Goal: Transaction & Acquisition: Obtain resource

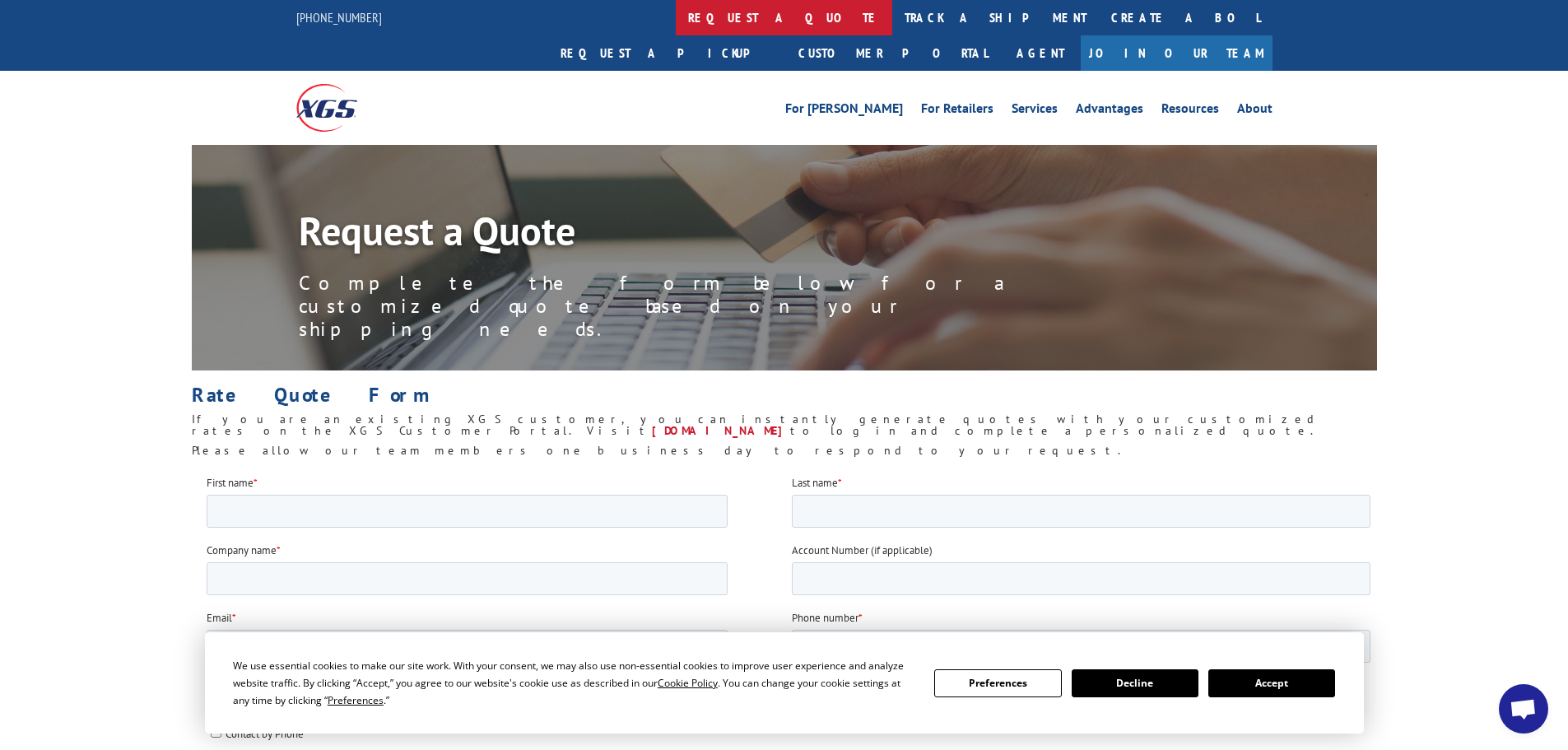
click at [675, 20] on link "request a quote" at bounding box center [783, 17] width 216 height 35
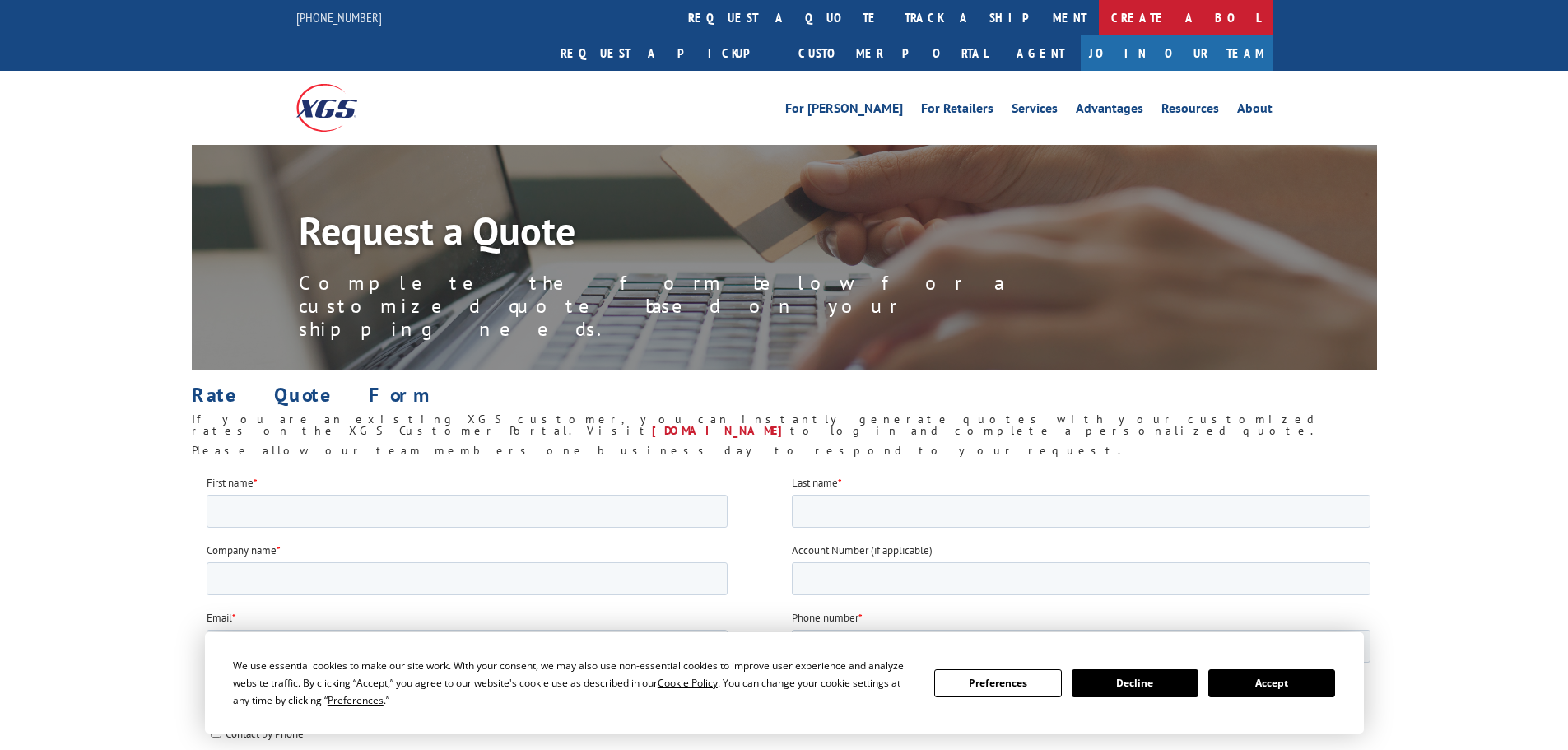
click at [1099, 23] on link "Create a BOL" at bounding box center [1185, 17] width 174 height 35
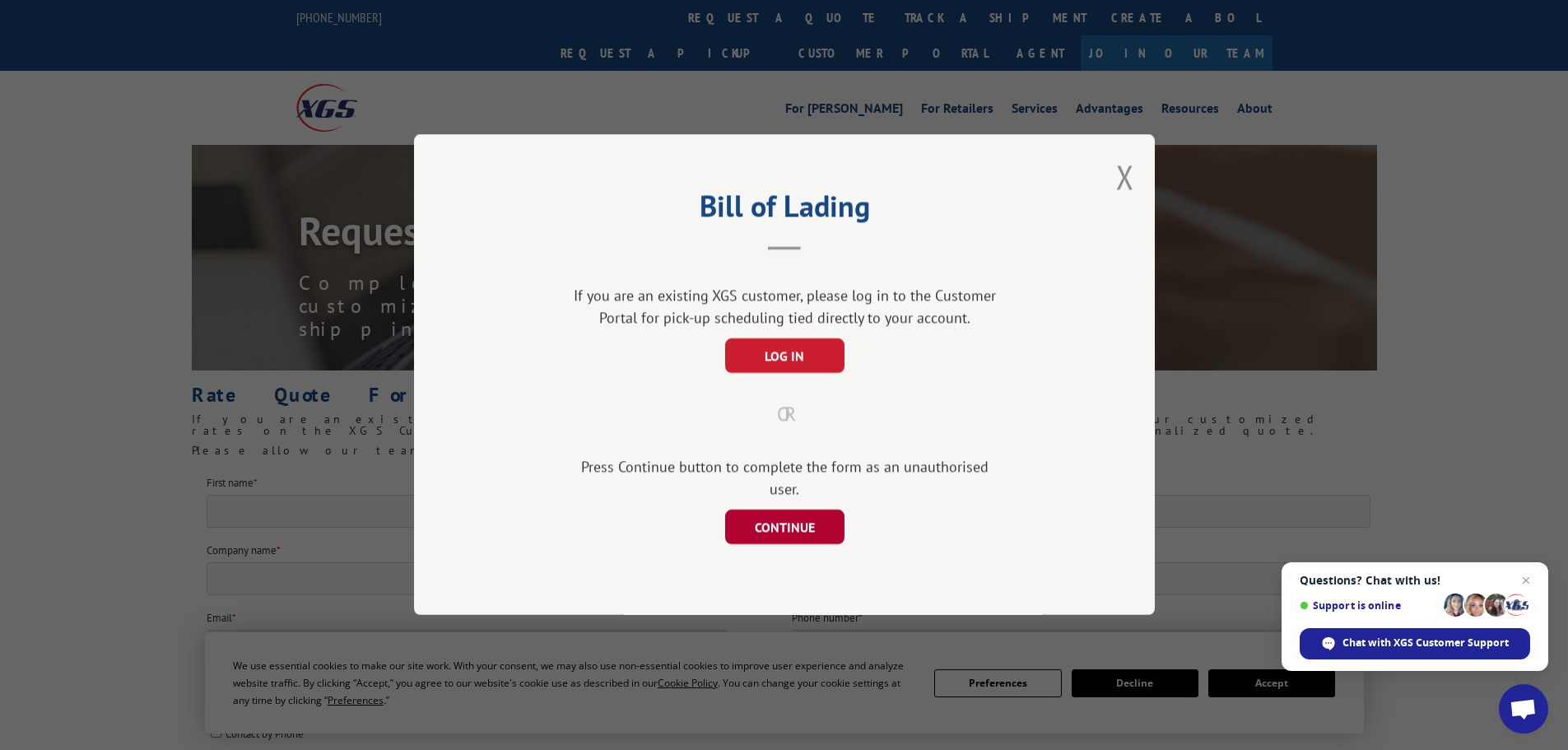
click at [811, 513] on button "CONTINUE" at bounding box center [784, 527] width 119 height 34
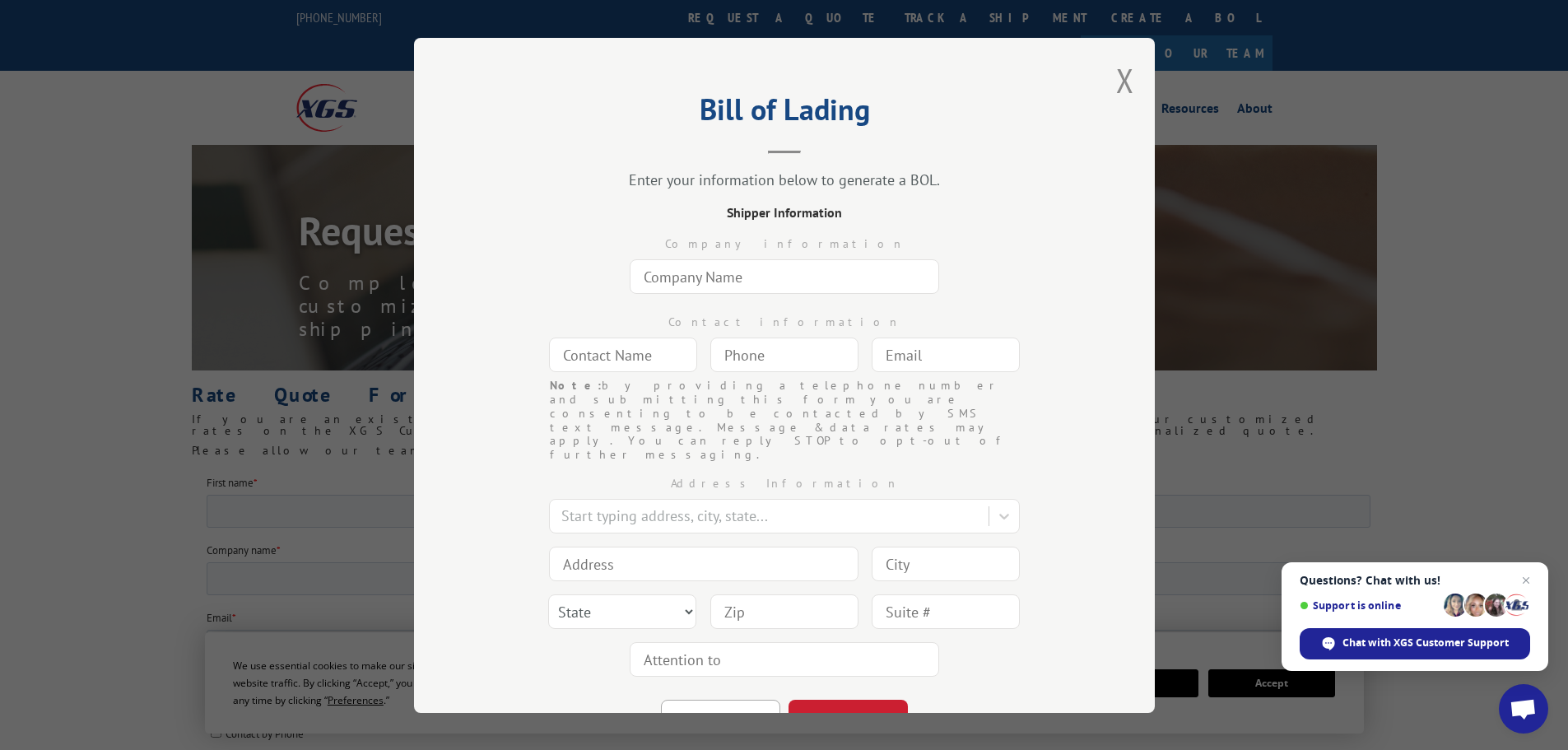
scroll to position [52, 0]
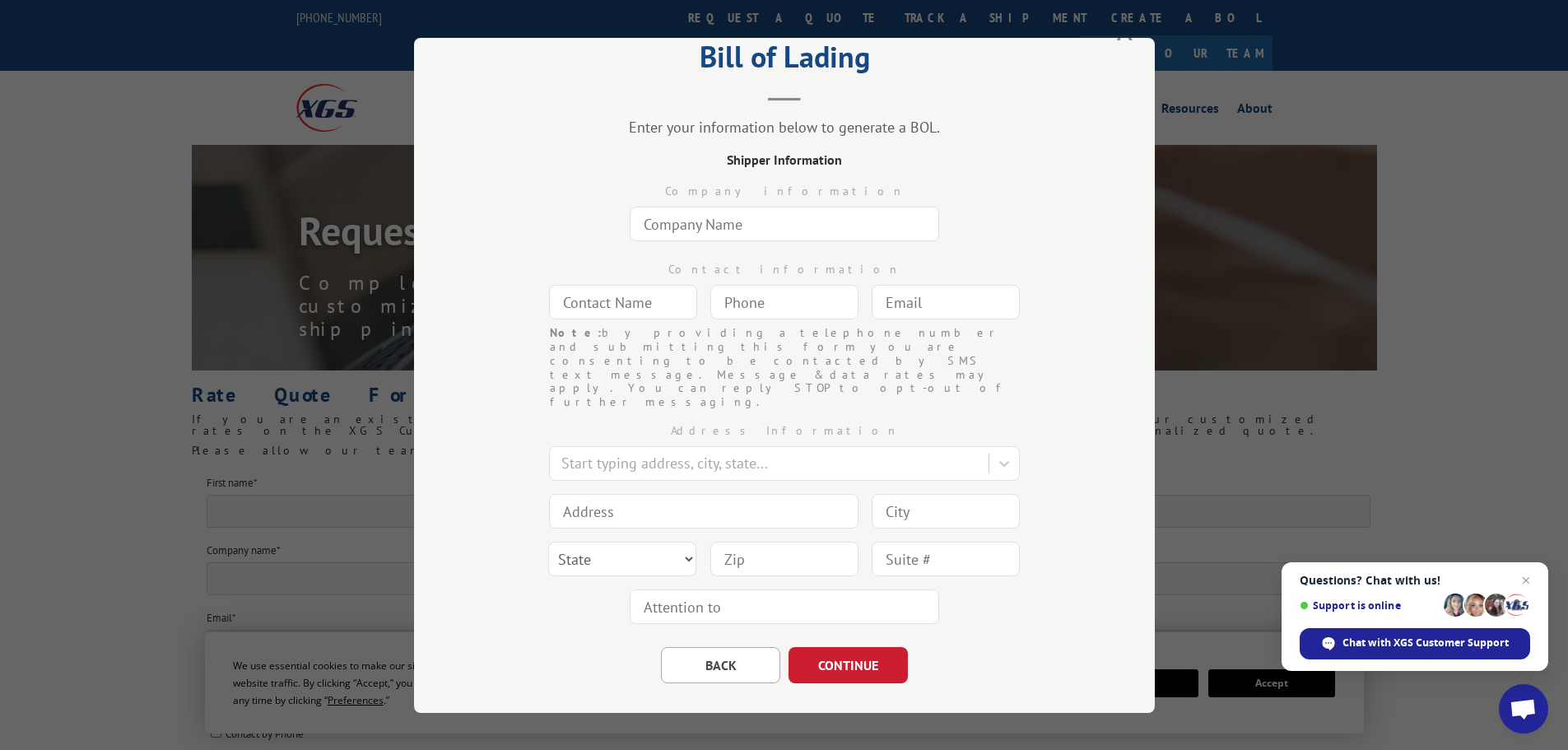
click at [789, 235] on input "text" at bounding box center [785, 224] width 309 height 34
type input "OpenAir Motorsports, LLC"
type input "Kevin Smith"
type input "[EMAIL_ADDRESS][DOMAIN_NAME]"
type input "SACRAMENTO"
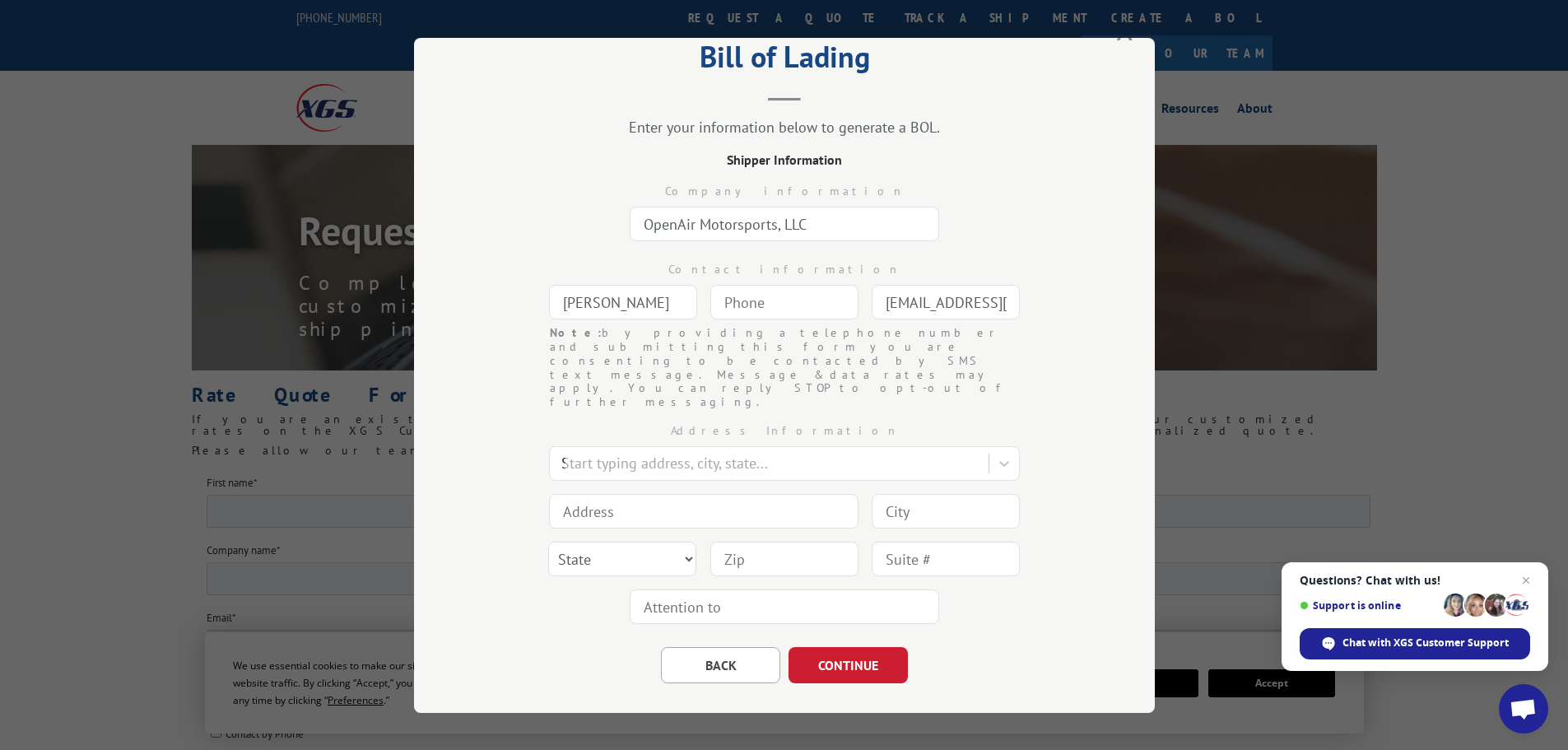
type input "8425 LA RIVIERA DR"
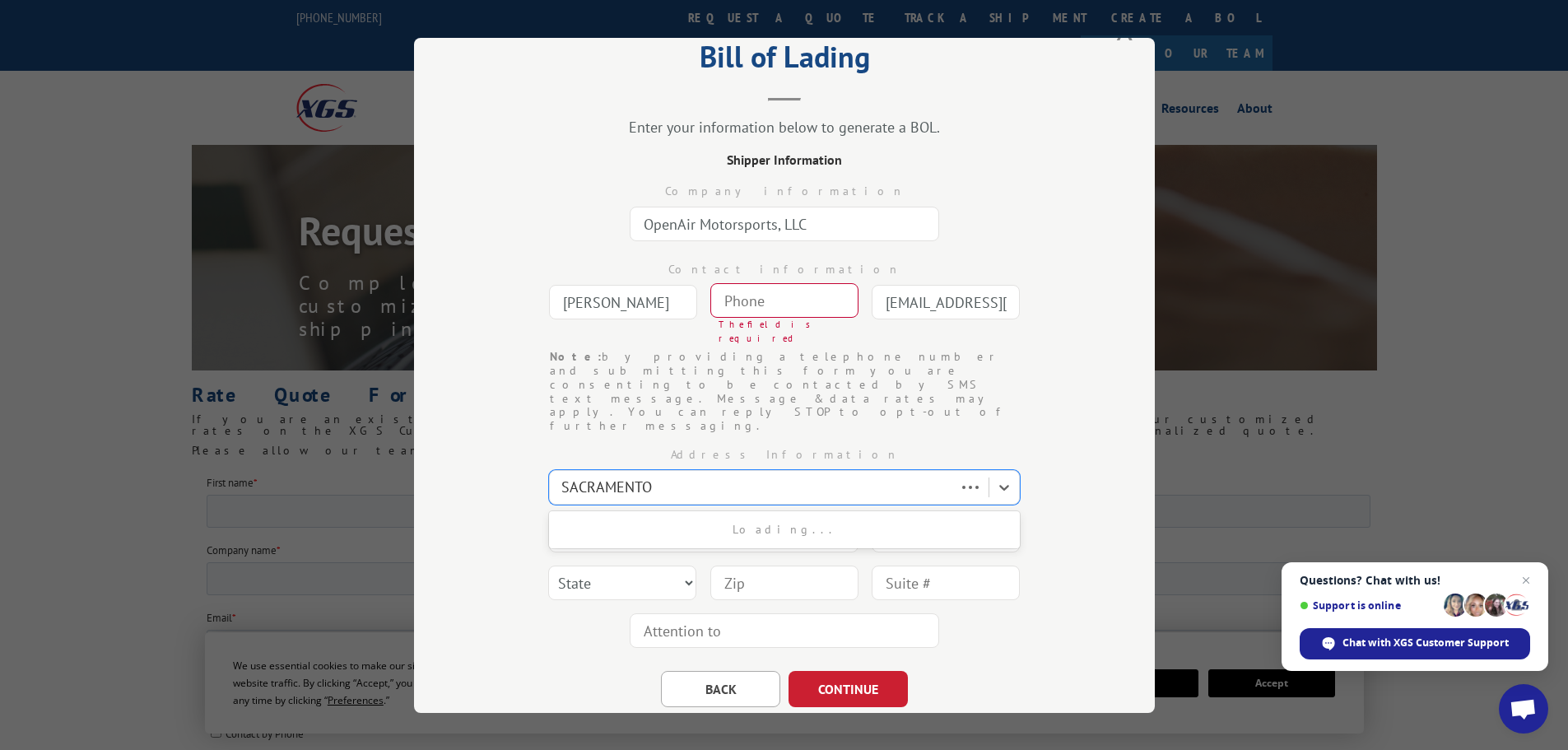
type input "SACRAMENTO"
select select "CA"
type input "95826"
type input "(___) ___-____"
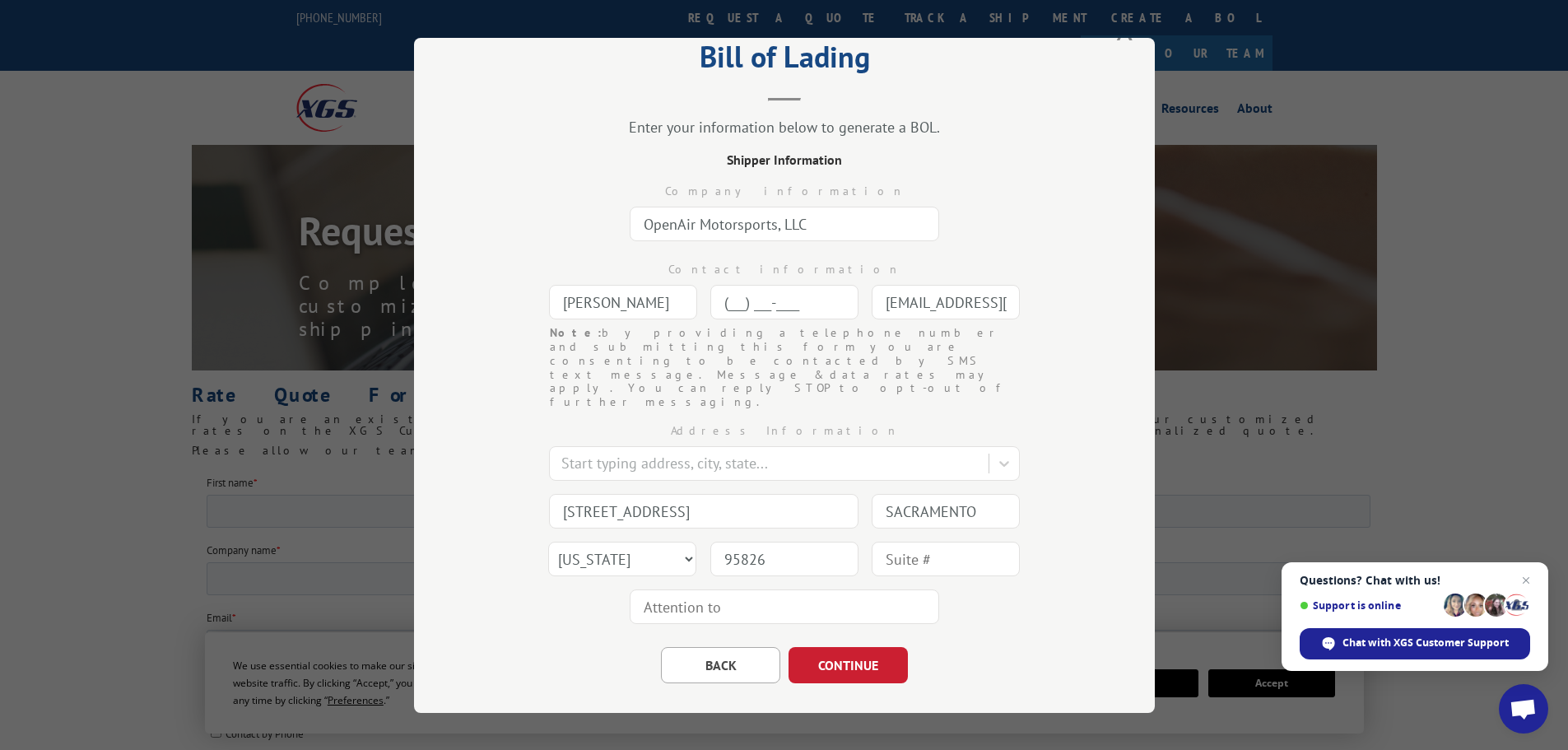
click at [762, 304] on input "(___) ___-____" at bounding box center [785, 302] width 148 height 34
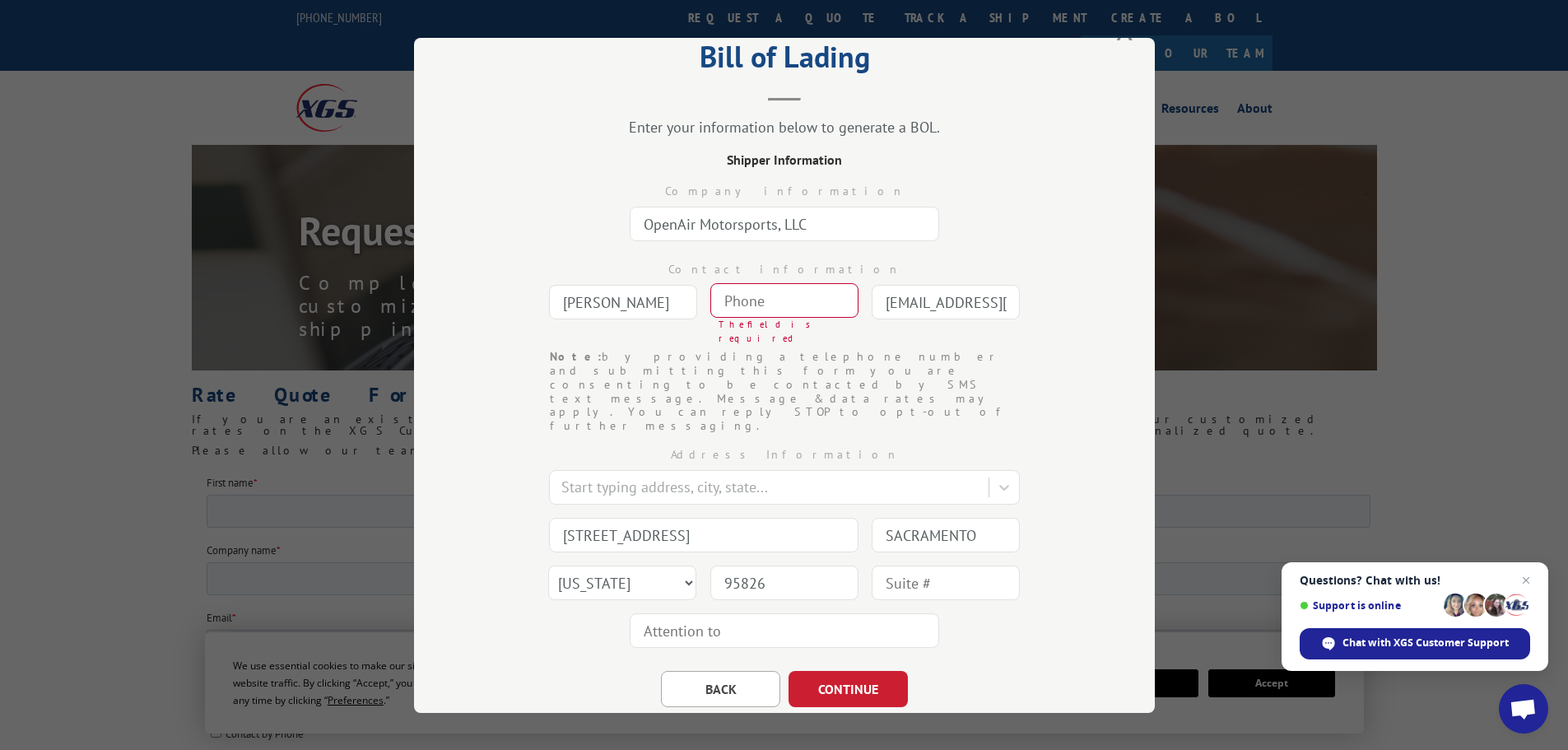
drag, startPoint x: 1044, startPoint y: 267, endPoint x: 1111, endPoint y: 129, distance: 153.4
click at [1044, 266] on div "Contact information" at bounding box center [784, 270] width 576 height 17
click at [834, 670] on button "CONTINUE" at bounding box center [848, 688] width 119 height 36
click at [1378, 387] on div "Bill of Lading Enter your information below to generate a BOL. Shipper Informat…" at bounding box center [784, 375] width 1568 height 750
click at [737, 670] on button "BACK" at bounding box center [721, 688] width 119 height 36
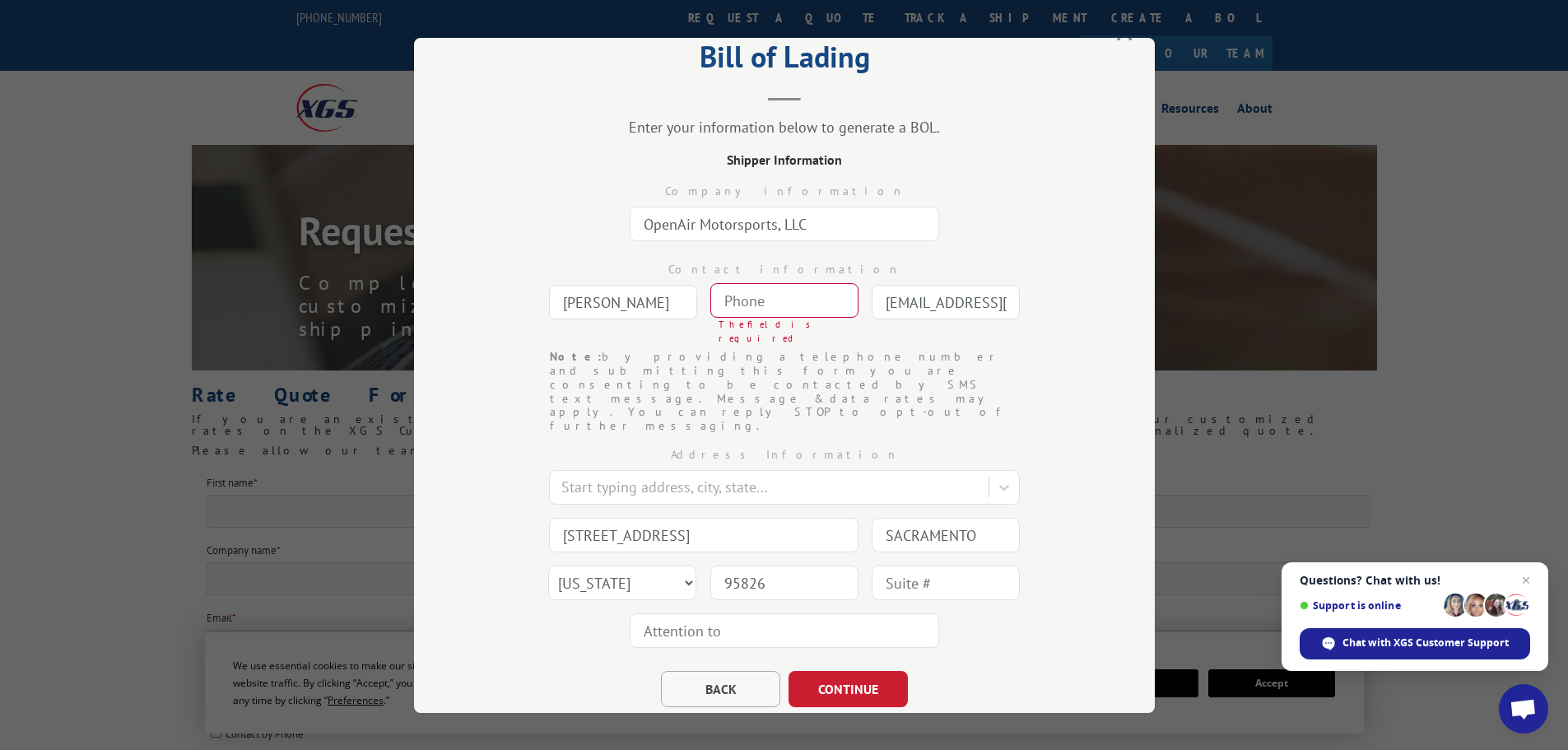
scroll to position [0, 0]
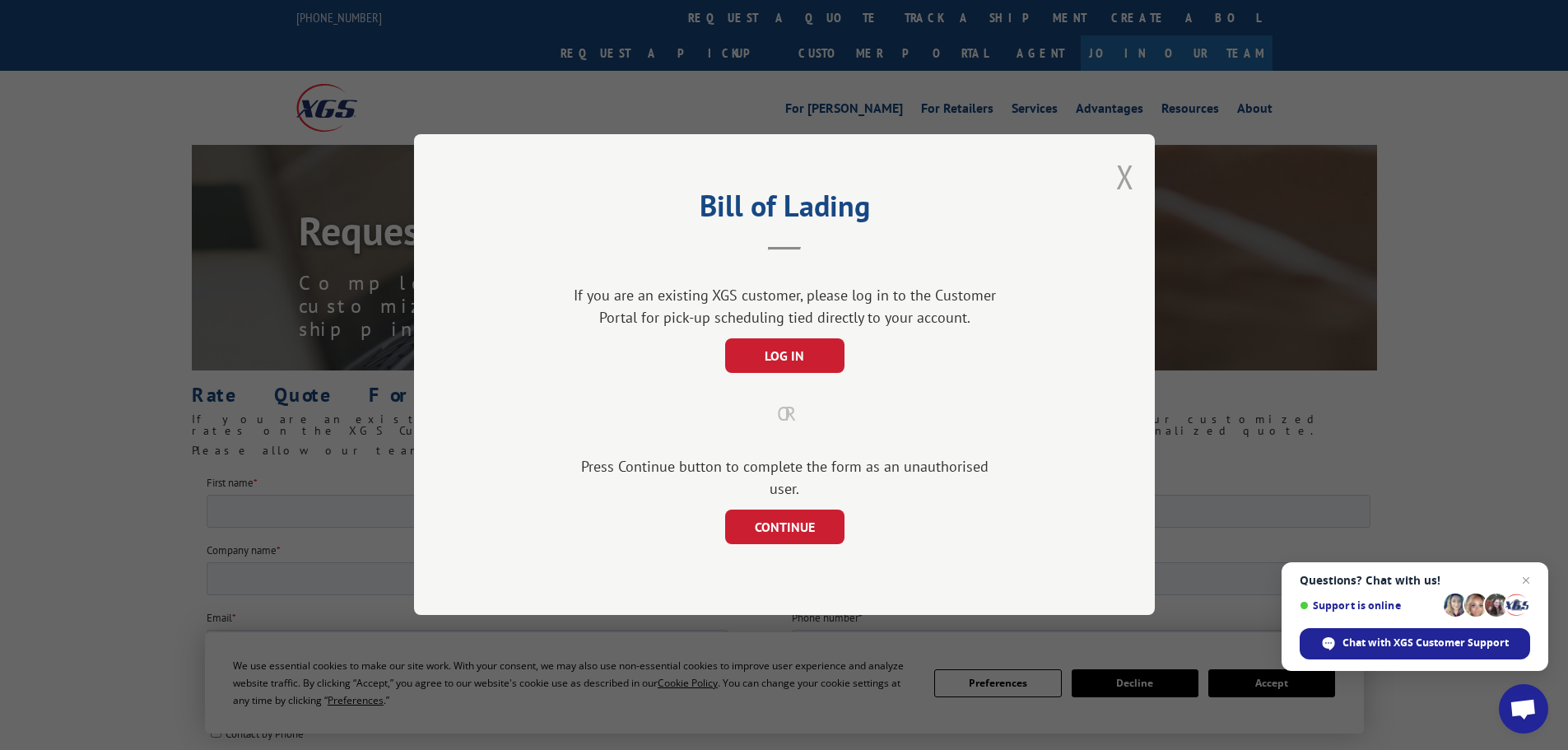
click at [1125, 185] on button "Close modal" at bounding box center [1126, 176] width 18 height 43
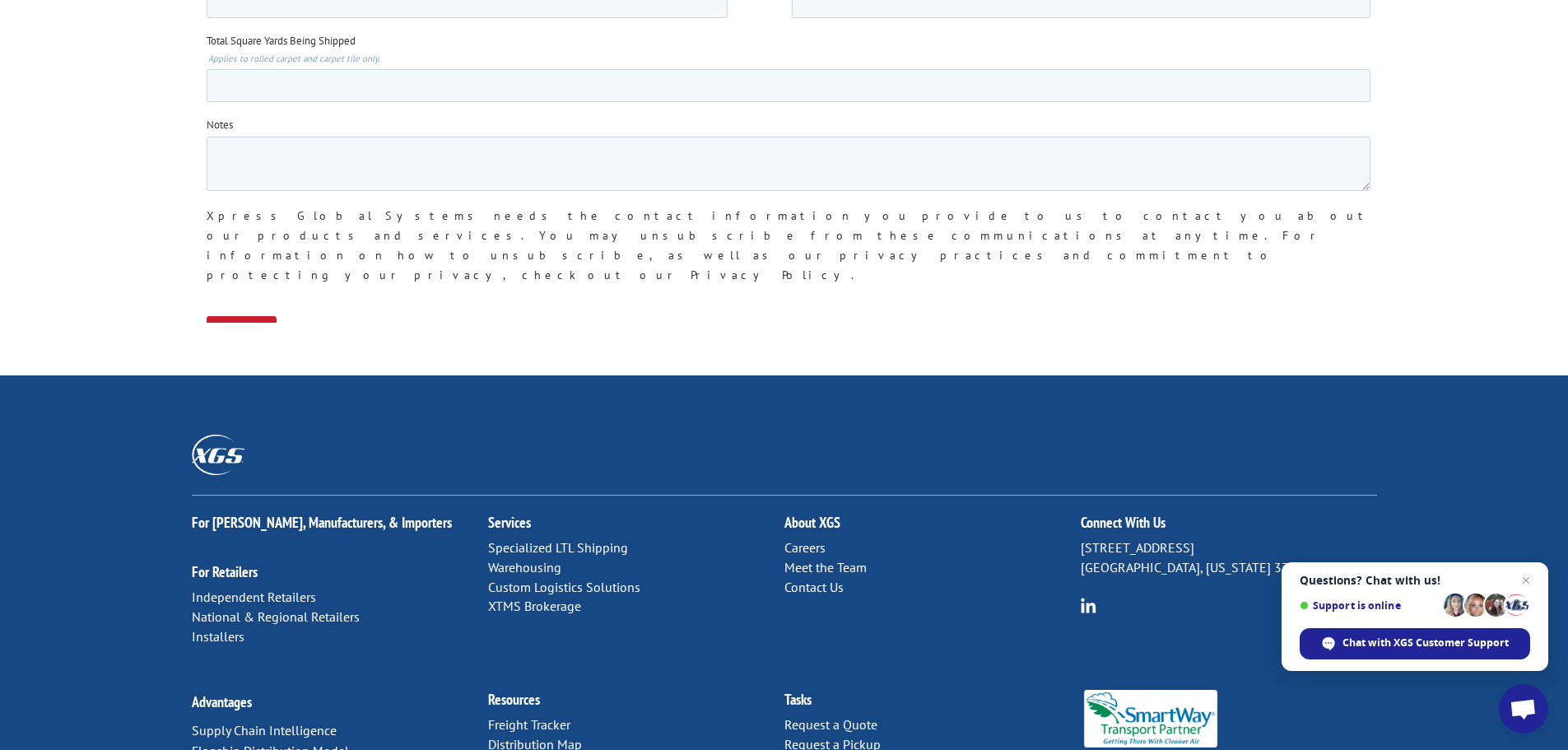
scroll to position [1406, 0]
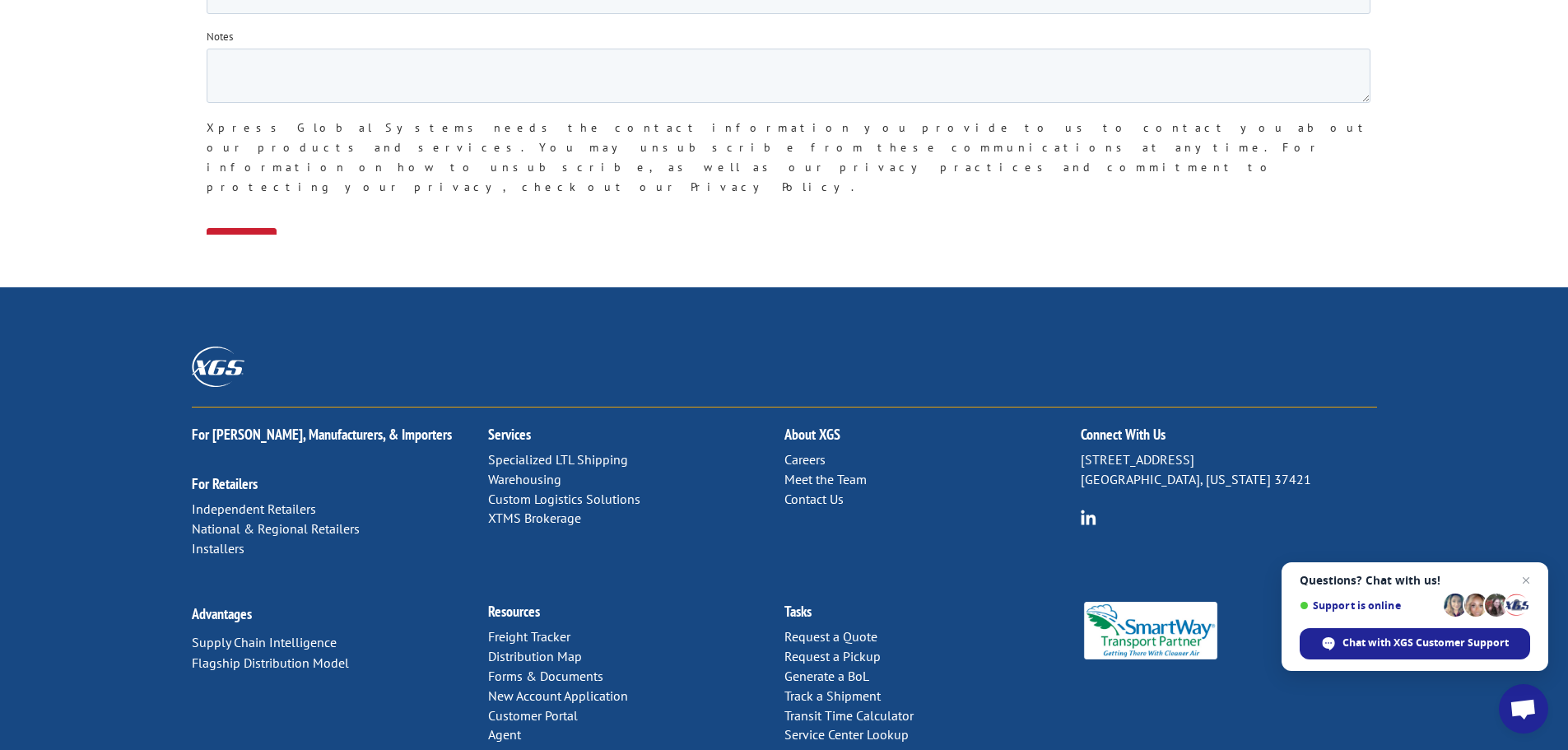
click at [823, 491] on link "Contact Us" at bounding box center [815, 499] width 60 height 16
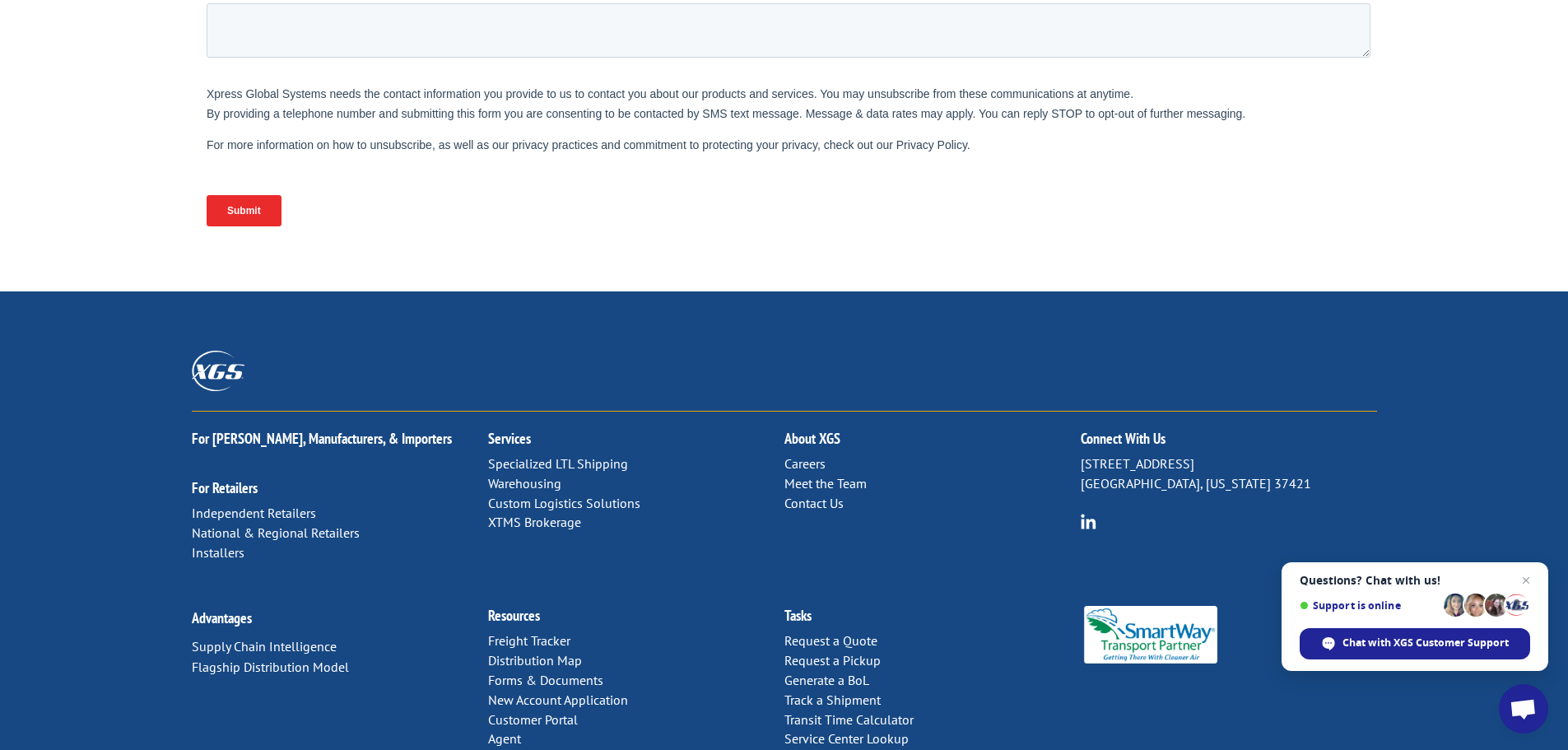
scroll to position [675, 0]
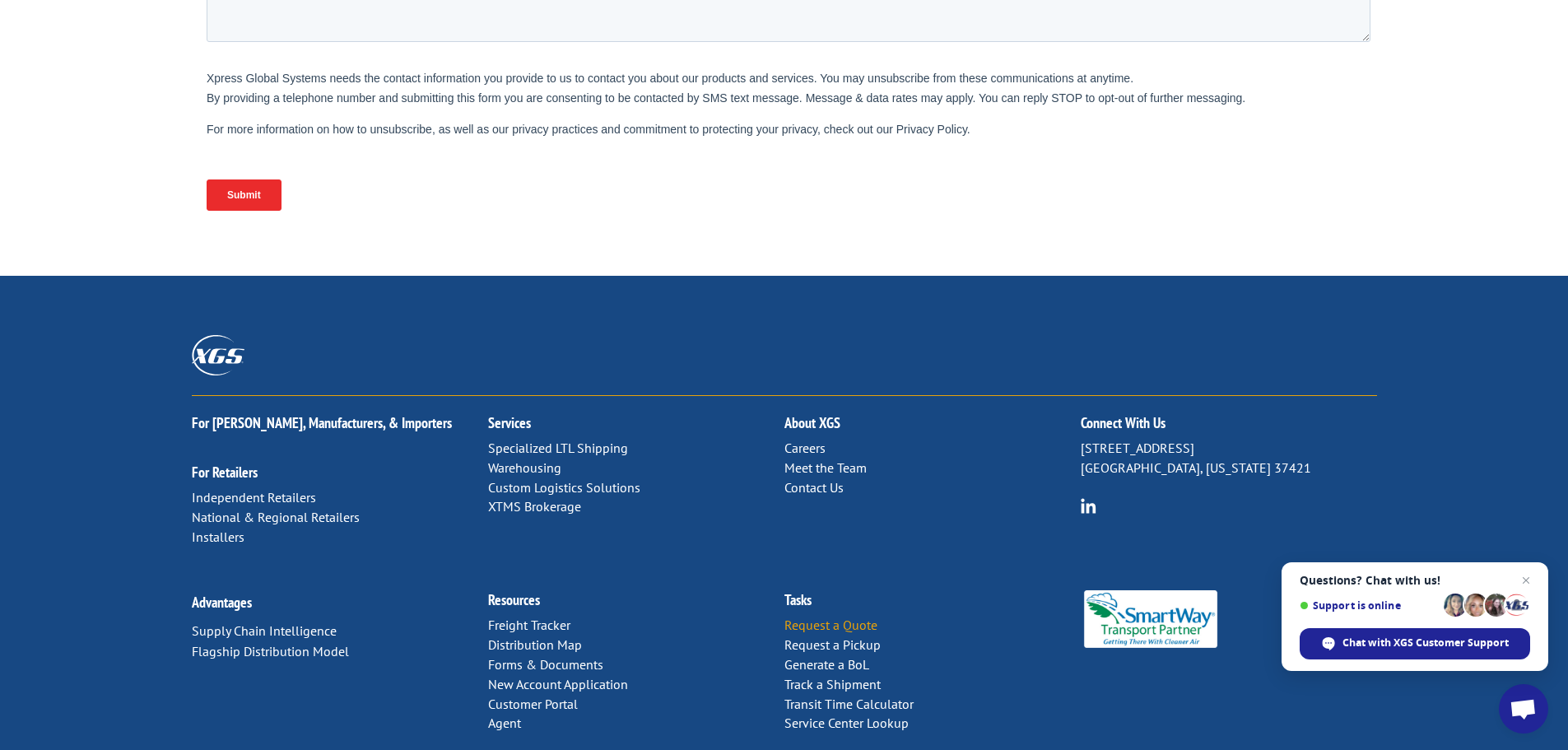
click at [864, 617] on link "Request a Quote" at bounding box center [831, 625] width 93 height 16
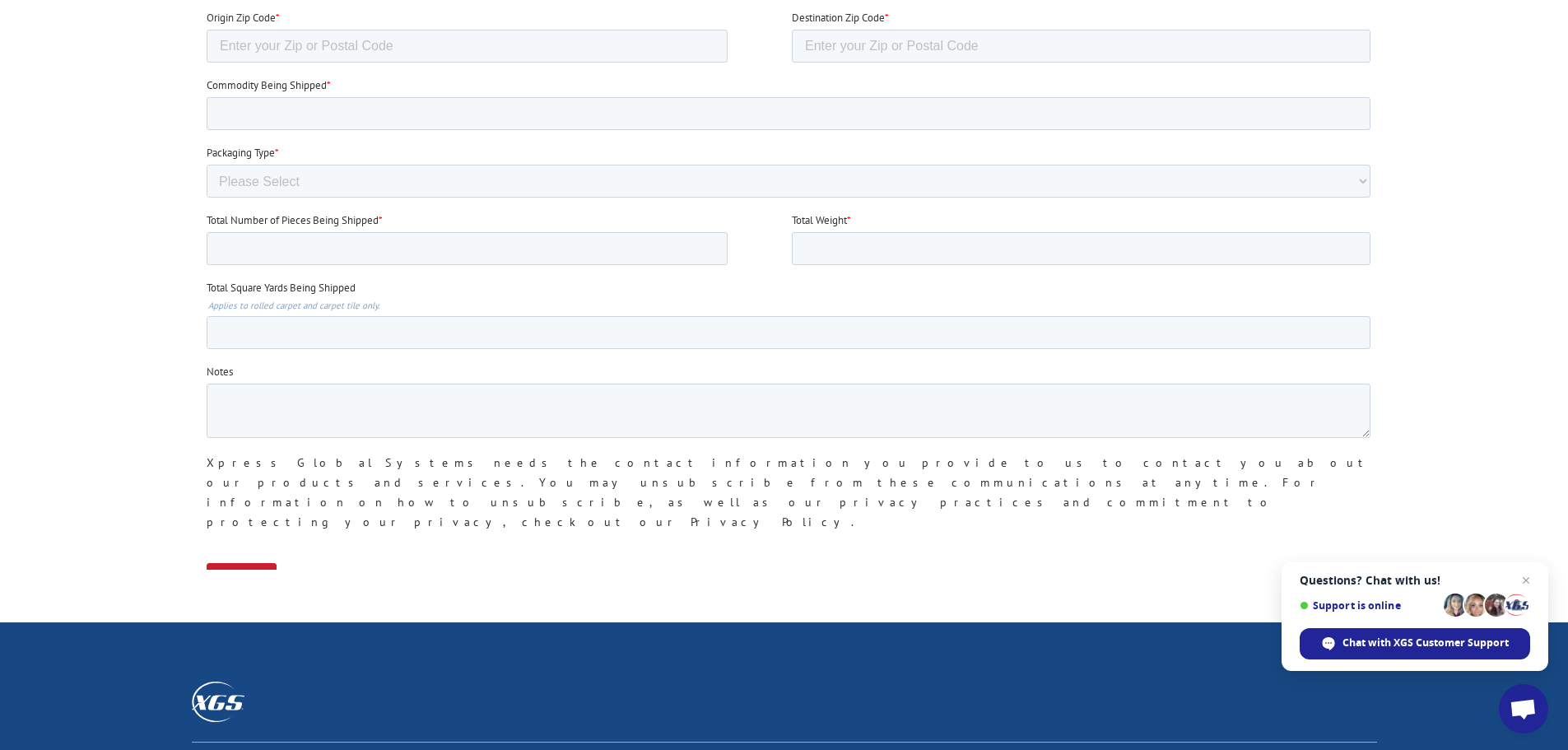
scroll to position [1400, 0]
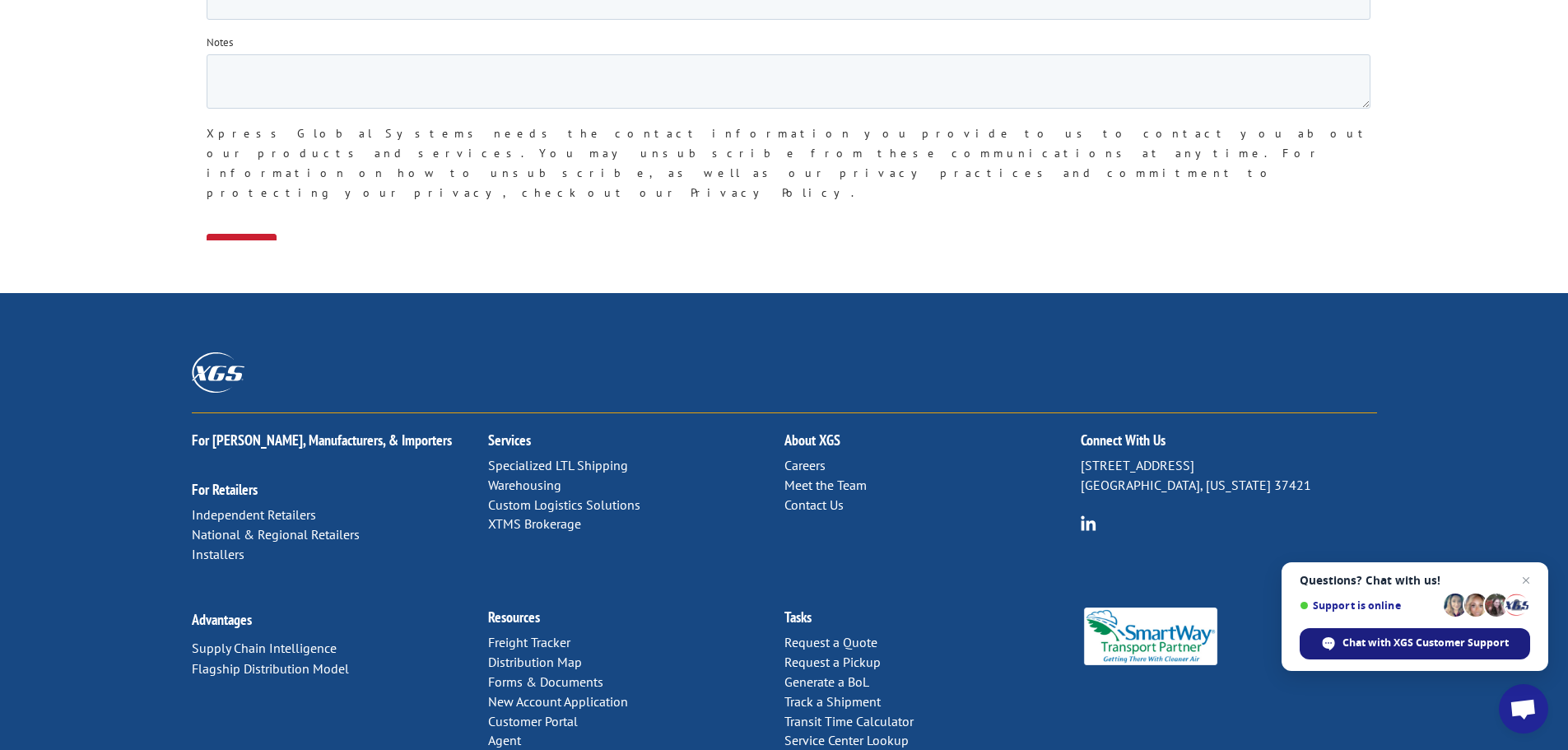
click at [1456, 648] on span "Chat with XGS Customer Support" at bounding box center [1426, 643] width 166 height 14
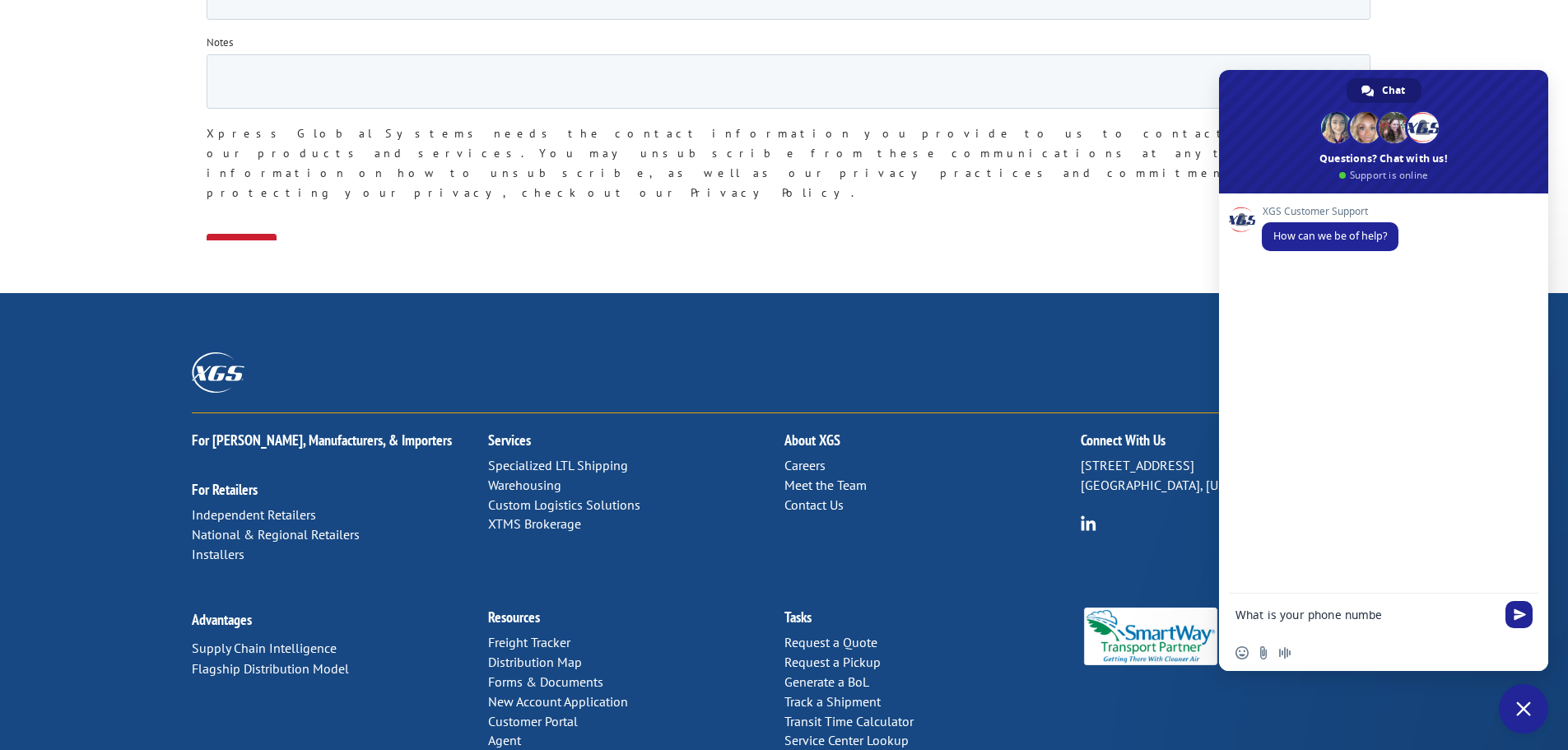
type textarea "What is your phone number"
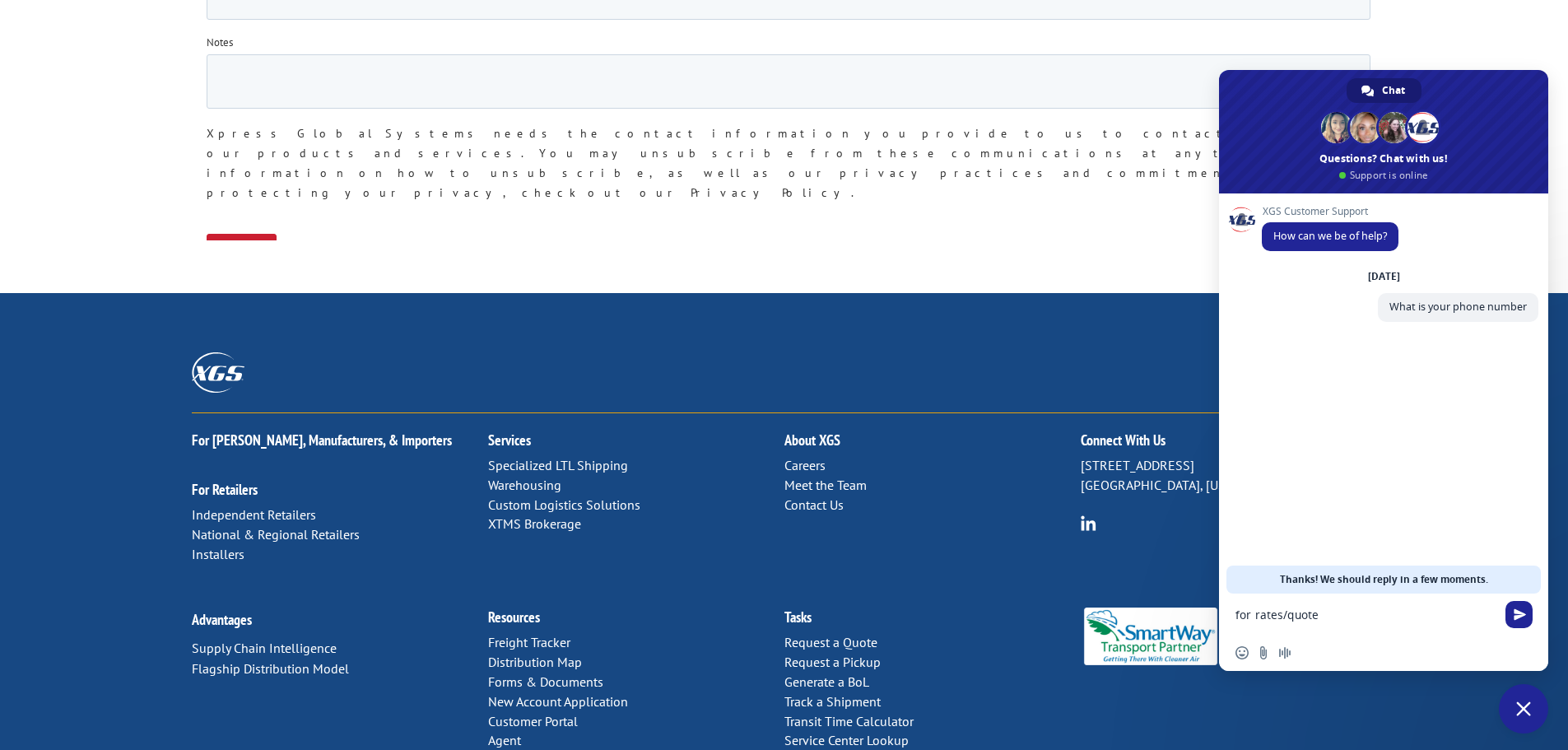
type textarea "for rates/quotes"
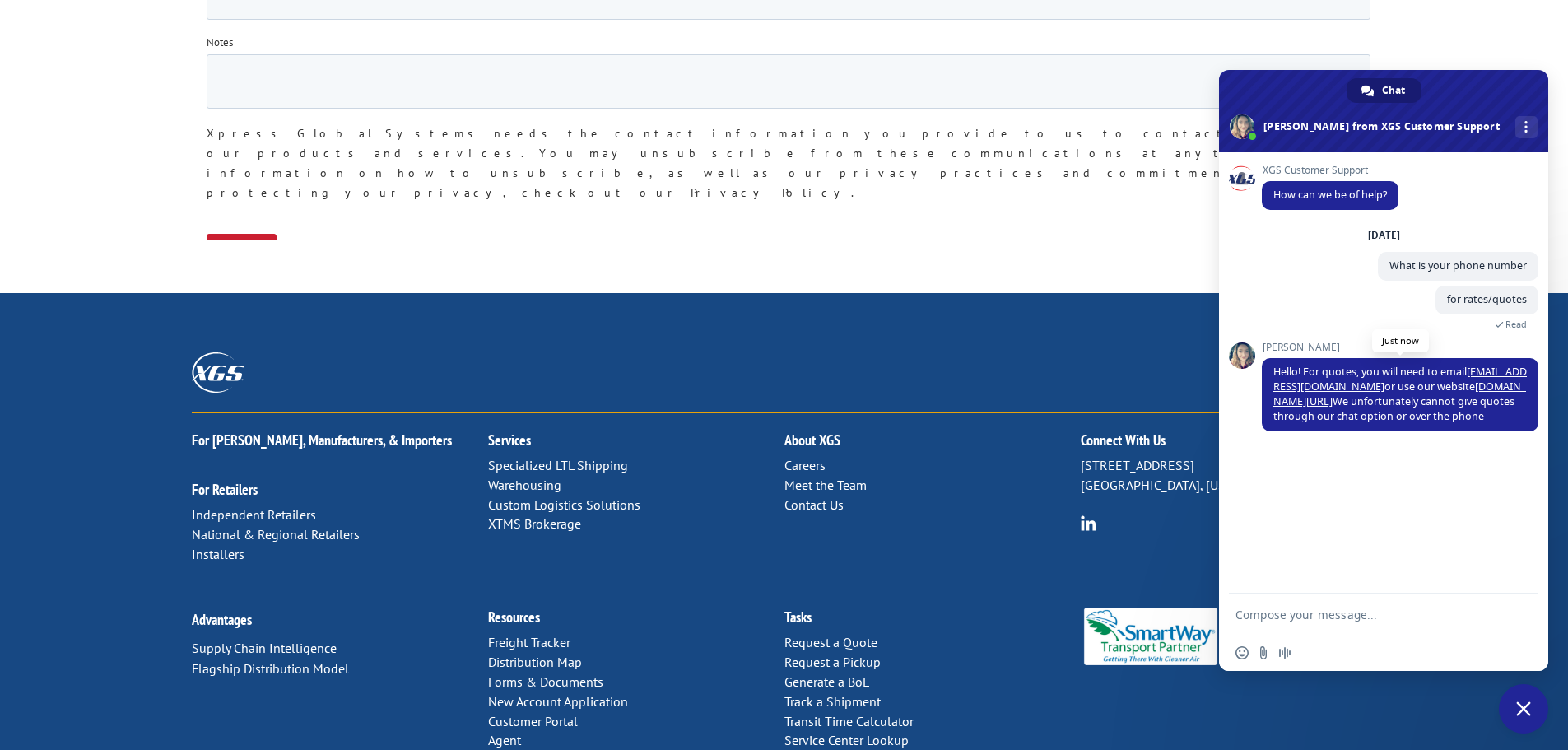
click at [1421, 384] on link "www.xgsi.com/request-quote/" at bounding box center [1400, 394] width 253 height 29
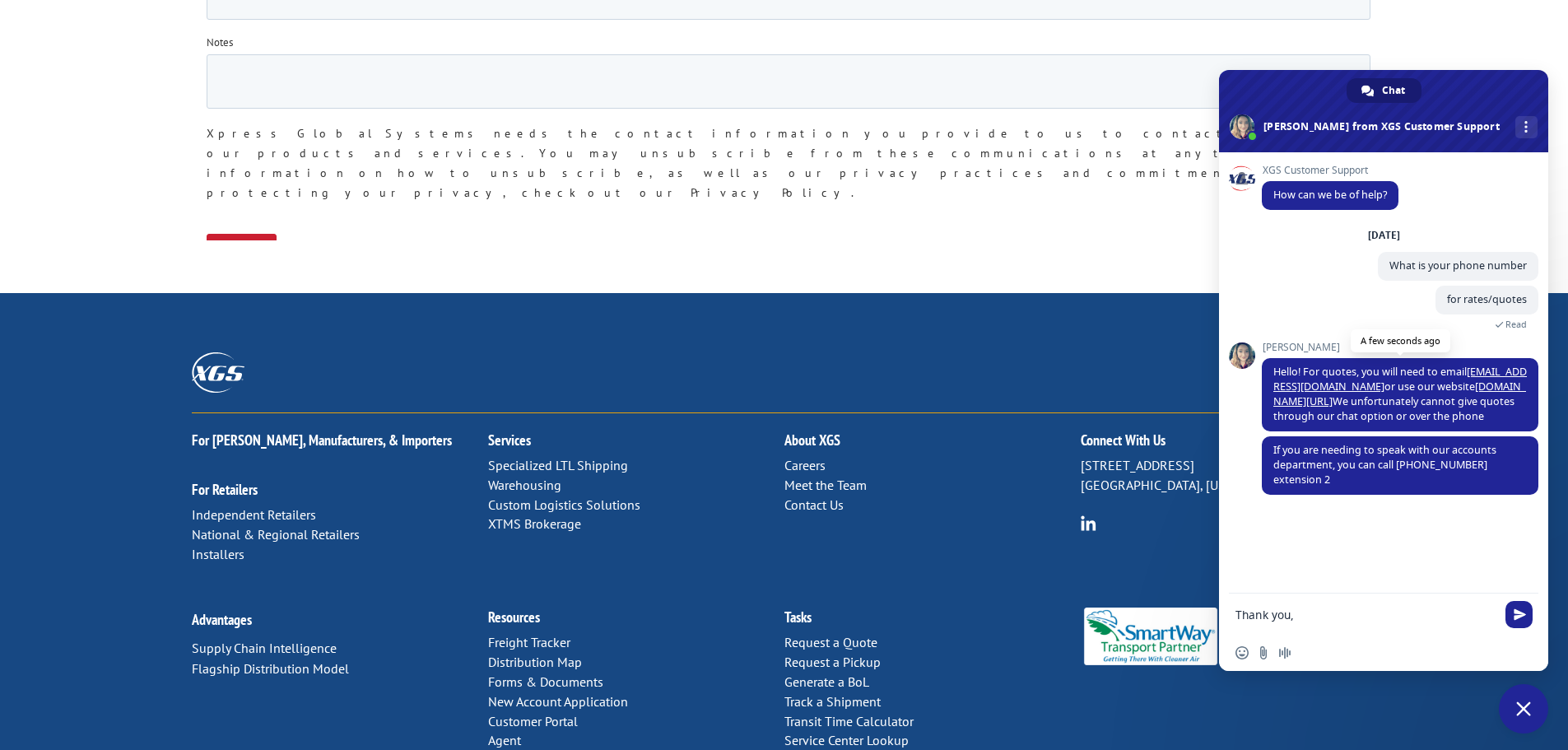
type textarea "Thank you."
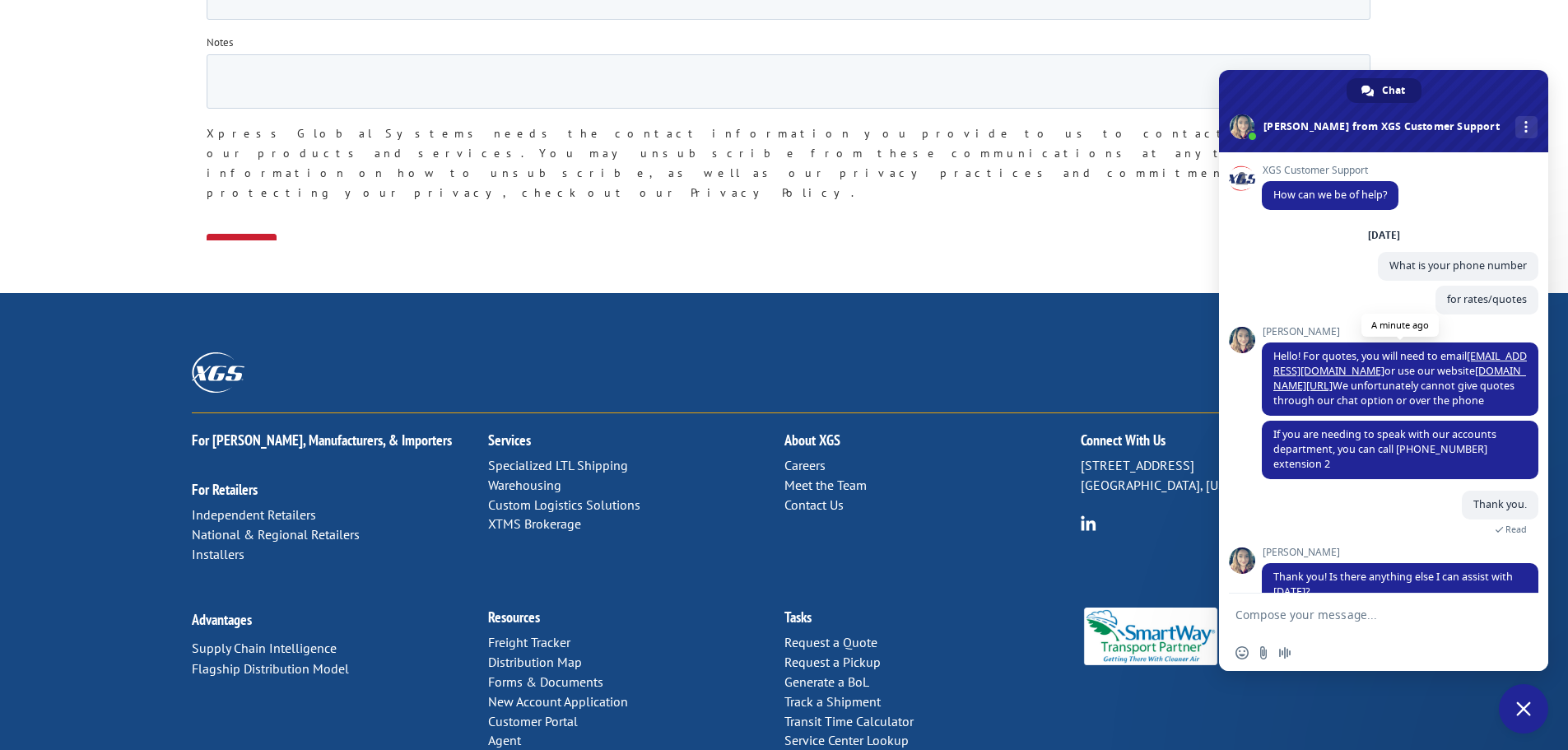
scroll to position [64, 0]
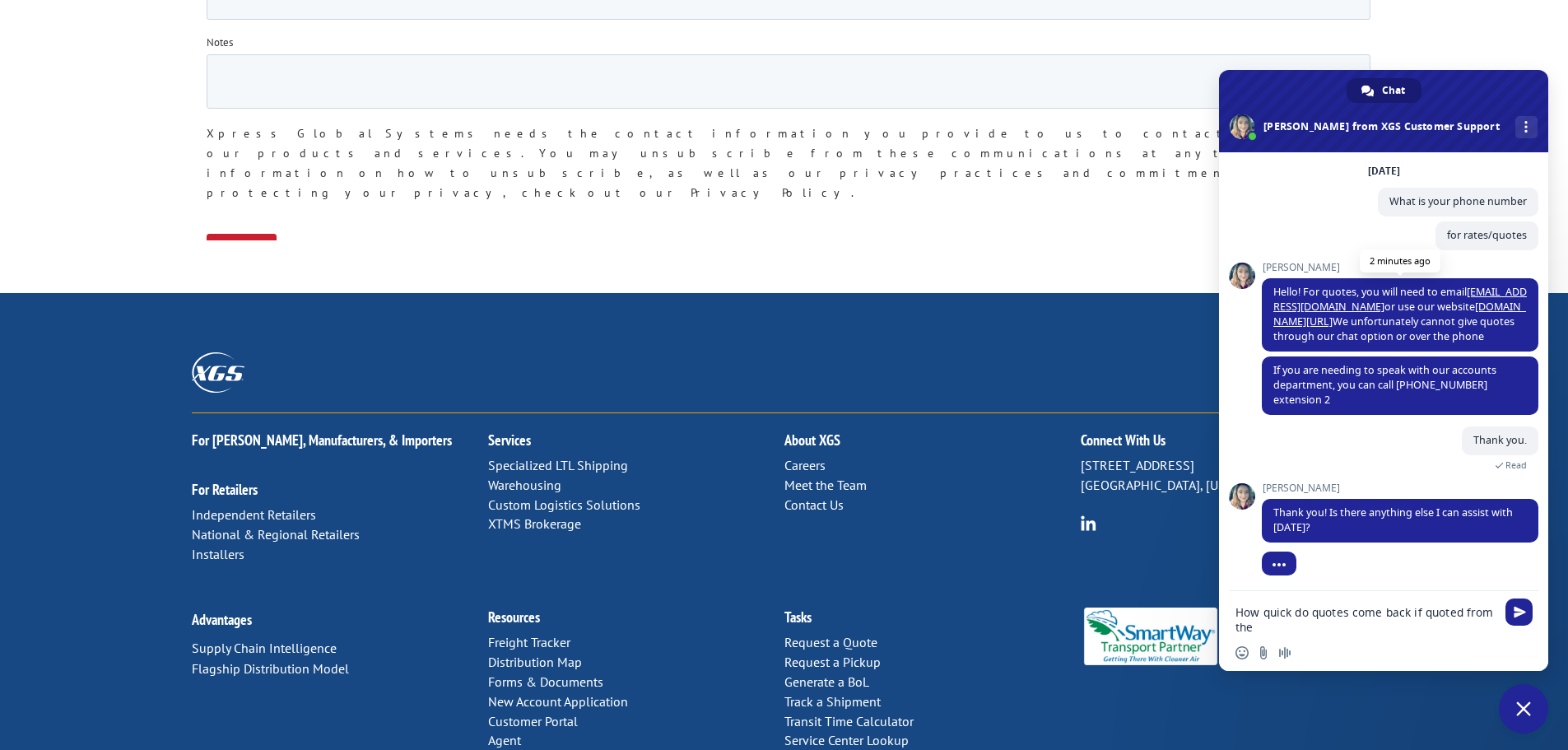
type textarea "How quick do quotes come back if quoted from the website"
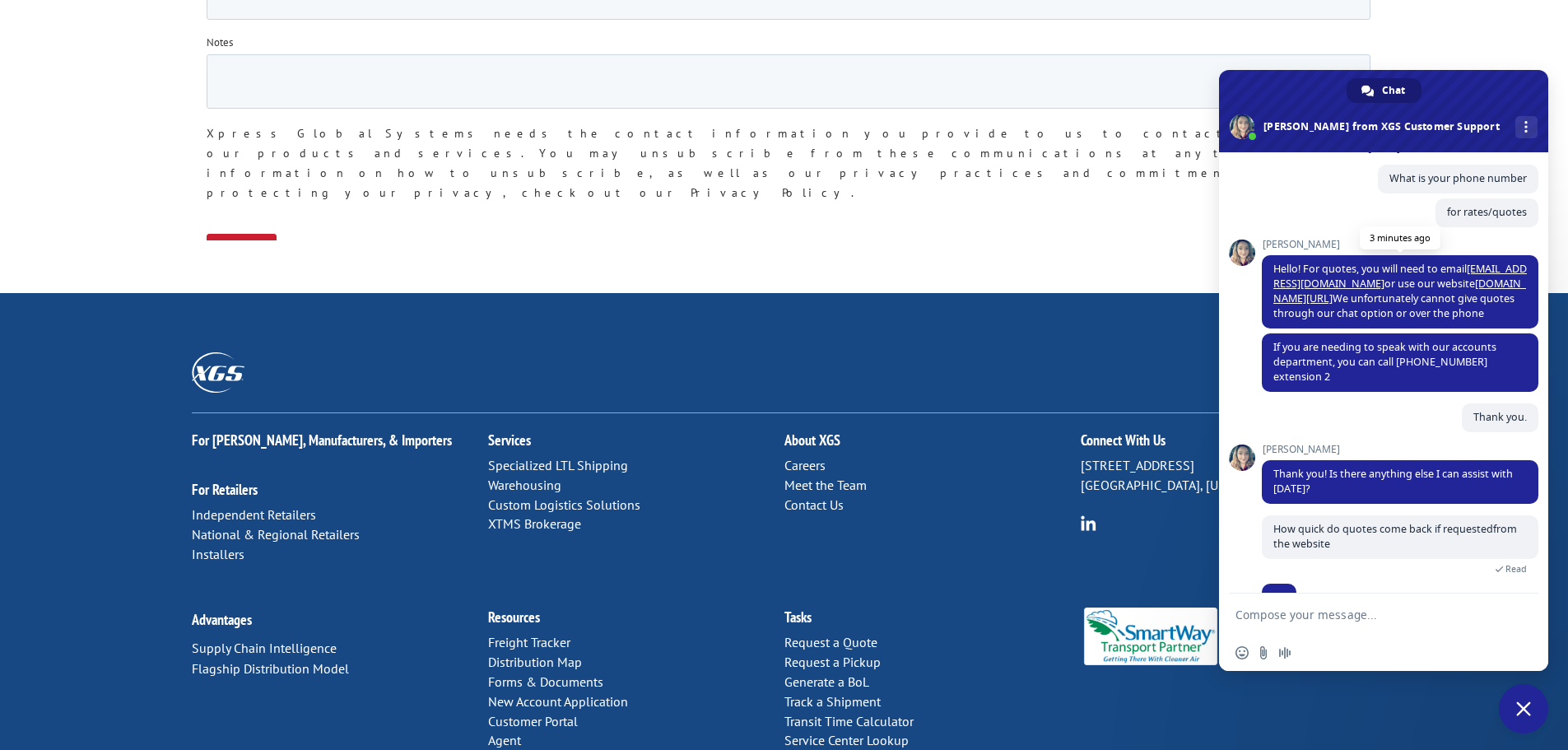
scroll to position [119, 0]
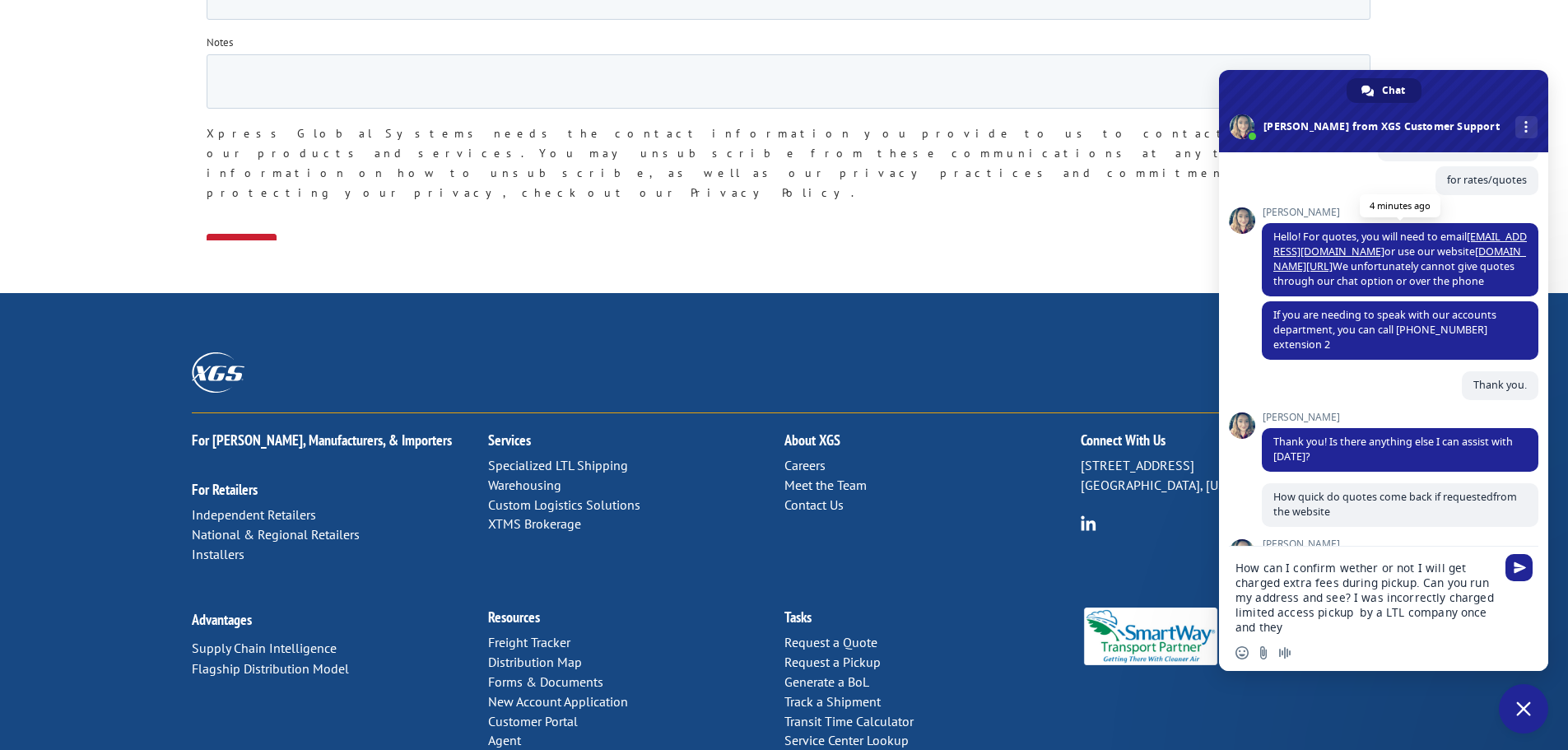
type textarea "How can I confirm wether or not I will get charged extra fees during pickup. Ca…"
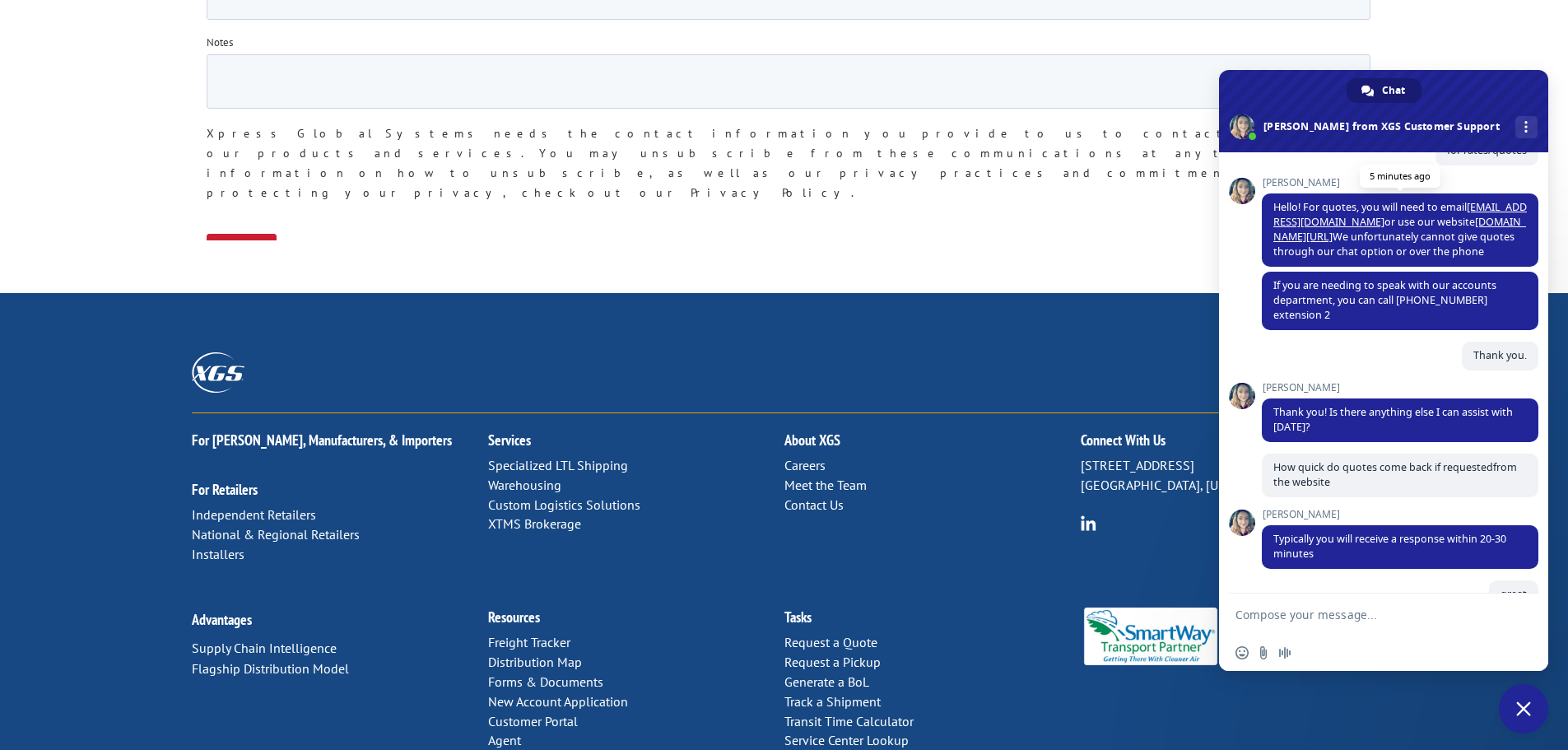
scroll to position [643, 0]
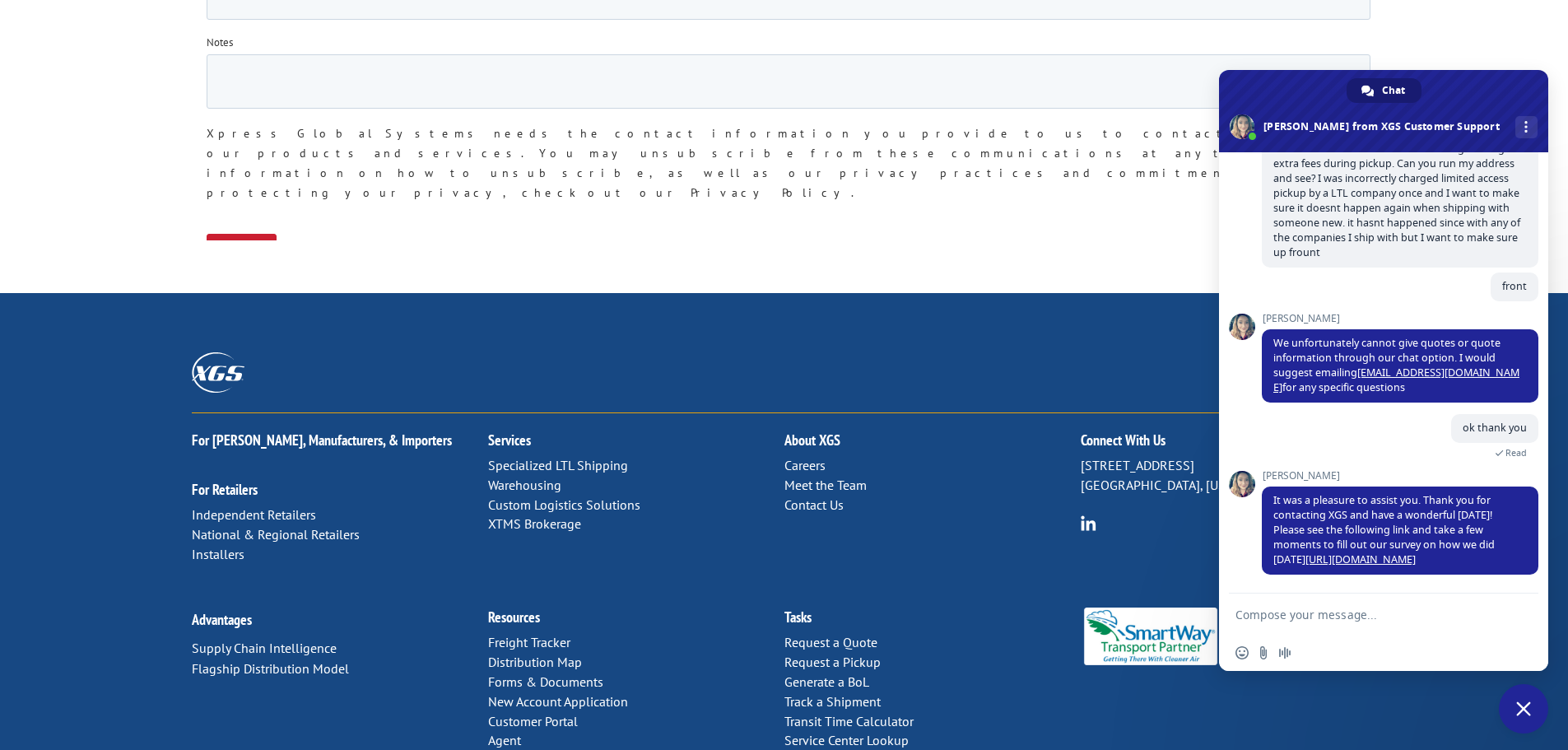
click at [1007, 220] on div "Submit" at bounding box center [791, 250] width 1171 height 60
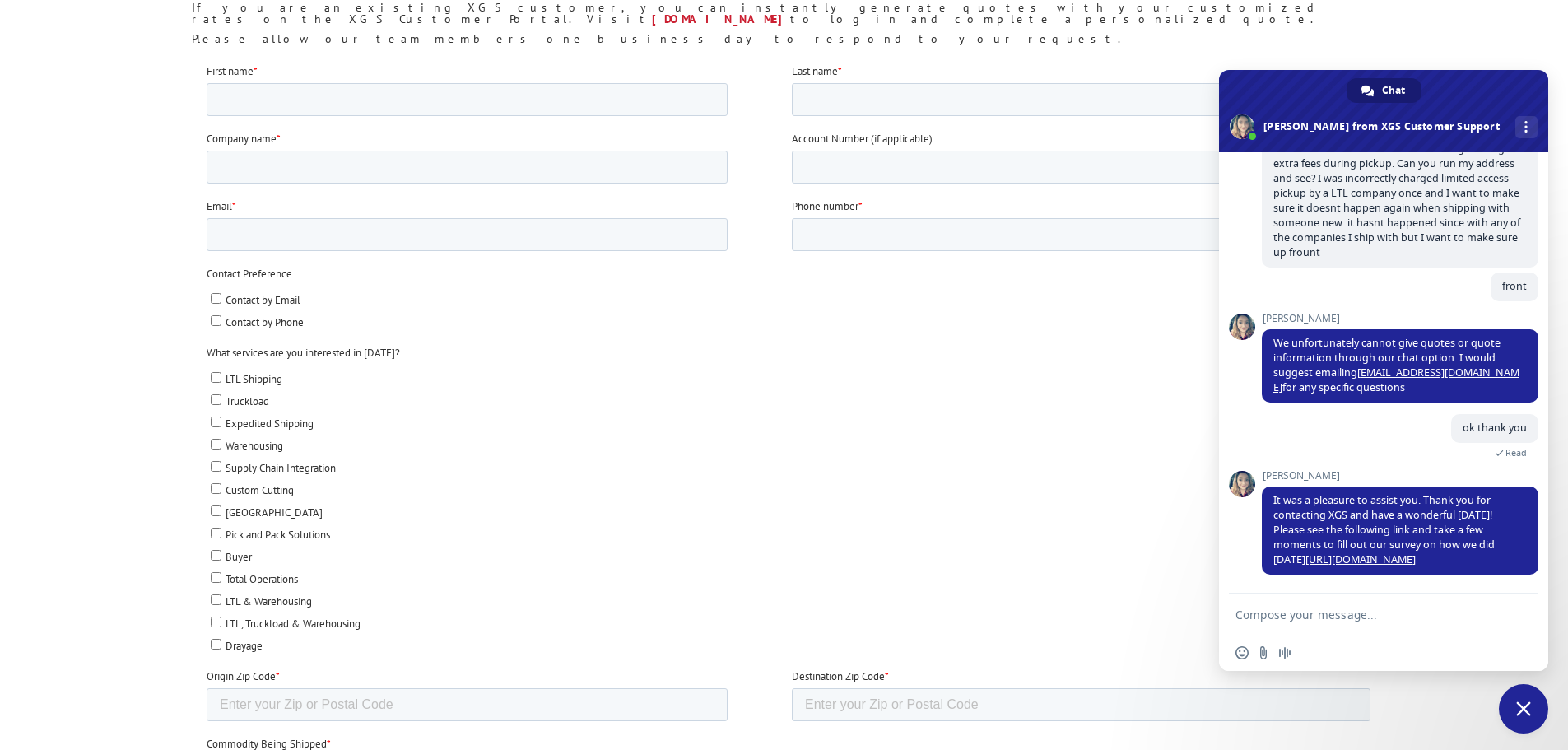
scroll to position [0, 0]
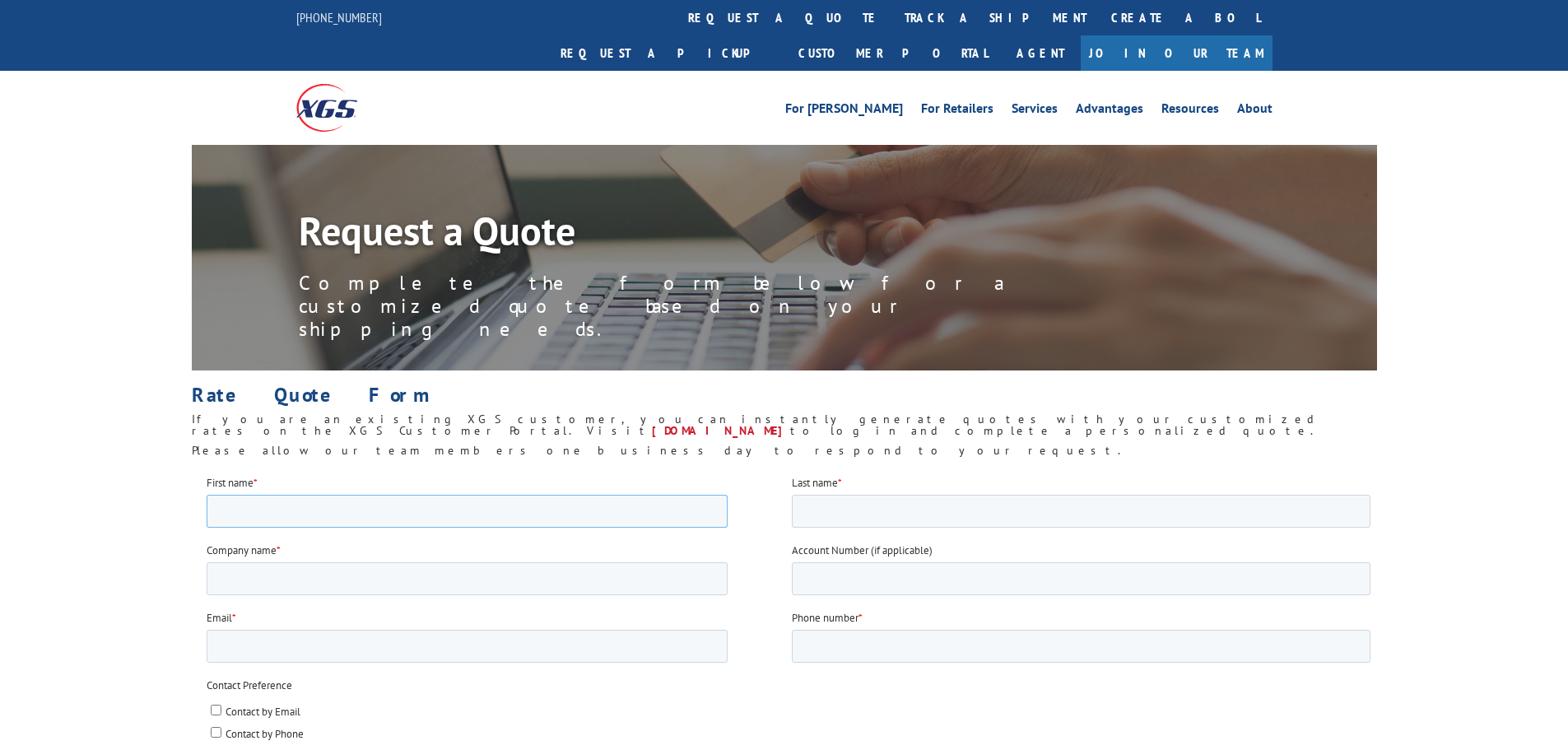
click at [322, 515] on input "First name *" at bounding box center [467, 510] width 521 height 33
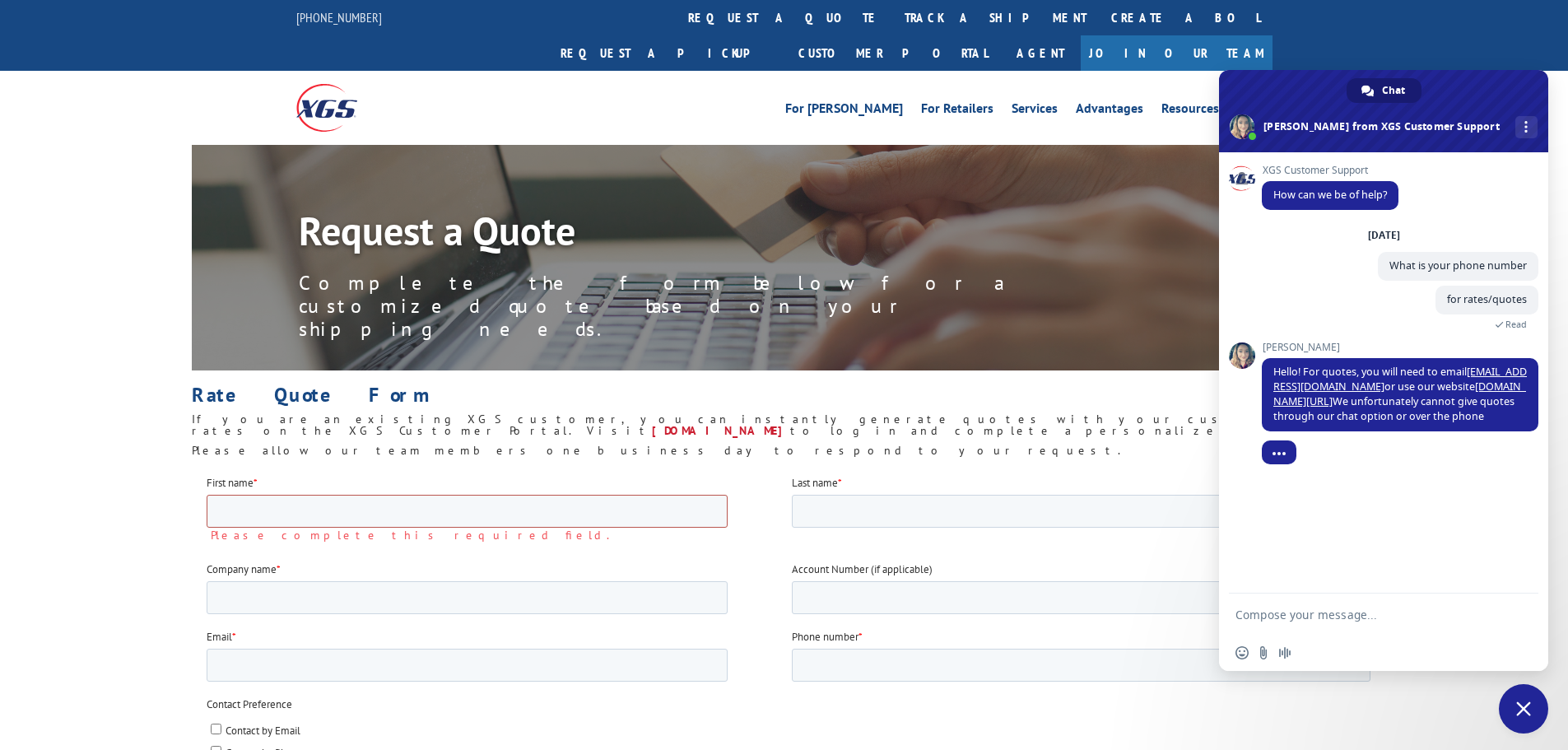
drag, startPoint x: 300, startPoint y: 498, endPoint x: 303, endPoint y: 508, distance: 10.4
click at [300, 498] on input "First name *" at bounding box center [467, 510] width 521 height 33
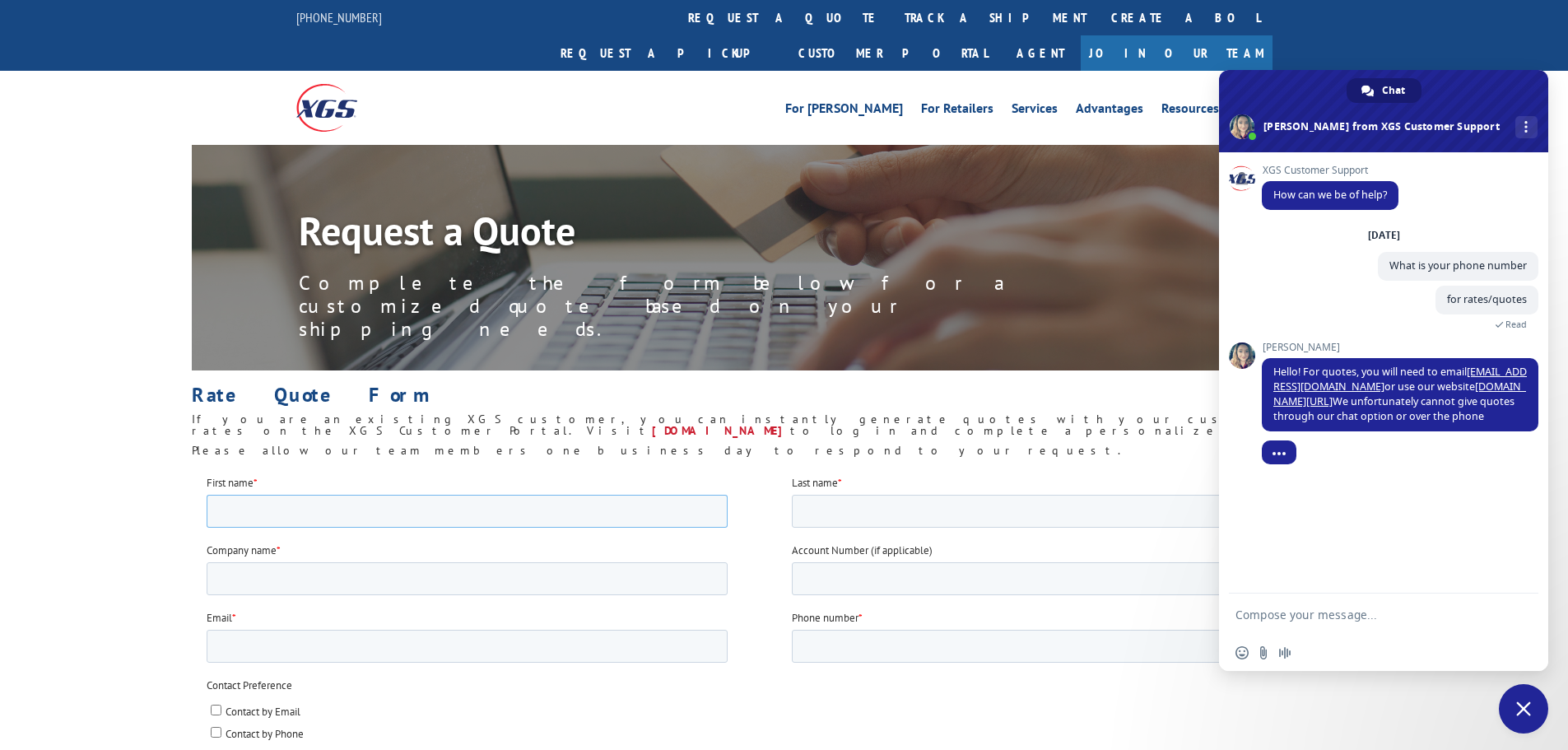
type input "Kevin"
drag, startPoint x: 930, startPoint y: 525, endPoint x: 922, endPoint y: 526, distance: 8.1
click at [930, 525] on input "Last name *" at bounding box center [1081, 510] width 579 height 33
click at [505, 584] on input "Company name *" at bounding box center [467, 578] width 521 height 33
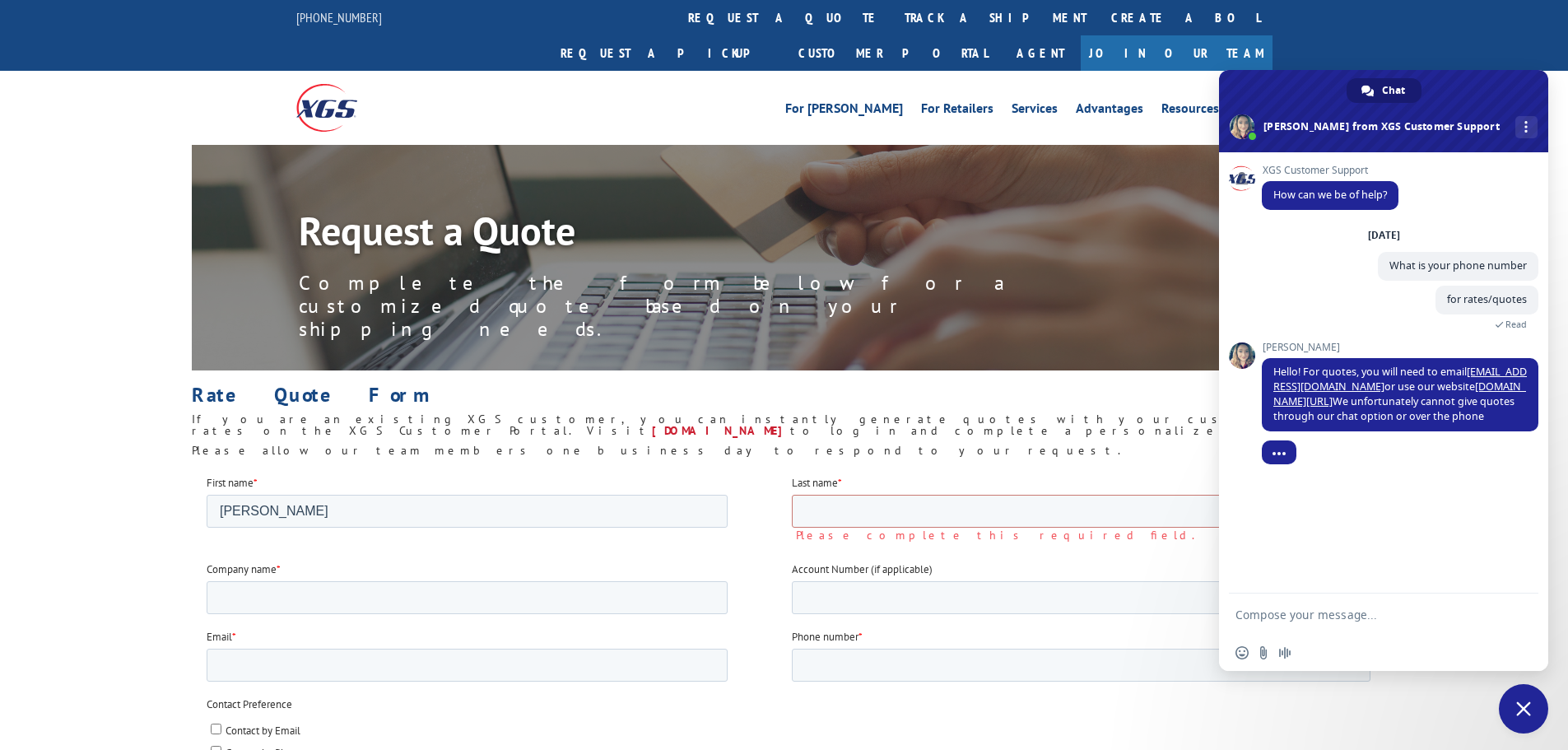
drag, startPoint x: 787, startPoint y: 509, endPoint x: 817, endPoint y: 508, distance: 30.0
click at [789, 509] on div "First name * Kevin" at bounding box center [498, 500] width 585 height 52
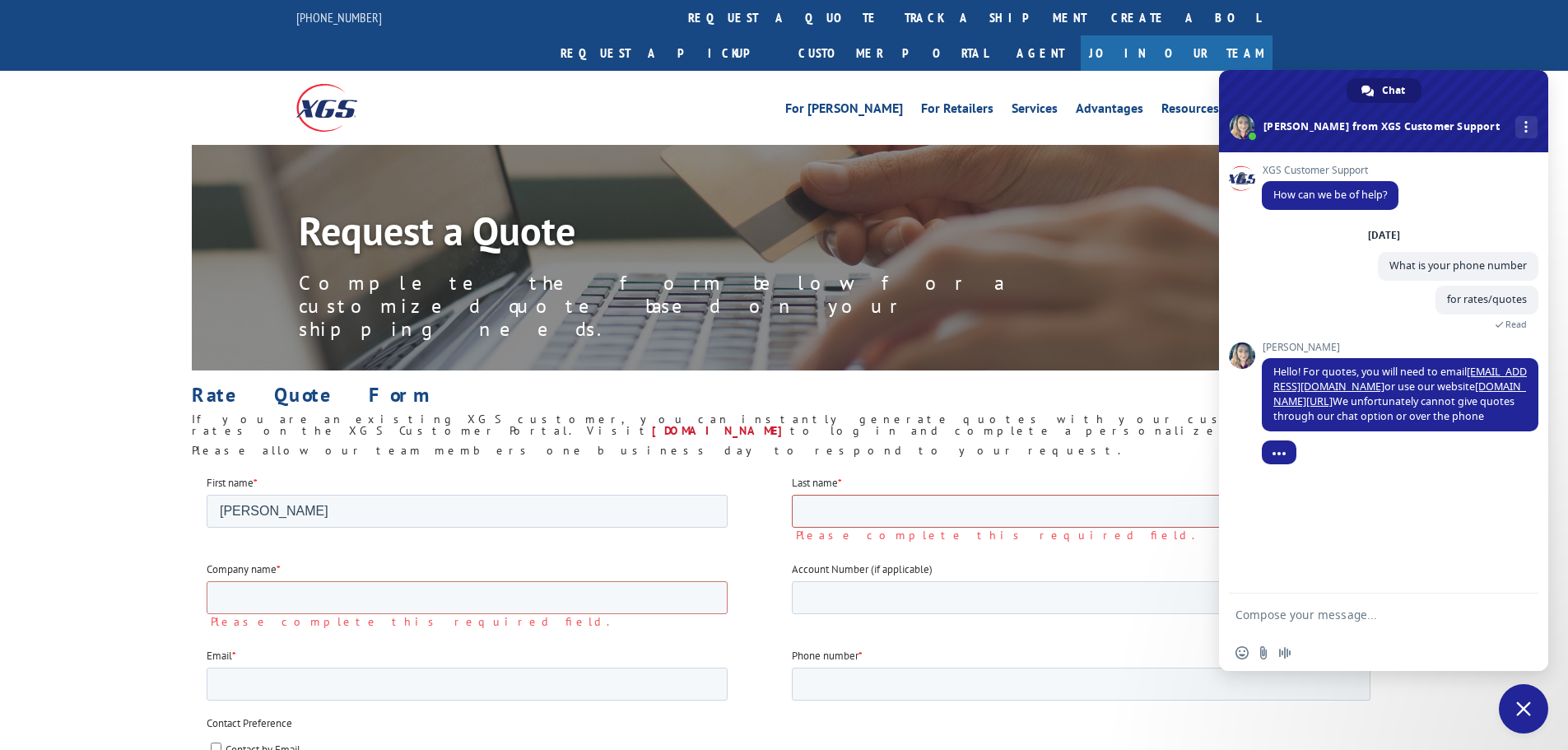
click at [817, 508] on input "Last name *" at bounding box center [1081, 510] width 579 height 33
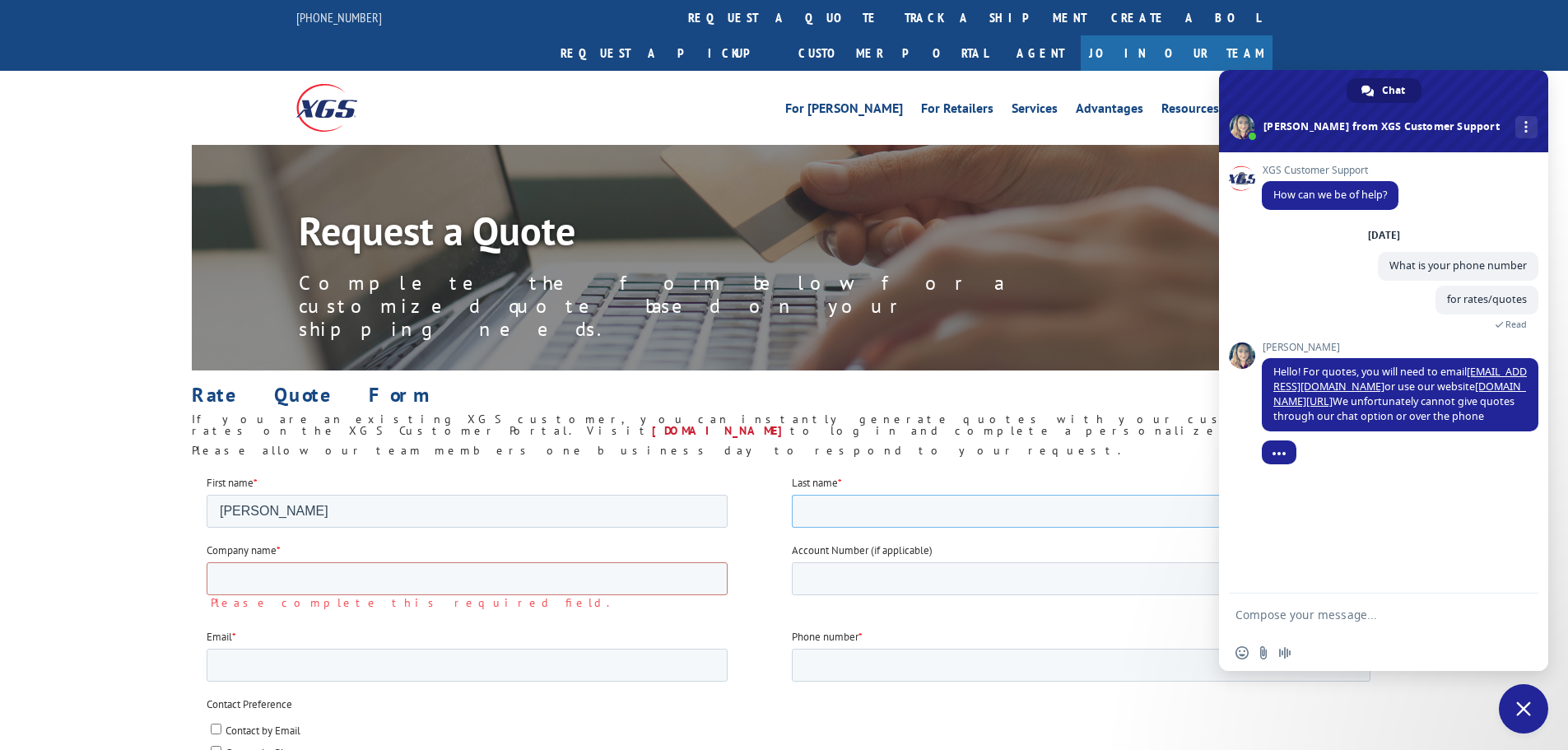
type input "Smith"
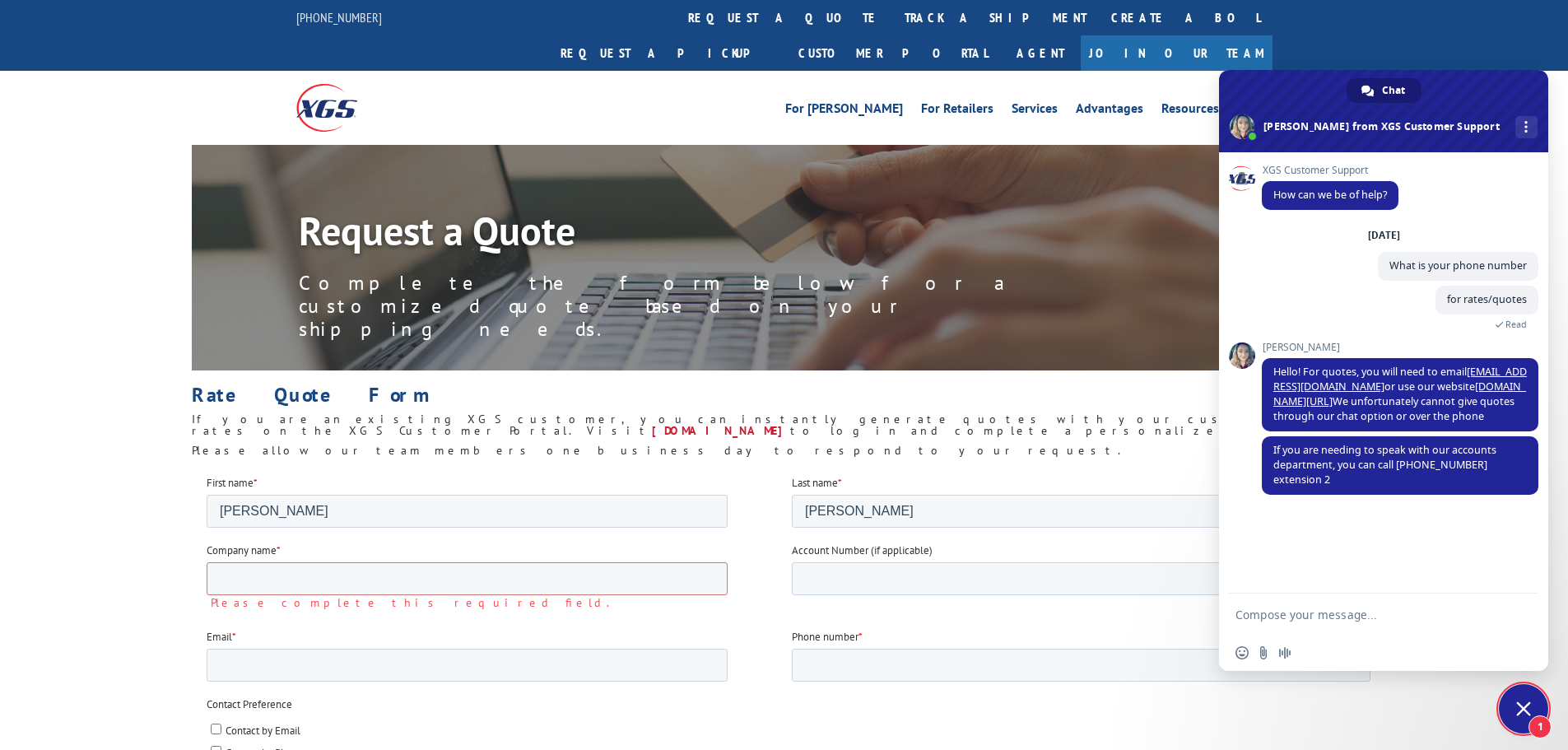
click at [1319, 616] on textarea "Compose your message..." at bounding box center [1366, 615] width 260 height 14
type textarea "Thank you."
click at [1522, 625] on span "Send" at bounding box center [1519, 615] width 27 height 27
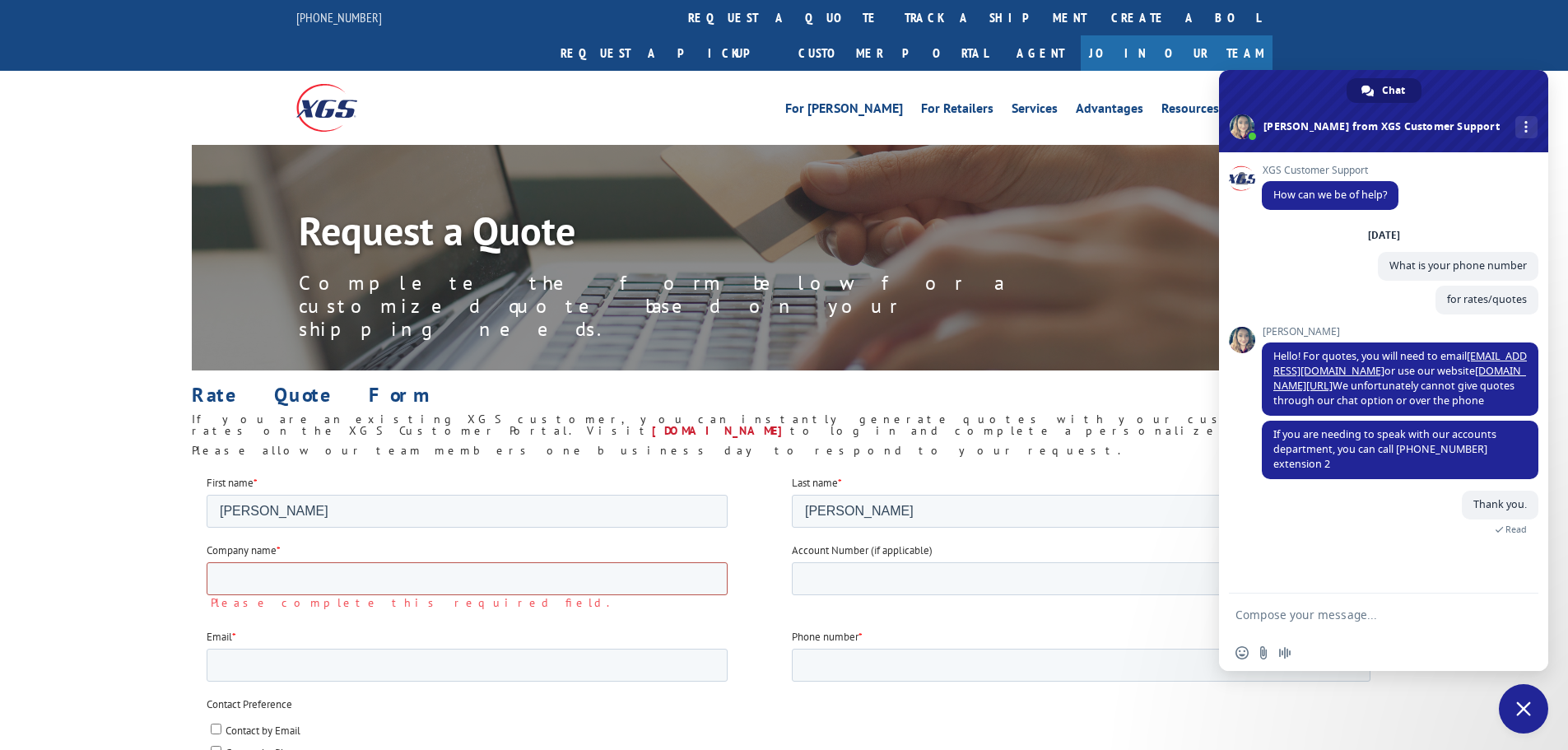
click at [393, 583] on input "Company name *" at bounding box center [467, 578] width 521 height 33
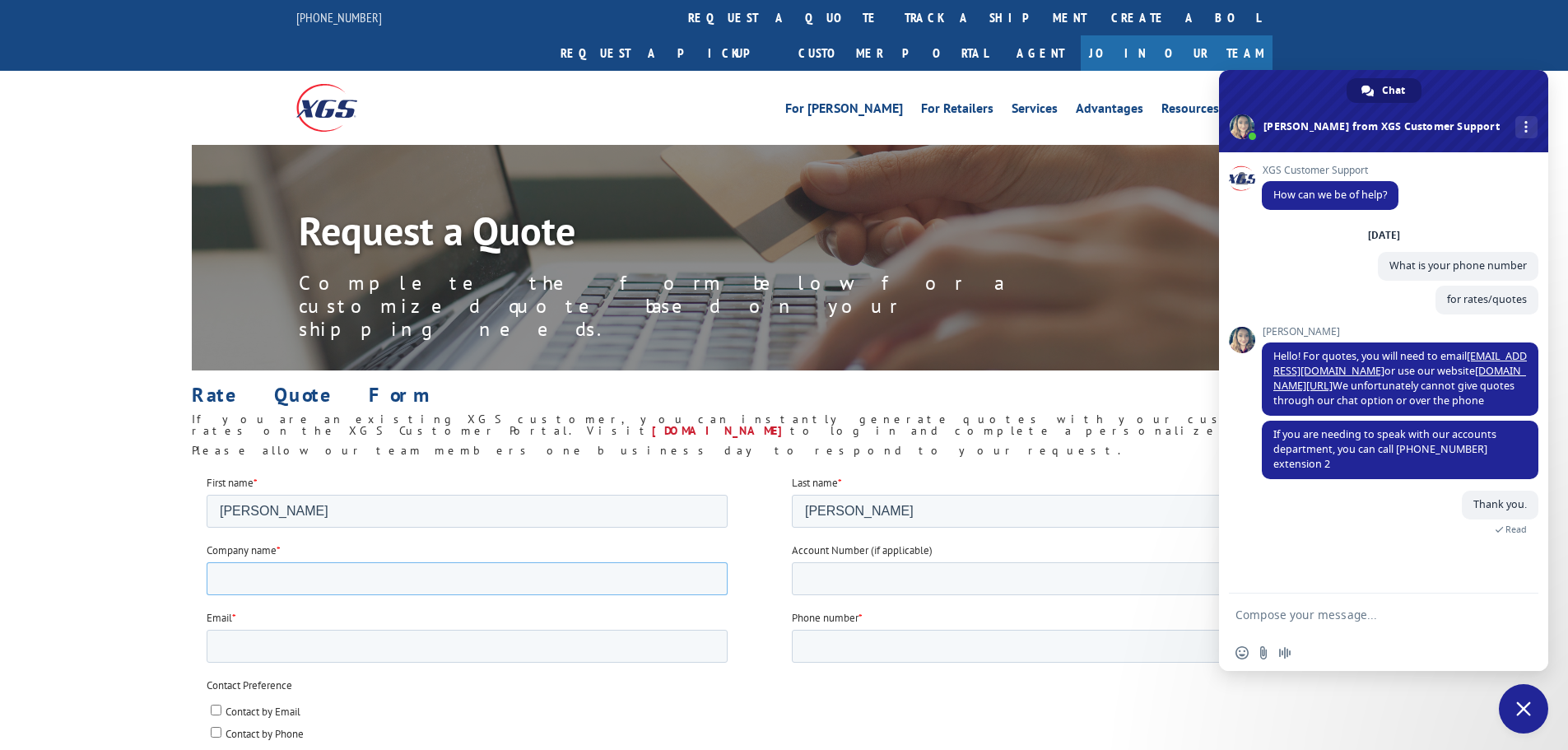
type input "OpenAir Motorsports, LLC"
click at [830, 590] on input "Account Number (if applicable)" at bounding box center [1081, 578] width 579 height 33
click at [620, 641] on input "Email *" at bounding box center [467, 646] width 521 height 33
type input "sales@openair-motorsports.com"
click at [808, 641] on input "Phone number *" at bounding box center [1081, 646] width 579 height 33
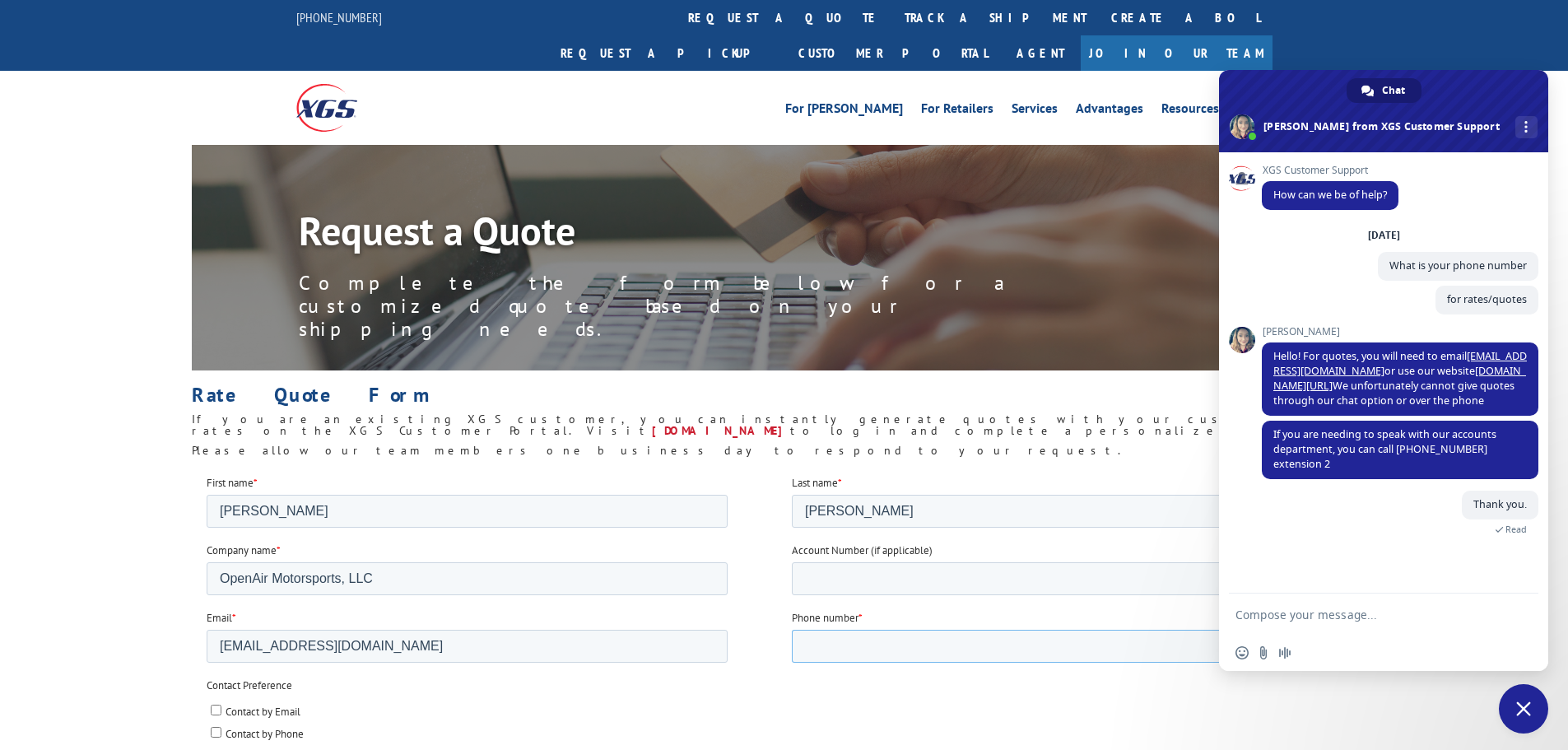
type input "9258191273"
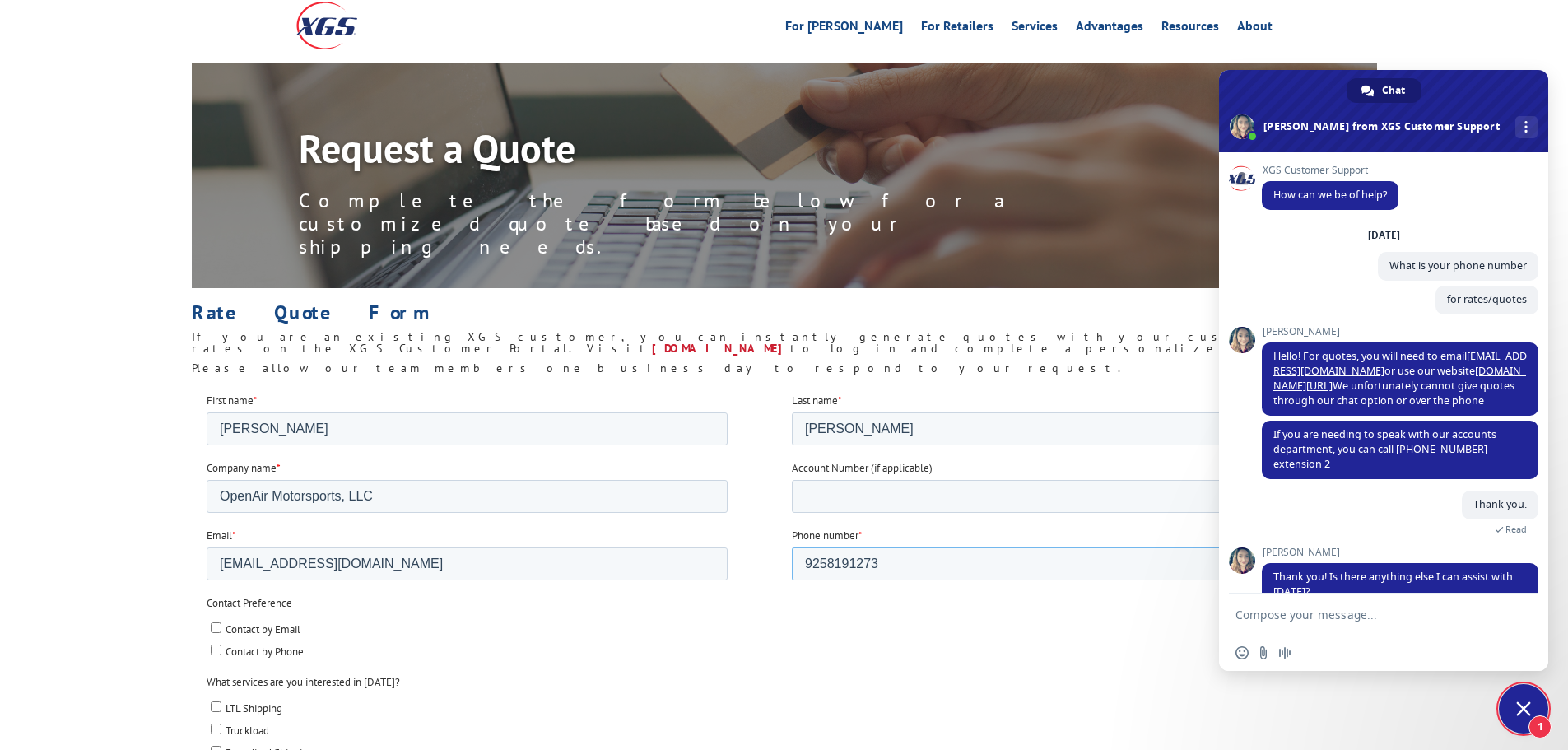
scroll to position [33, 0]
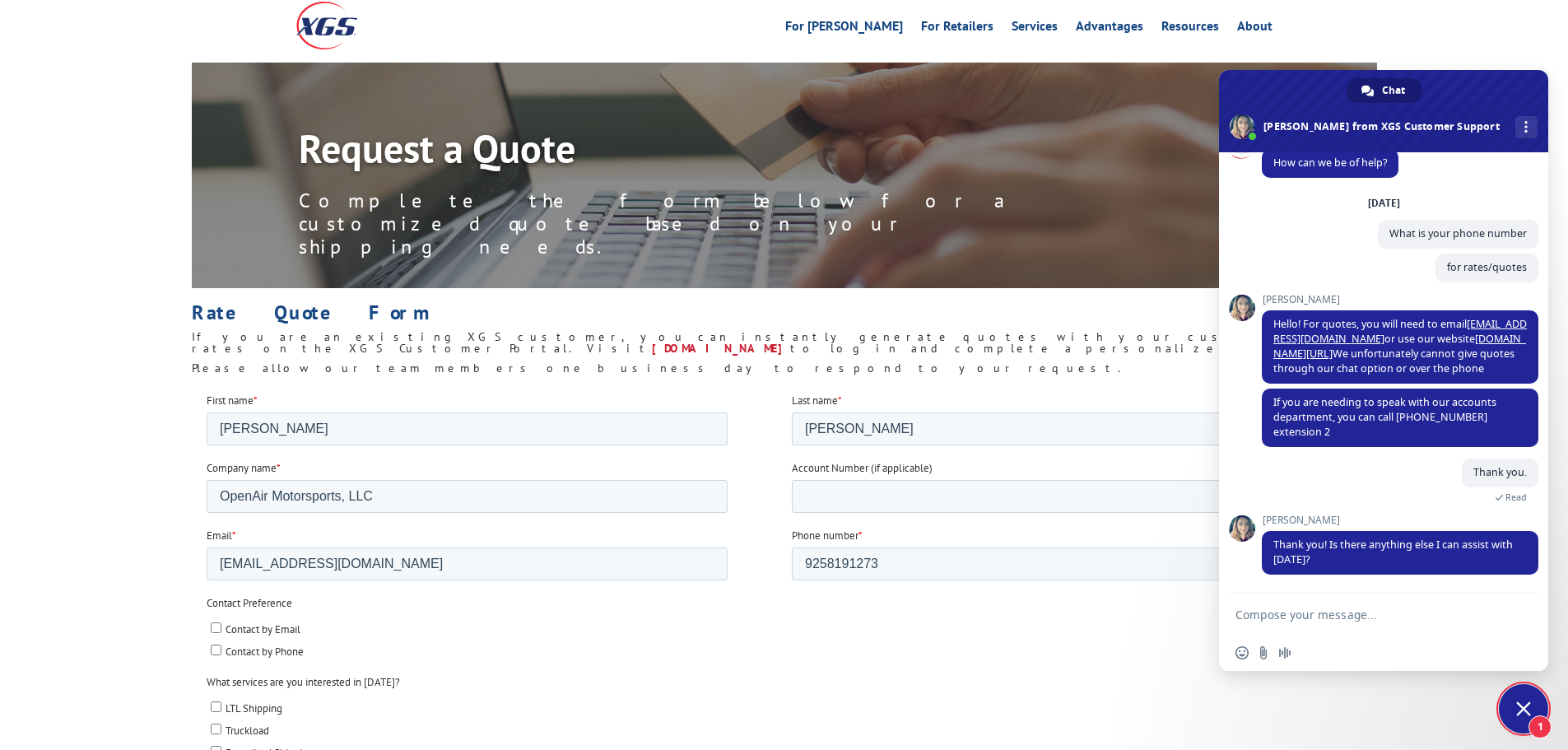
click at [231, 631] on span "Contact by Email" at bounding box center [262, 628] width 75 height 14
click at [221, 631] on input "Contact by Email" at bounding box center [215, 627] width 11 height 11
checkbox input "true"
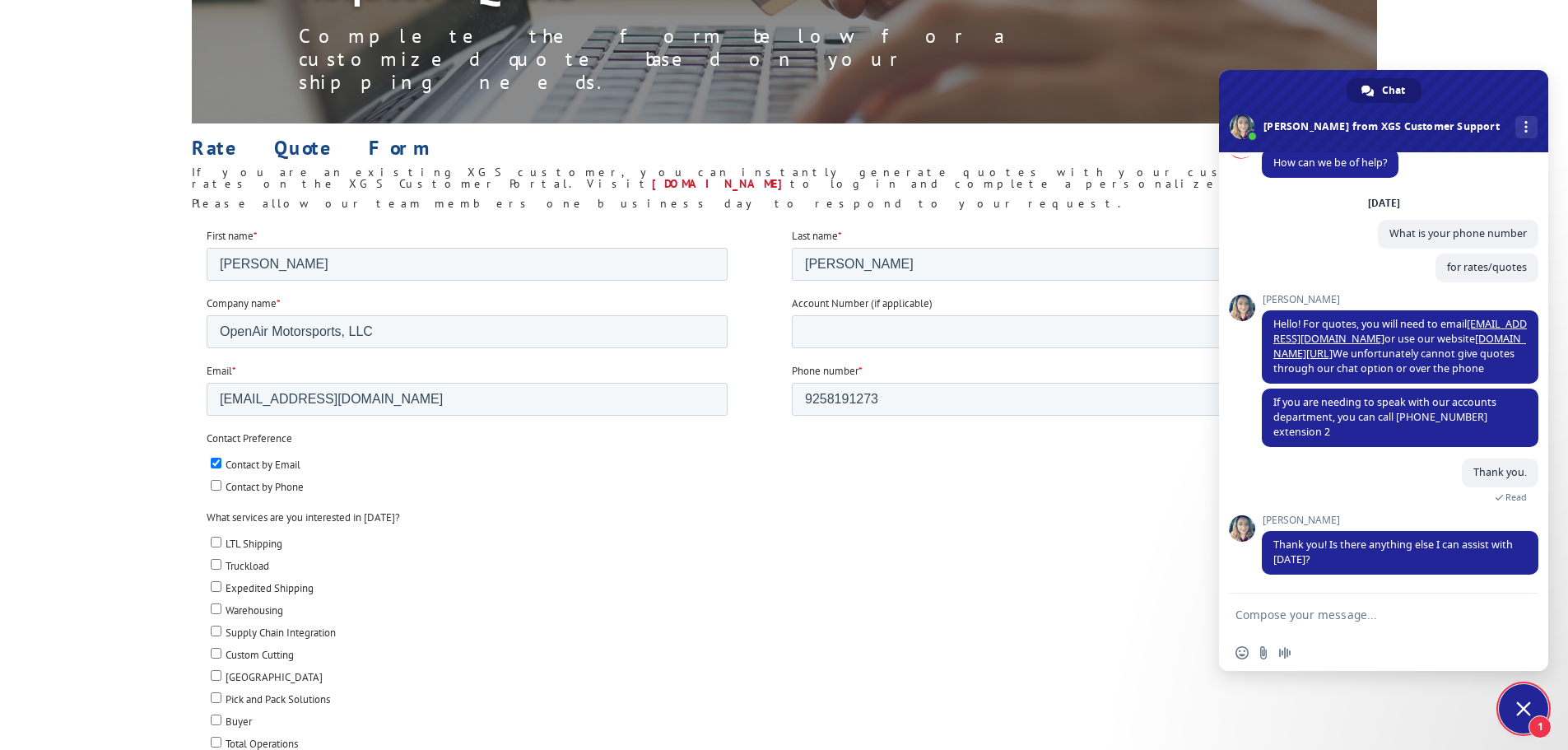
scroll to position [64, 0]
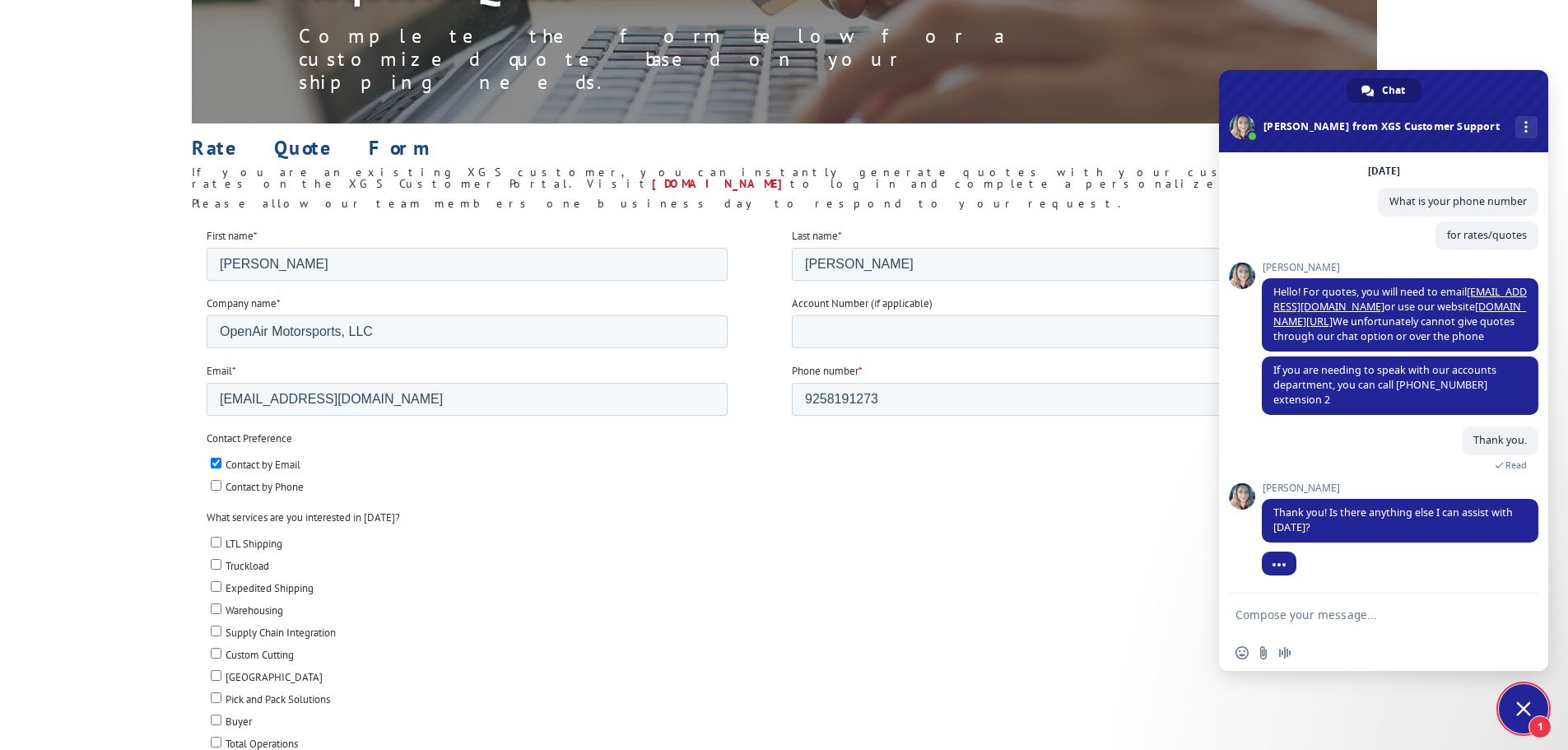
click at [234, 548] on span "LTL Shipping" at bounding box center [253, 543] width 57 height 14
click at [221, 547] on input "LTL Shipping" at bounding box center [215, 542] width 11 height 11
checkbox input "true"
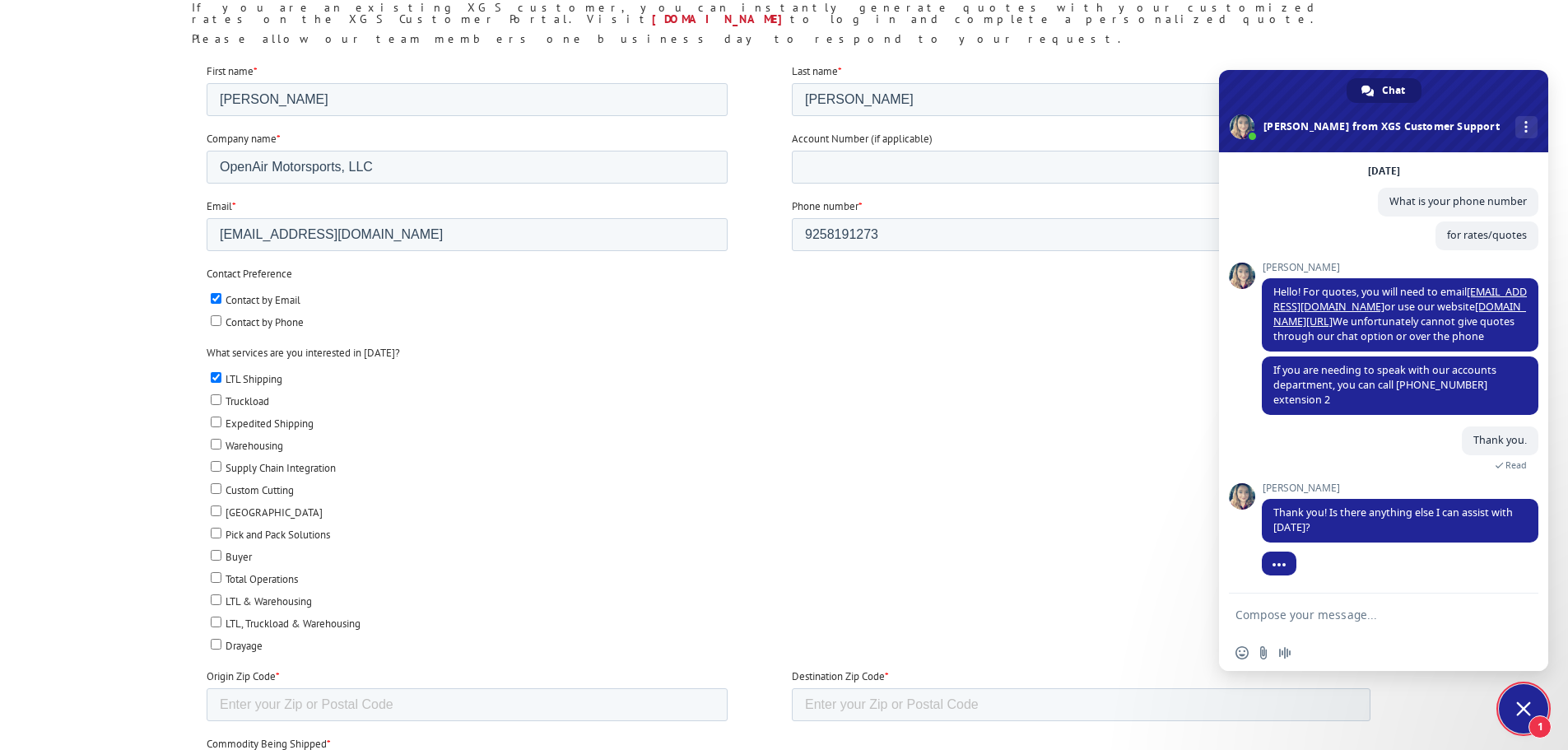
scroll to position [659, 0]
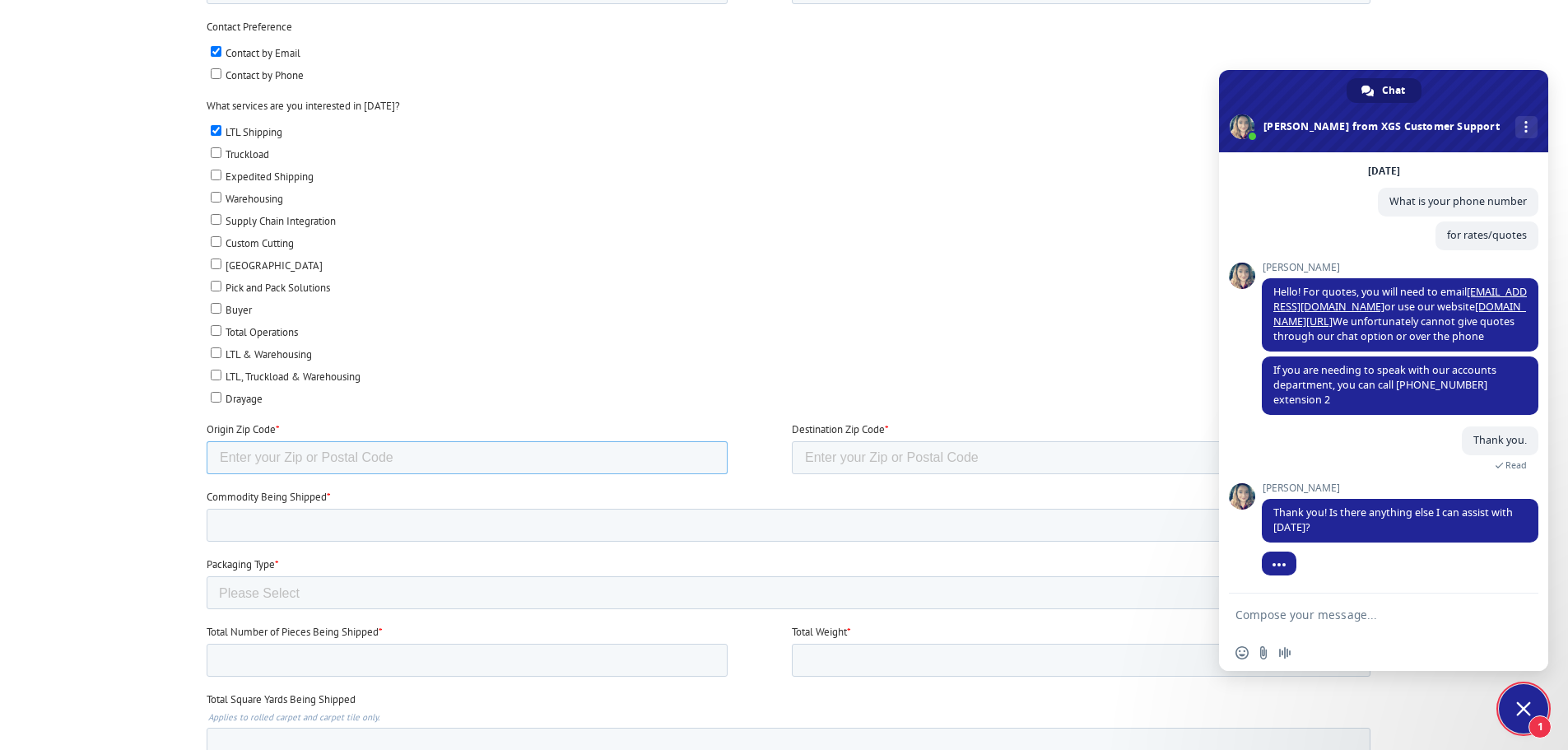
click at [294, 460] on input "Origin Zip Code *" at bounding box center [467, 458] width 521 height 33
type input "95683"
click at [844, 450] on input "Destination Zip Code *" at bounding box center [1081, 458] width 579 height 33
paste input "80002"
type input "80002"
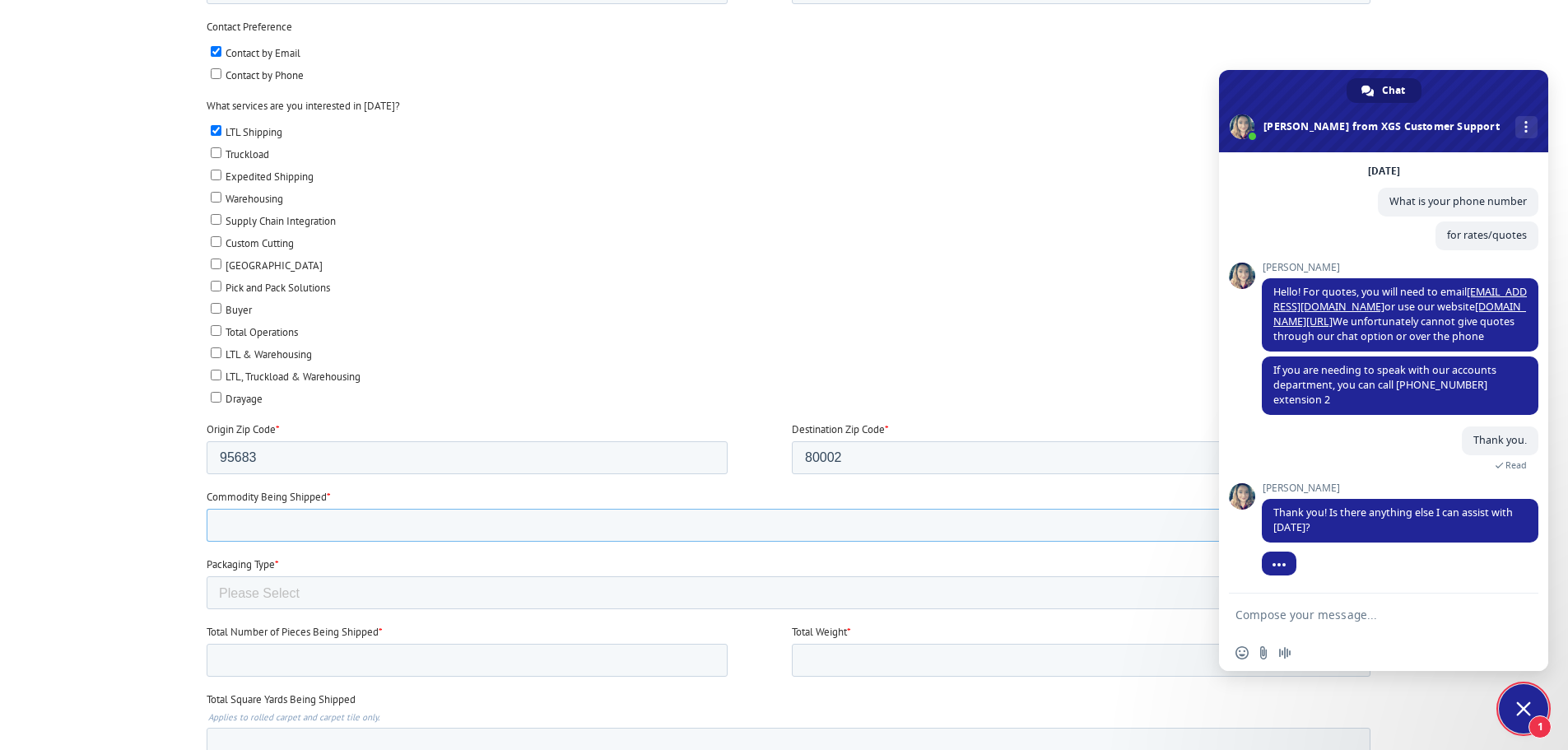
click at [364, 528] on input "Commodity Being Shipped *" at bounding box center [788, 526] width 1164 height 33
type input "Steel tubes"
click at [352, 590] on select "Please Select Rolled Goods Palletized" at bounding box center [788, 593] width 1164 height 33
select select "Pallets (40"x48")"
click at [206, 610] on select "Please Select Rolled Goods Palletized" at bounding box center [788, 593] width 1164 height 33
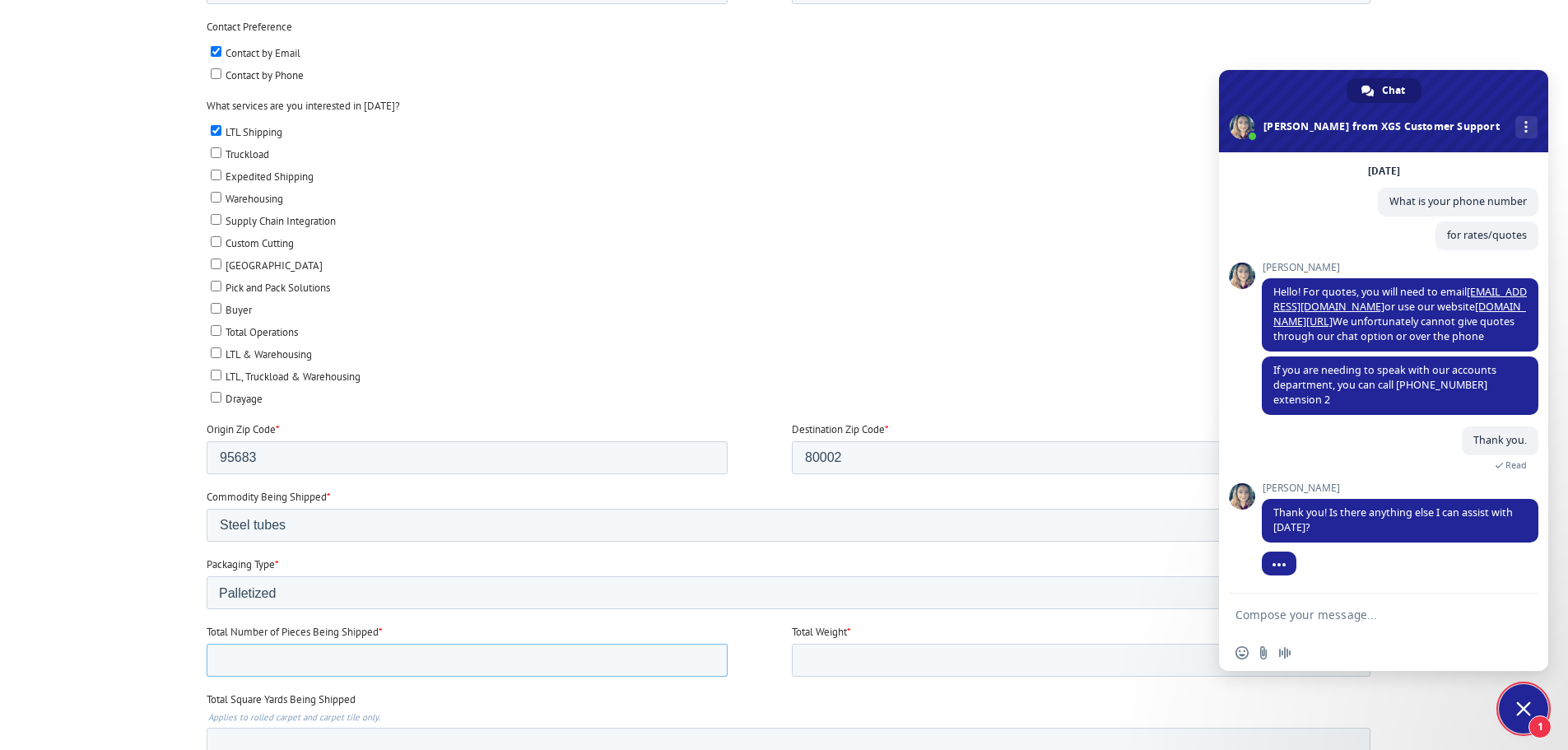
click at [247, 664] on input "Total Number of Pieces Being Shipped *" at bounding box center [467, 660] width 521 height 33
type input "1"
click at [848, 668] on input "Total Weight *" at bounding box center [1081, 660] width 579 height 33
type input "300"
click at [187, 548] on div at bounding box center [784, 398] width 1568 height 1166
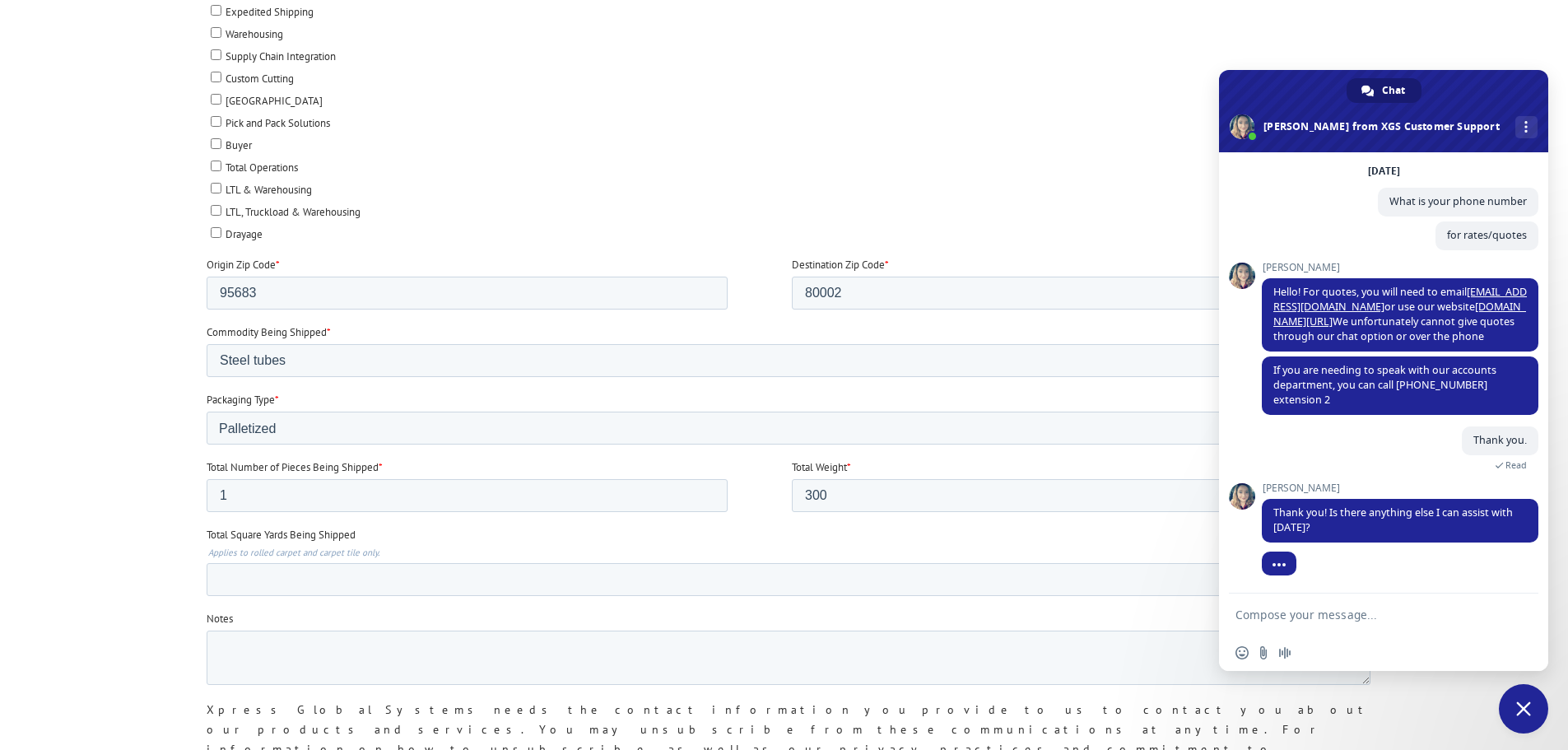
scroll to position [907, 0]
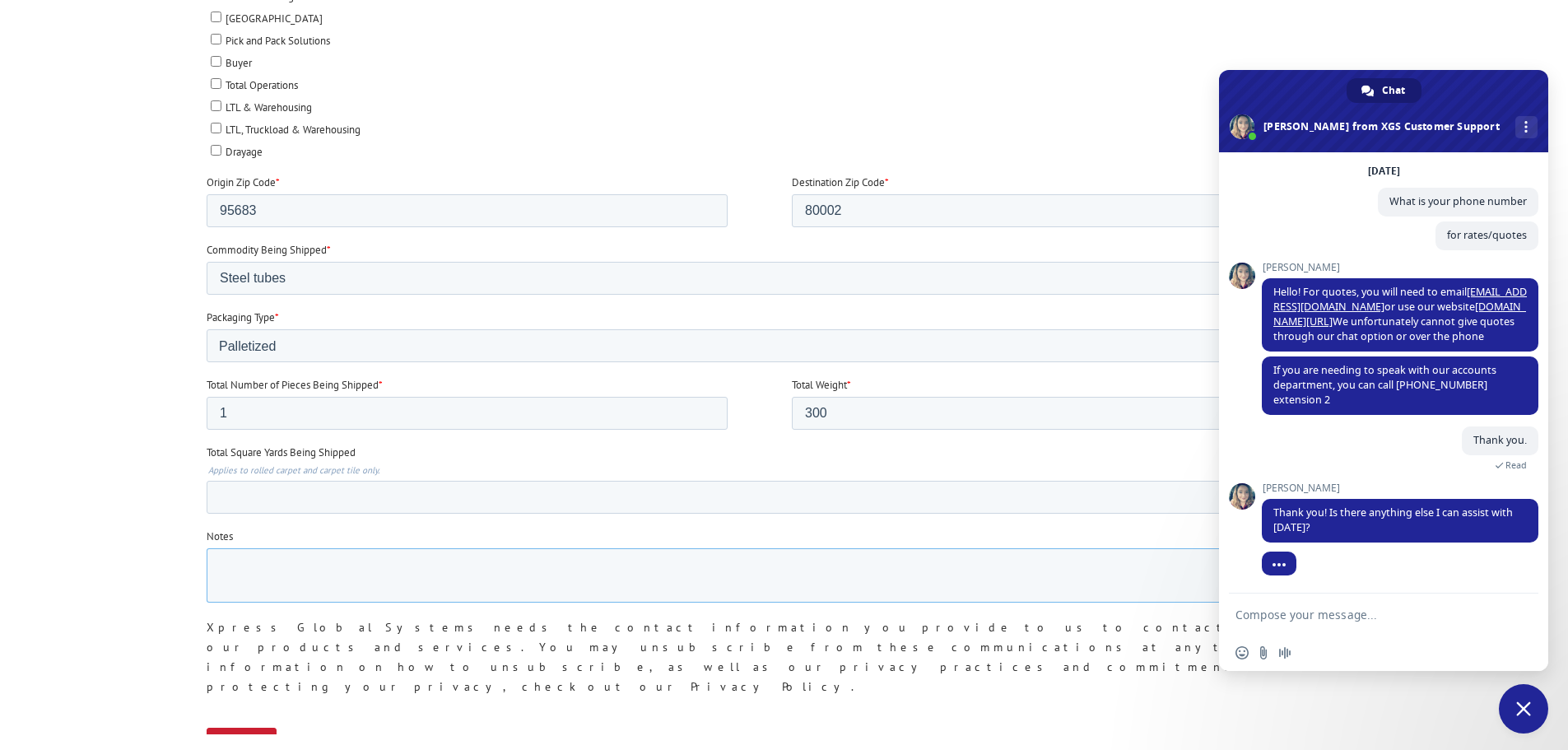
click at [250, 566] on textarea "Notes" at bounding box center [788, 575] width 1164 height 54
click at [958, 568] on textarea "Please confirm any costs associated with pickup at 13501 Silva Ranch Road, Ranc…" at bounding box center [788, 575] width 1164 height 54
paste textarea "5388 Lee Street"
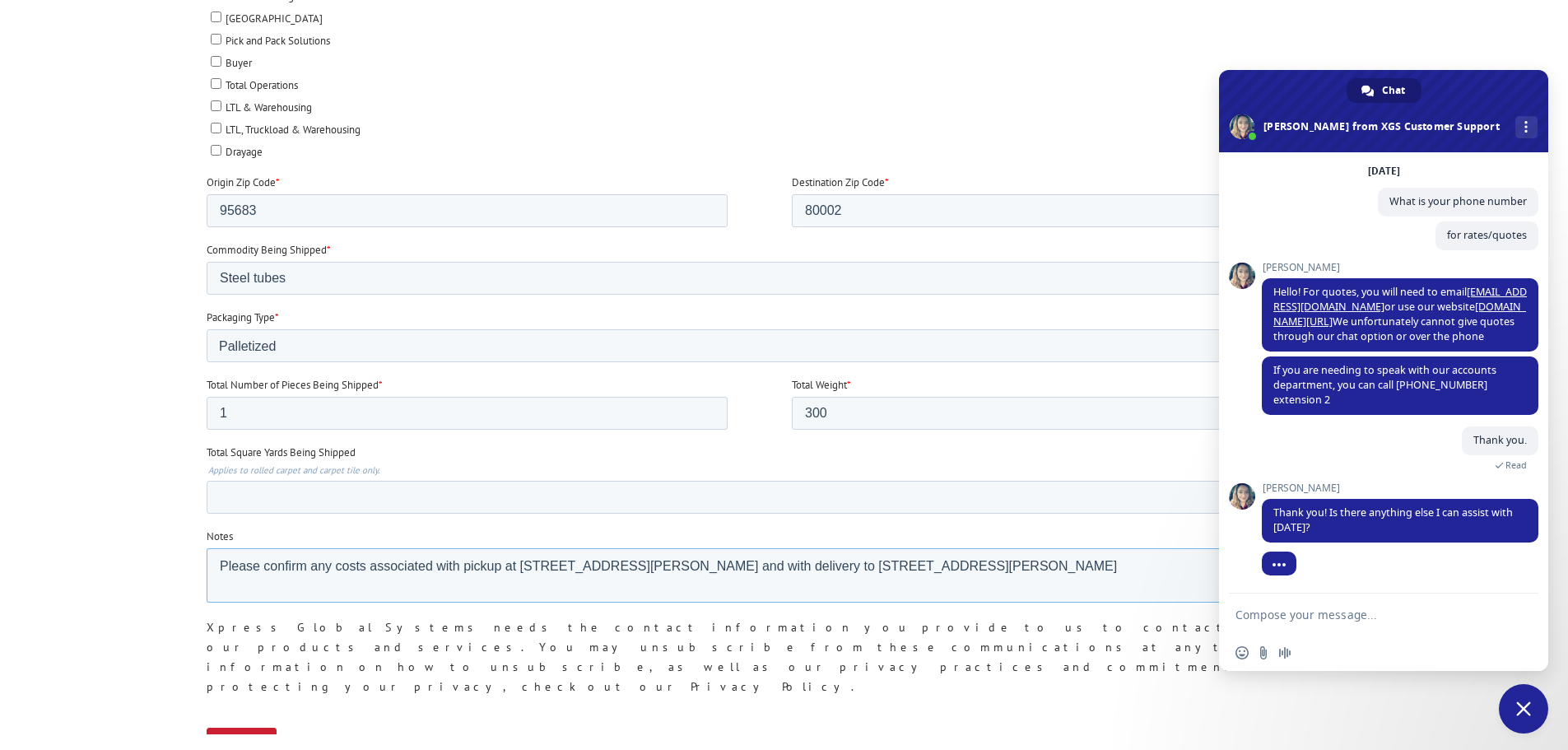
paste textarea "1108"
click at [1100, 565] on textarea "Please confirm any costs associated with pickup at 13501 Silva Ranch Road, Ranc…" at bounding box center [788, 575] width 1164 height 54
paste textarea "Arvada CO 80002"
type textarea "Please confirm any costs associated with pickup at 13501 Silva Ranch Road, Ranc…"
click at [1277, 610] on textarea "Compose your message..." at bounding box center [1366, 615] width 260 height 14
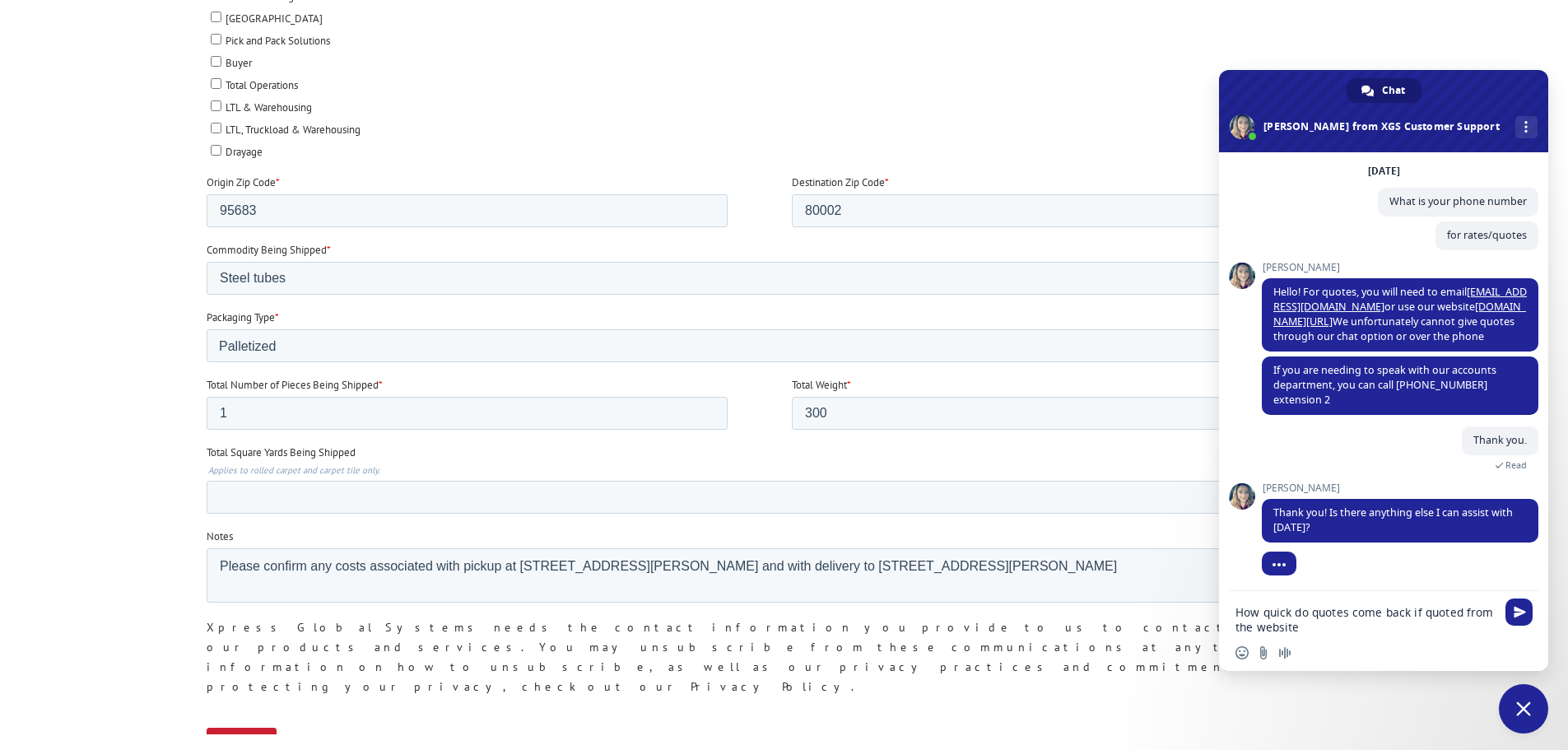
click at [1476, 612] on textarea "How quick do quotes come back if quoted from the website" at bounding box center [1366, 620] width 260 height 30
type textarea "How quick do quotes come back if requestedfrom the website"
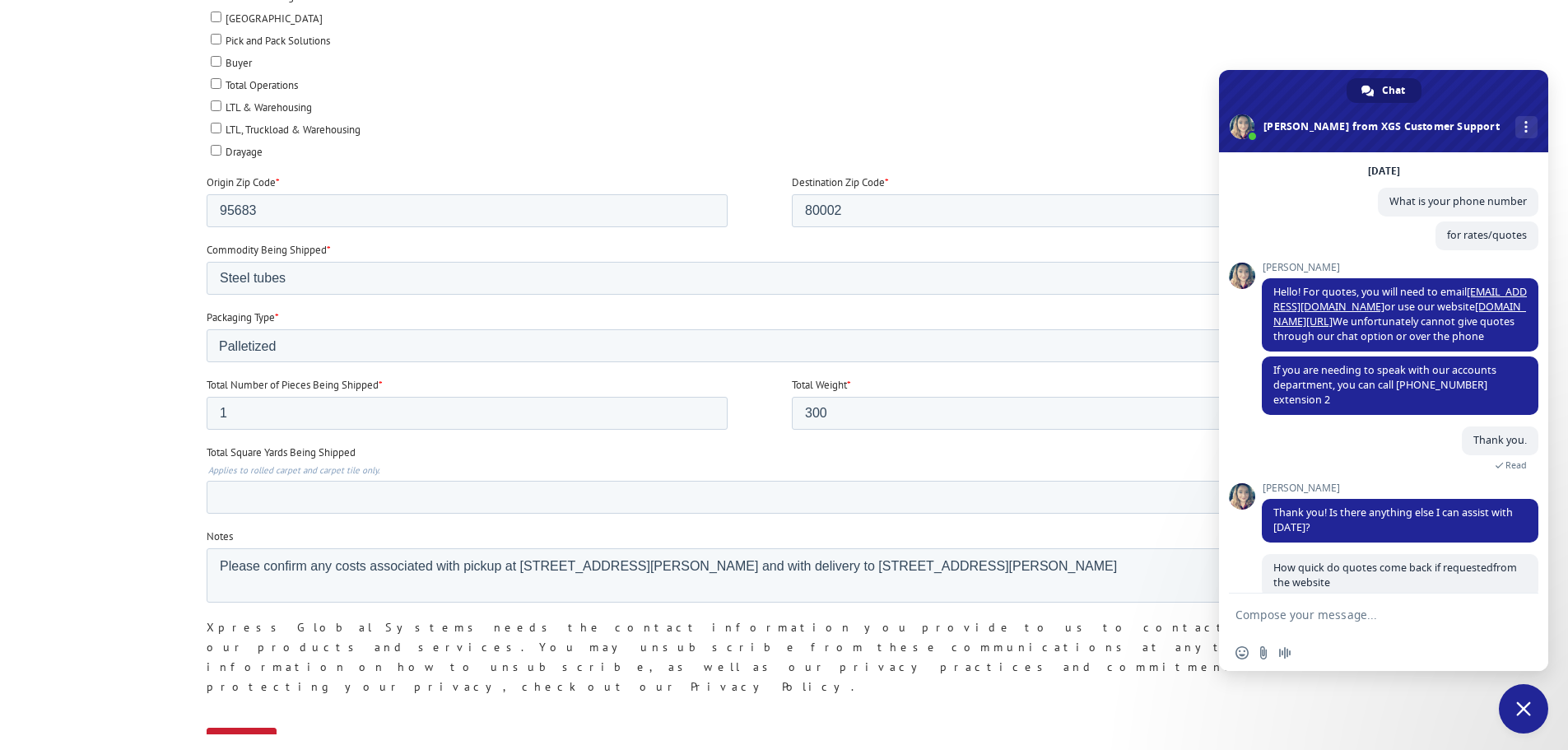
scroll to position [138, 0]
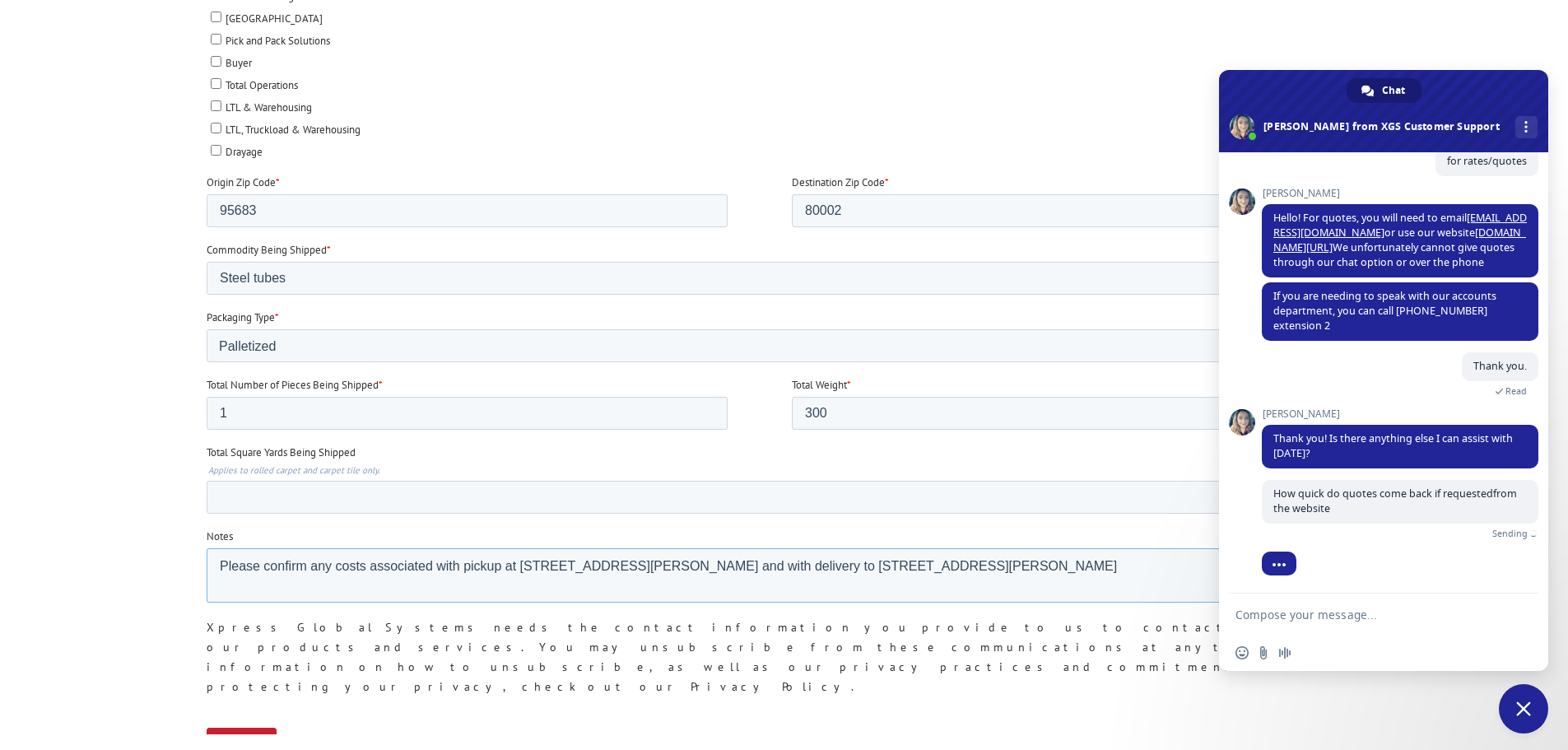
click at [1068, 587] on textarea "Please confirm any costs associated with pickup at 13501 Silva Ranch Road, Ranc…" at bounding box center [788, 575] width 1164 height 54
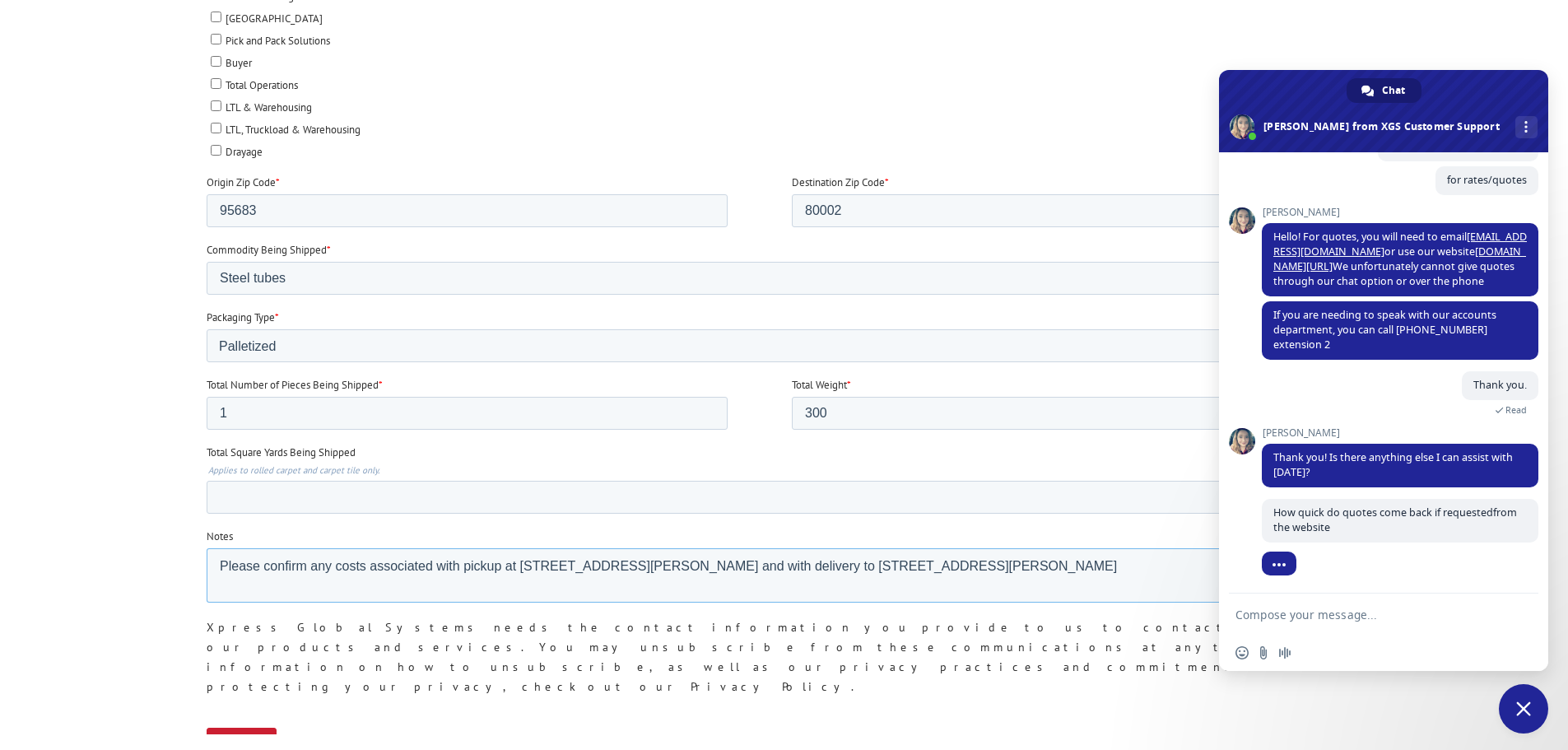
scroll to position [119, 0]
click at [1191, 566] on textarea "Please confirm any costs associated with pickup at 13501 Silva Ranch Road, Ranc…" at bounding box center [788, 575] width 1164 height 54
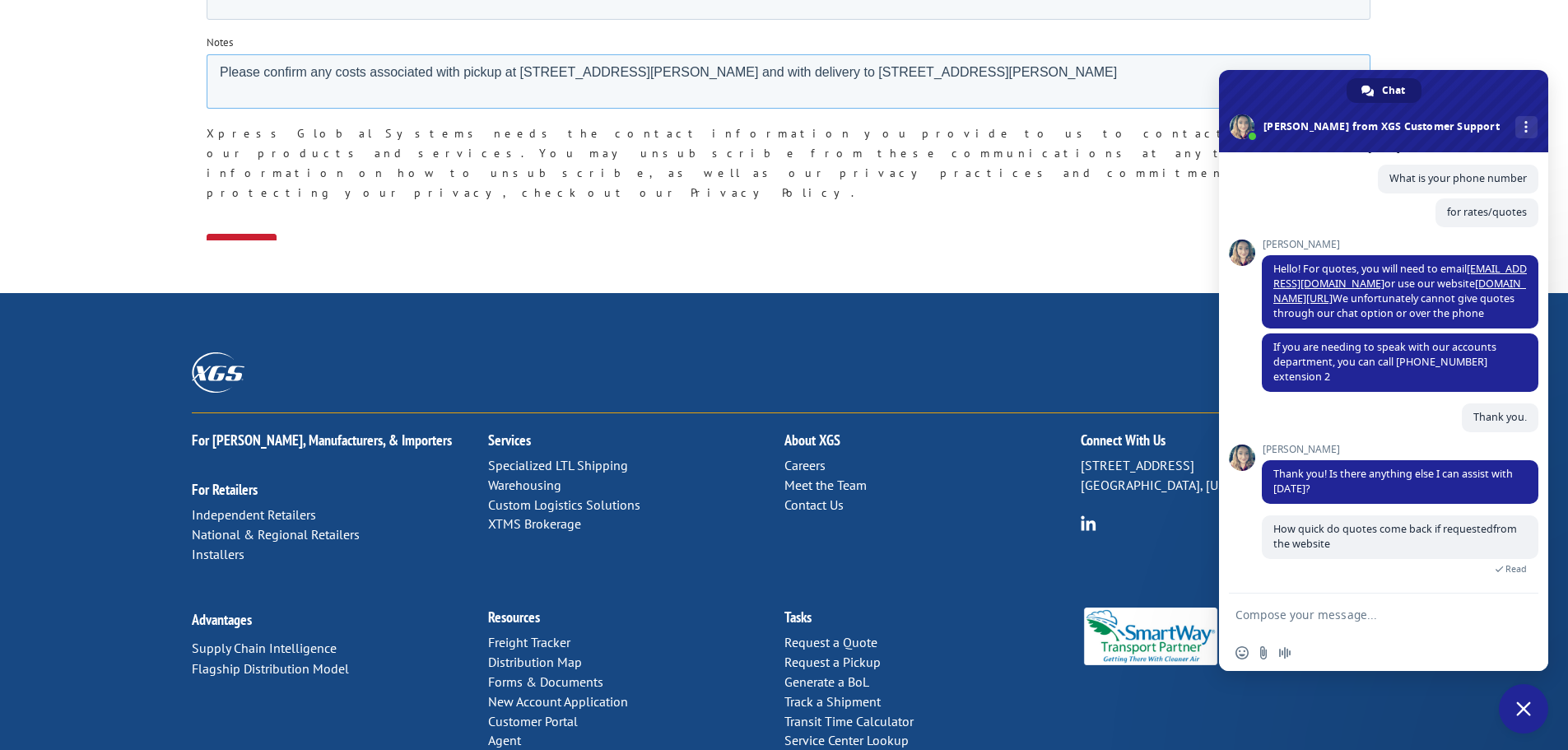
scroll to position [1406, 0]
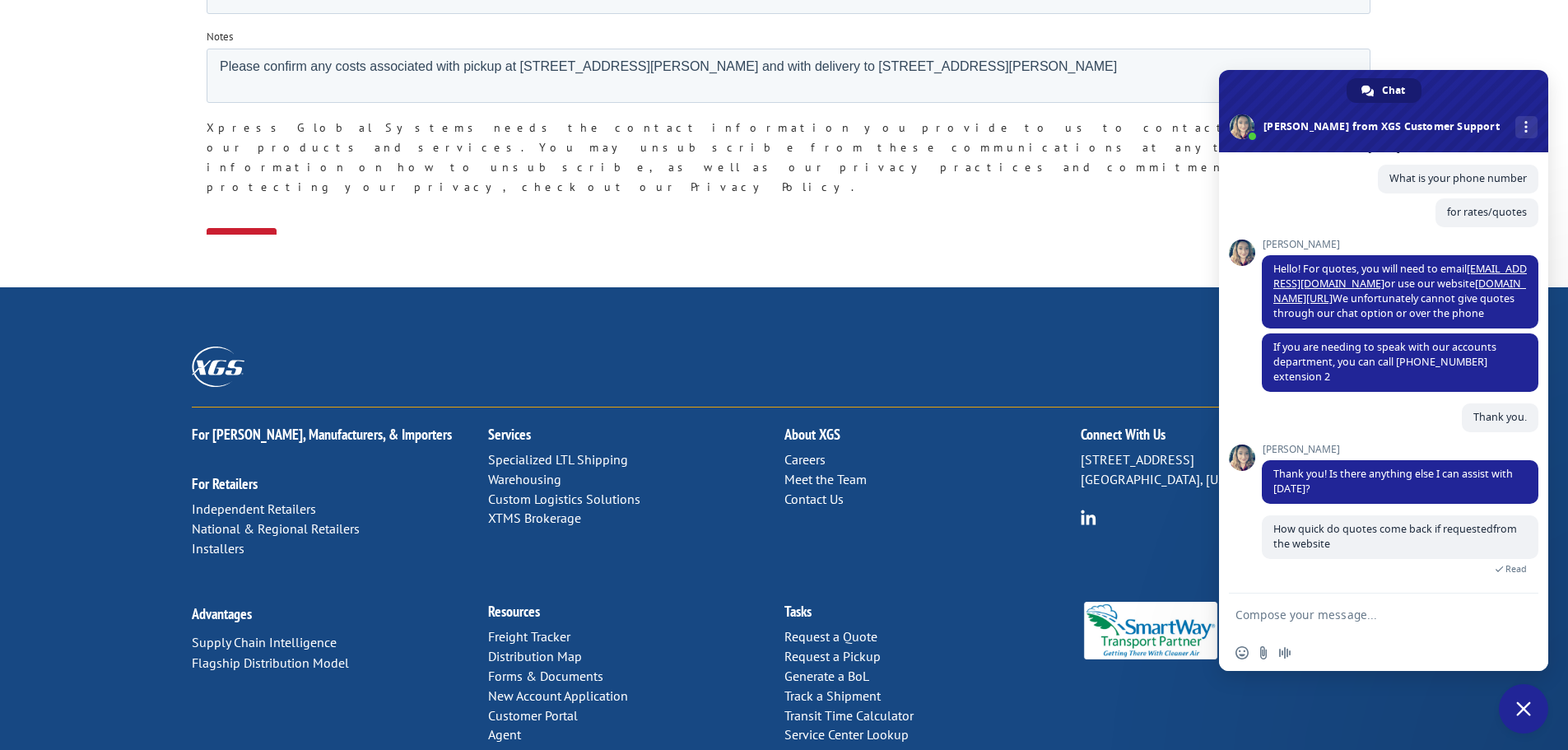
click at [249, 228] on input "Submit" at bounding box center [241, 243] width 70 height 32
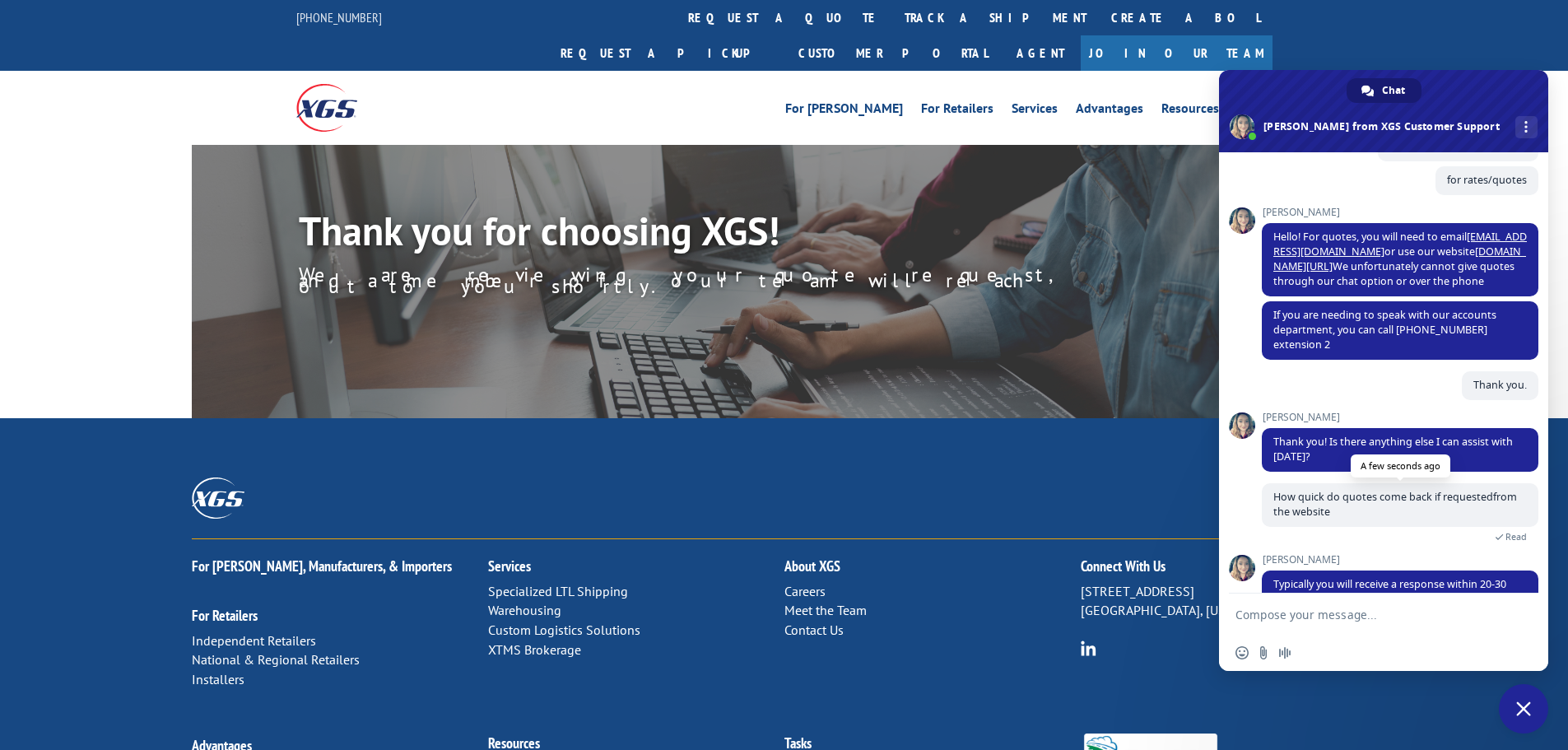
scroll to position [159, 0]
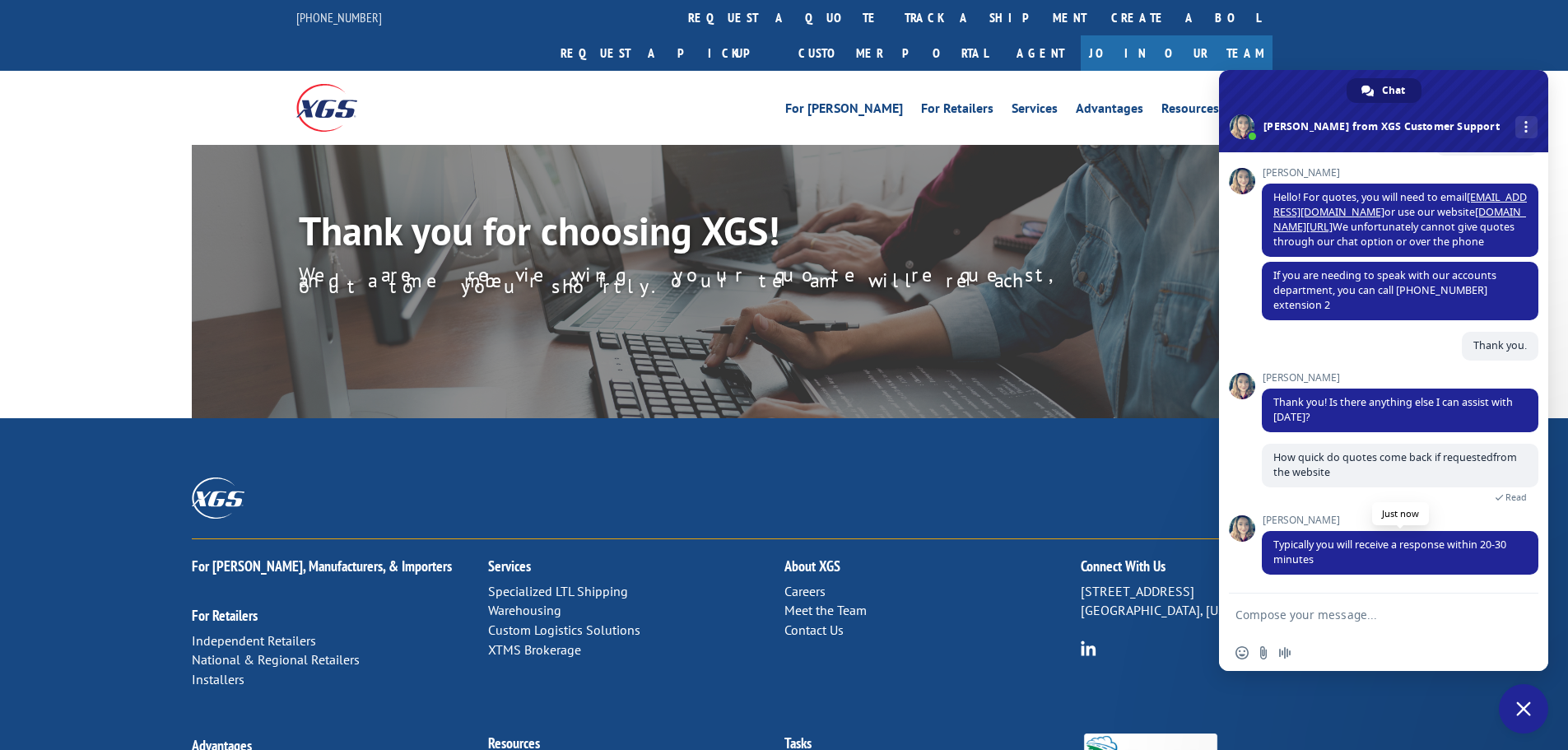
click at [1403, 567] on span "Typically you will receive a response within 20-30 minutes" at bounding box center [1401, 553] width 277 height 43
click at [1377, 621] on textarea "Compose your message..." at bounding box center [1366, 615] width 260 height 14
type textarea "great"
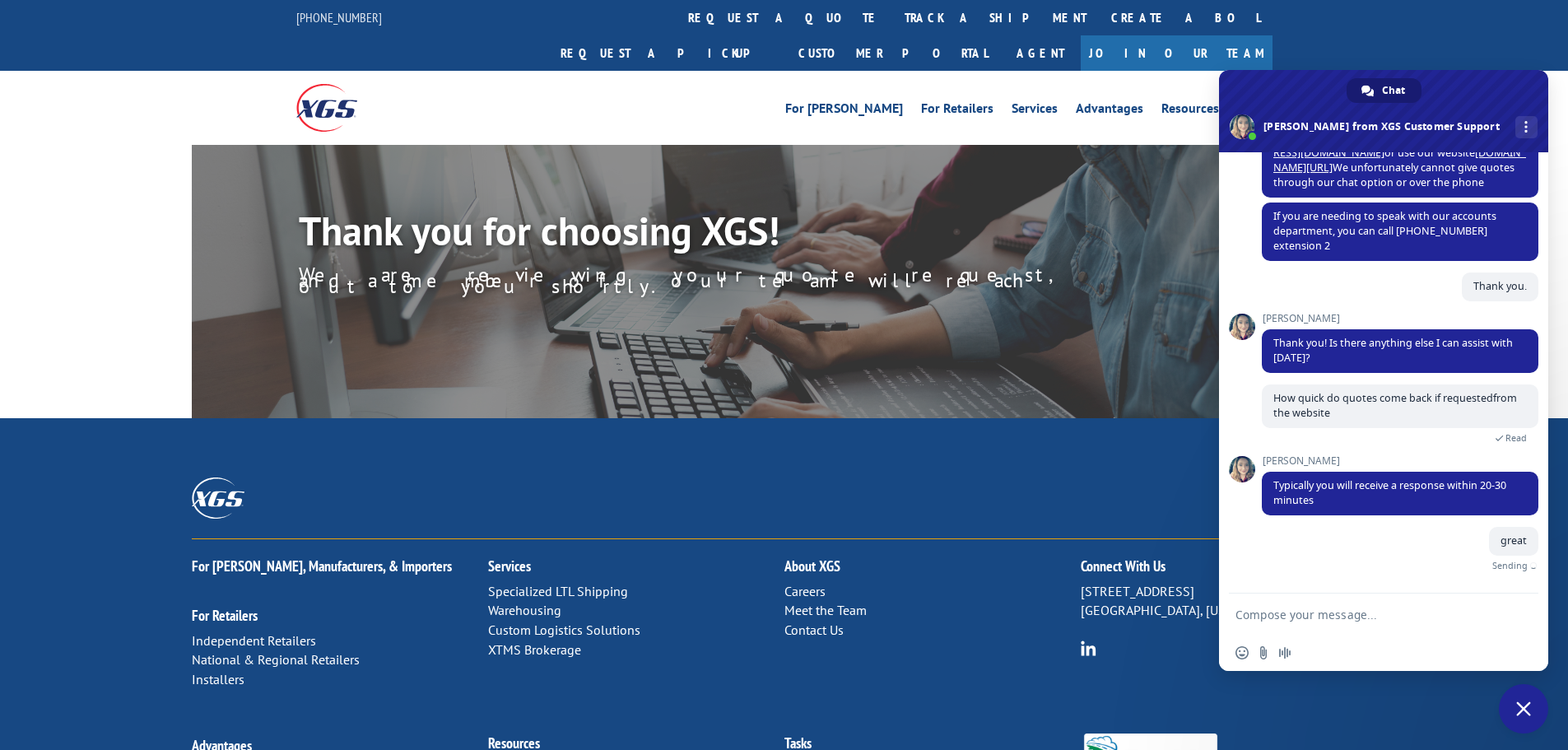
scroll to position [199, 0]
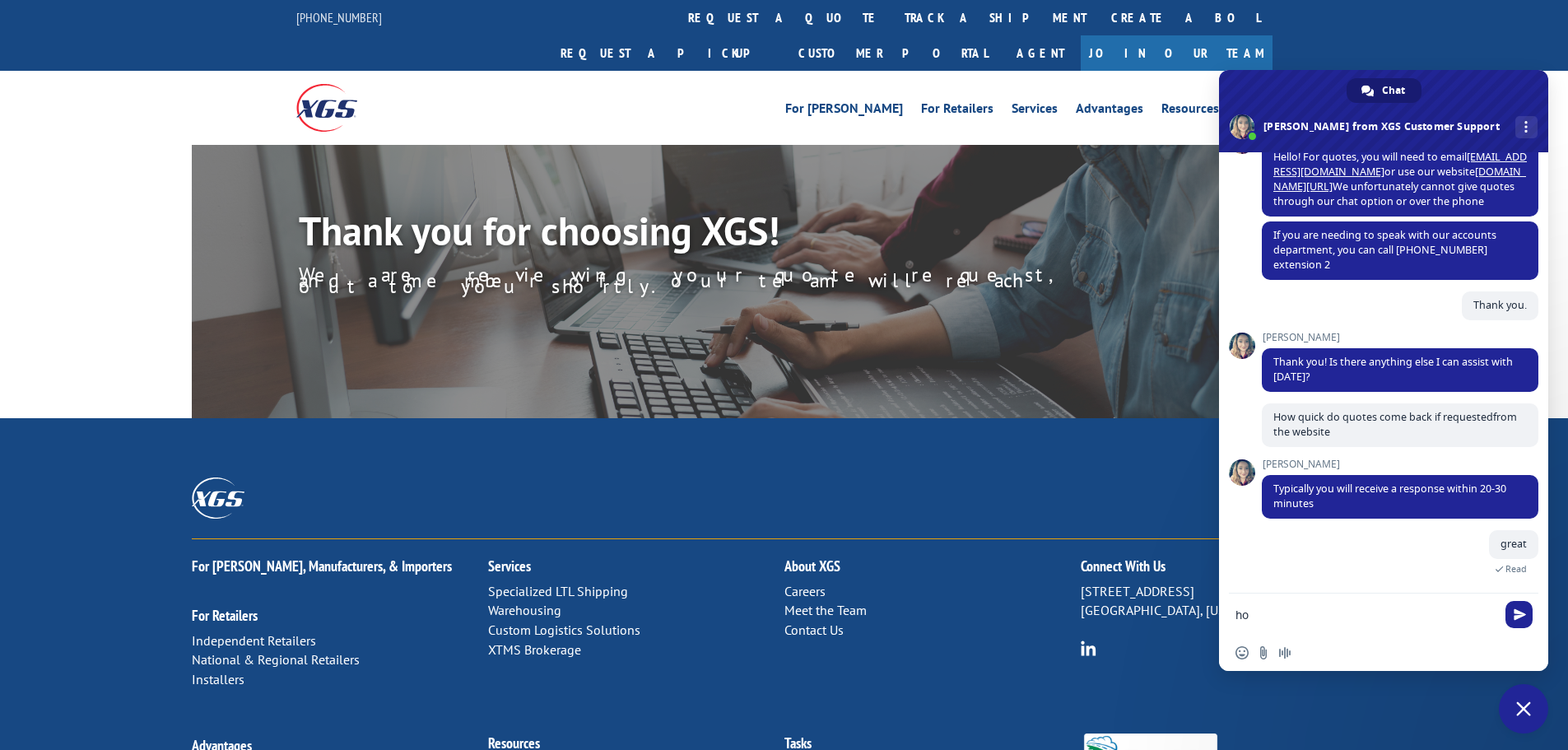
type textarea "h"
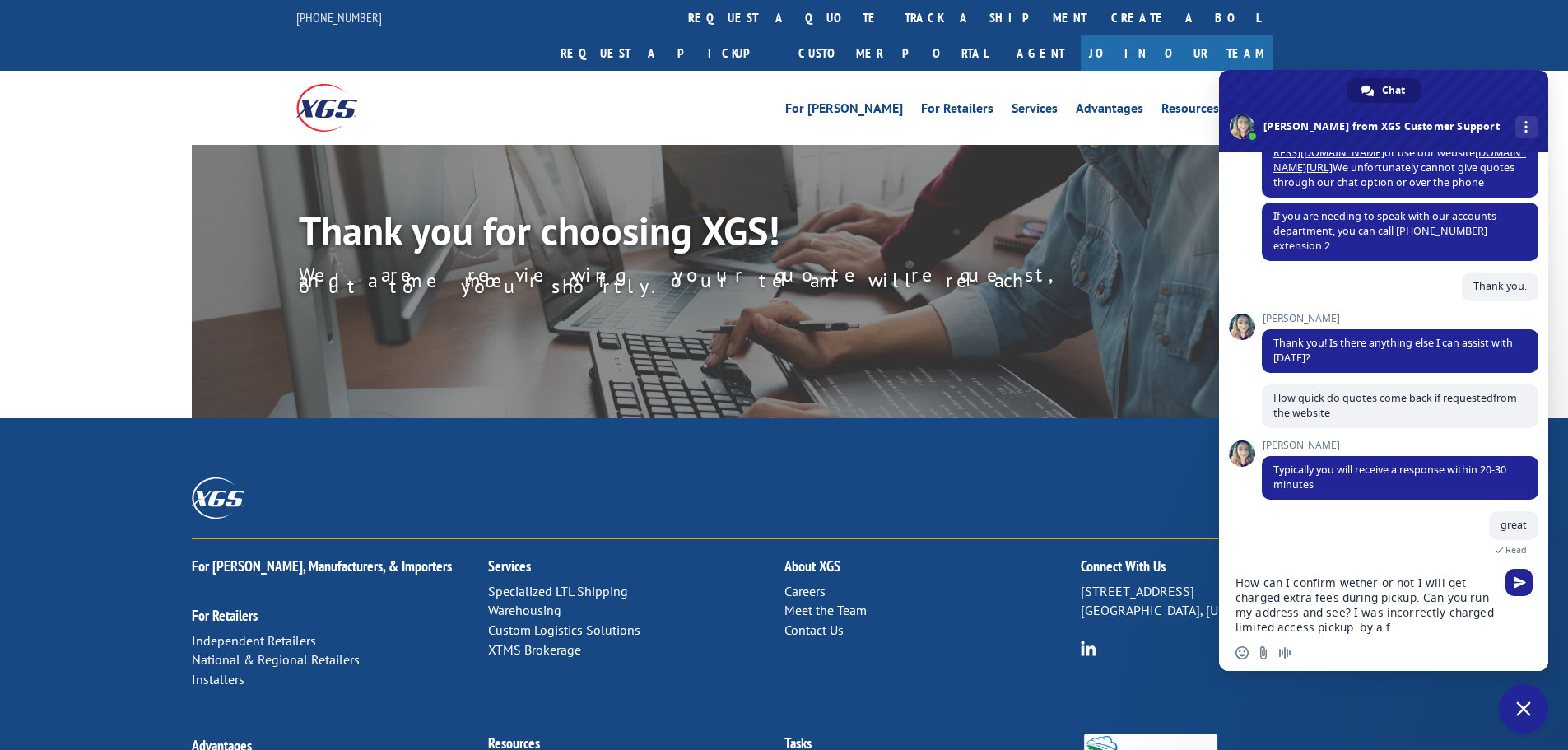
scroll to position [263, 0]
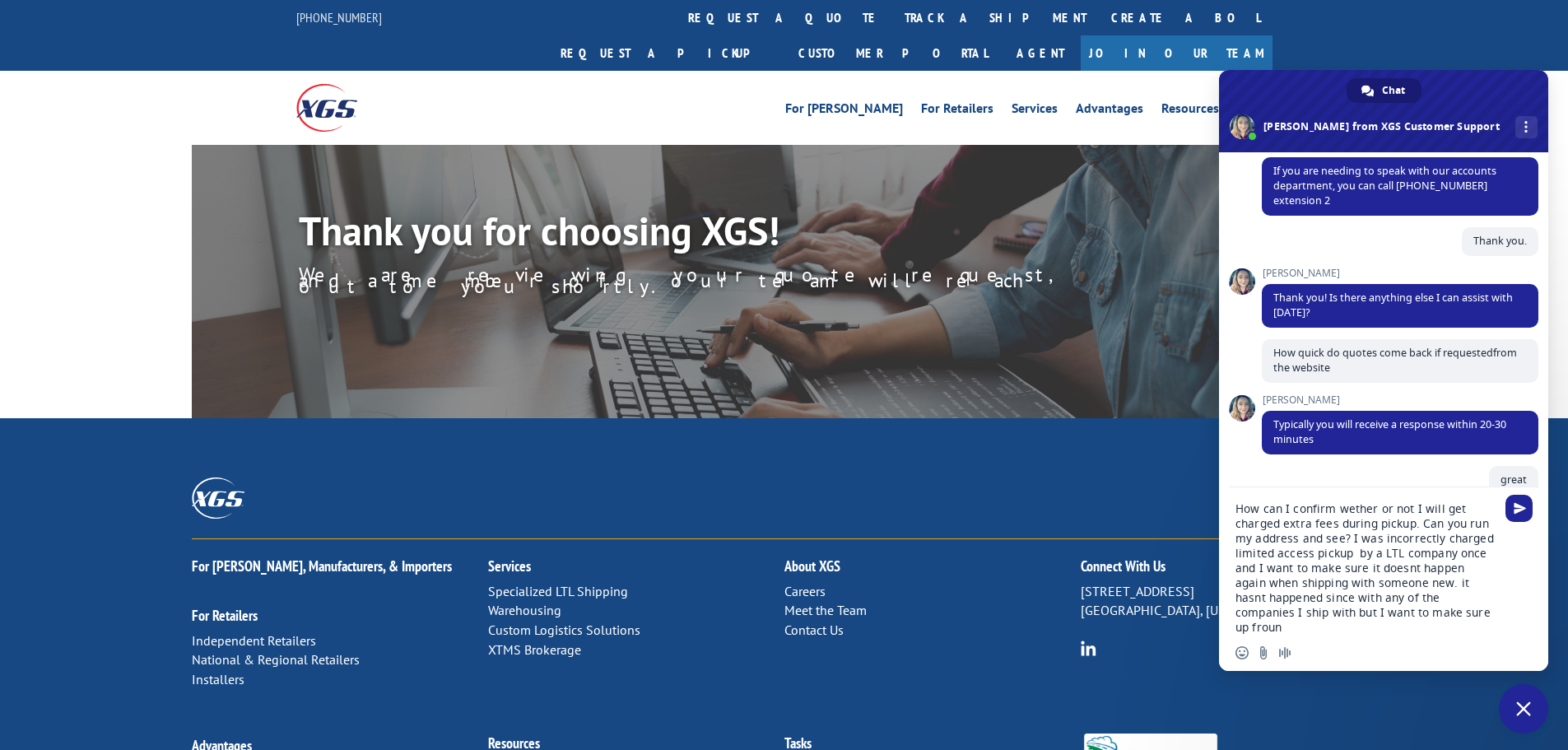
type textarea "How can I confirm wether or not I will get charged extra fees during pickup. Ca…"
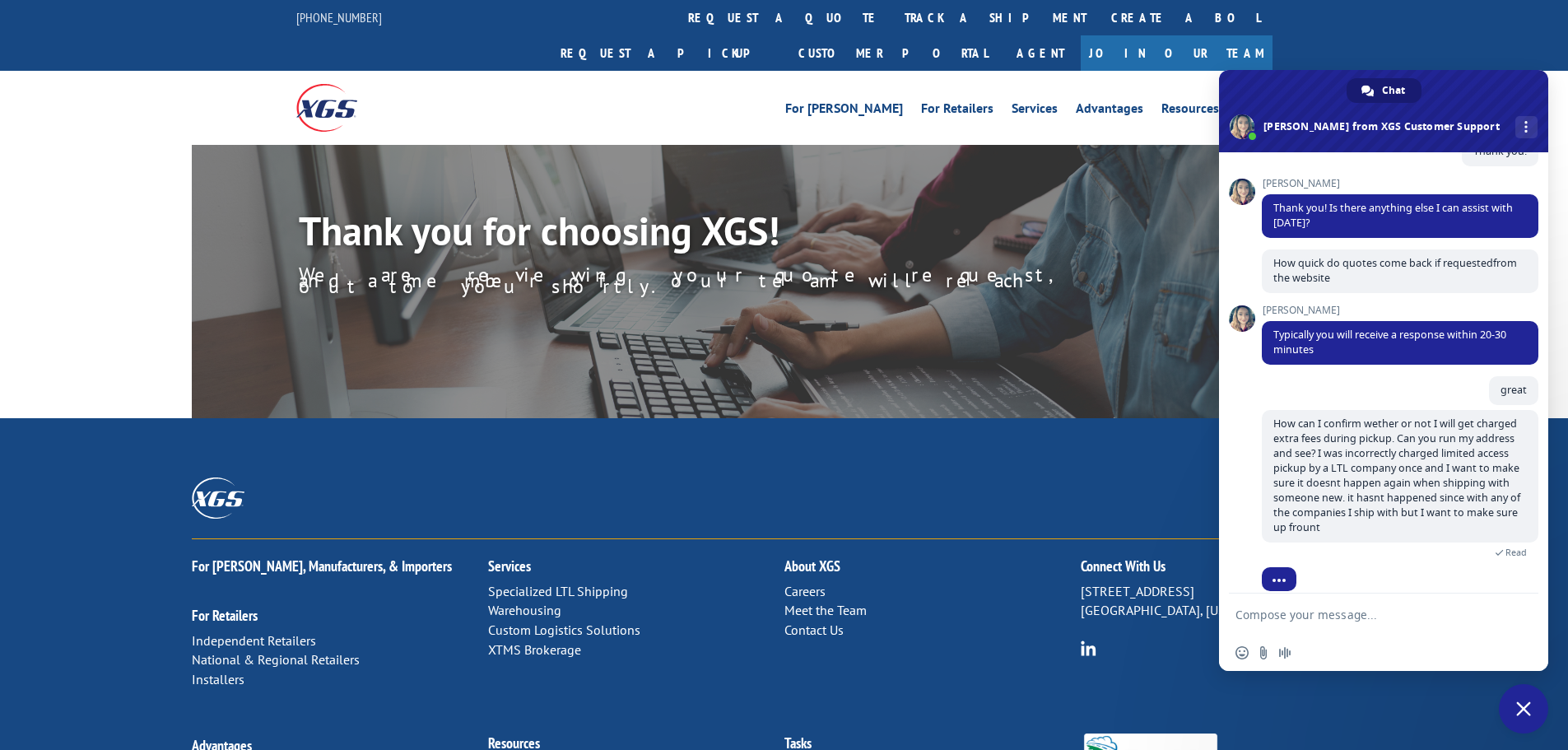
scroll to position [369, 0]
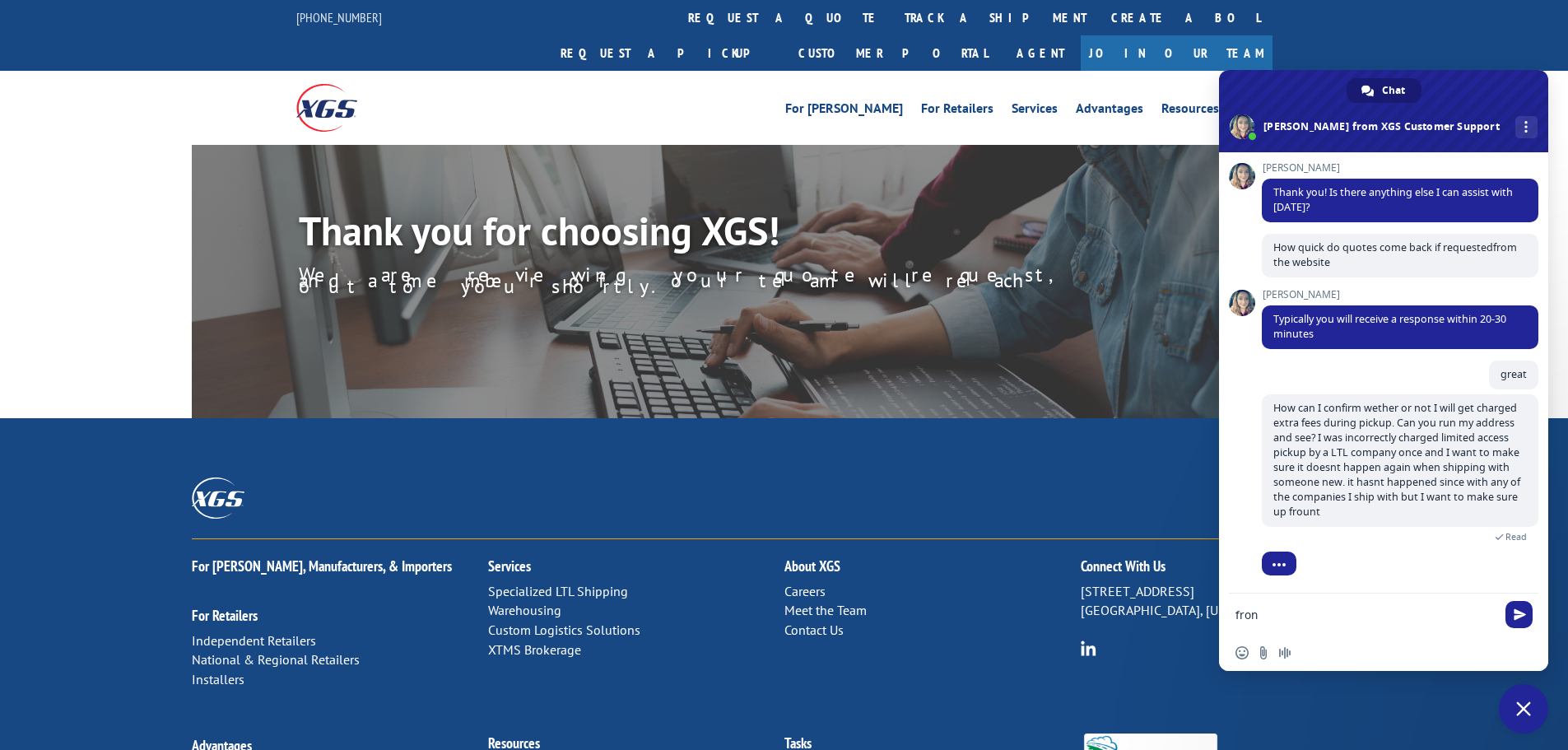
type textarea "front"
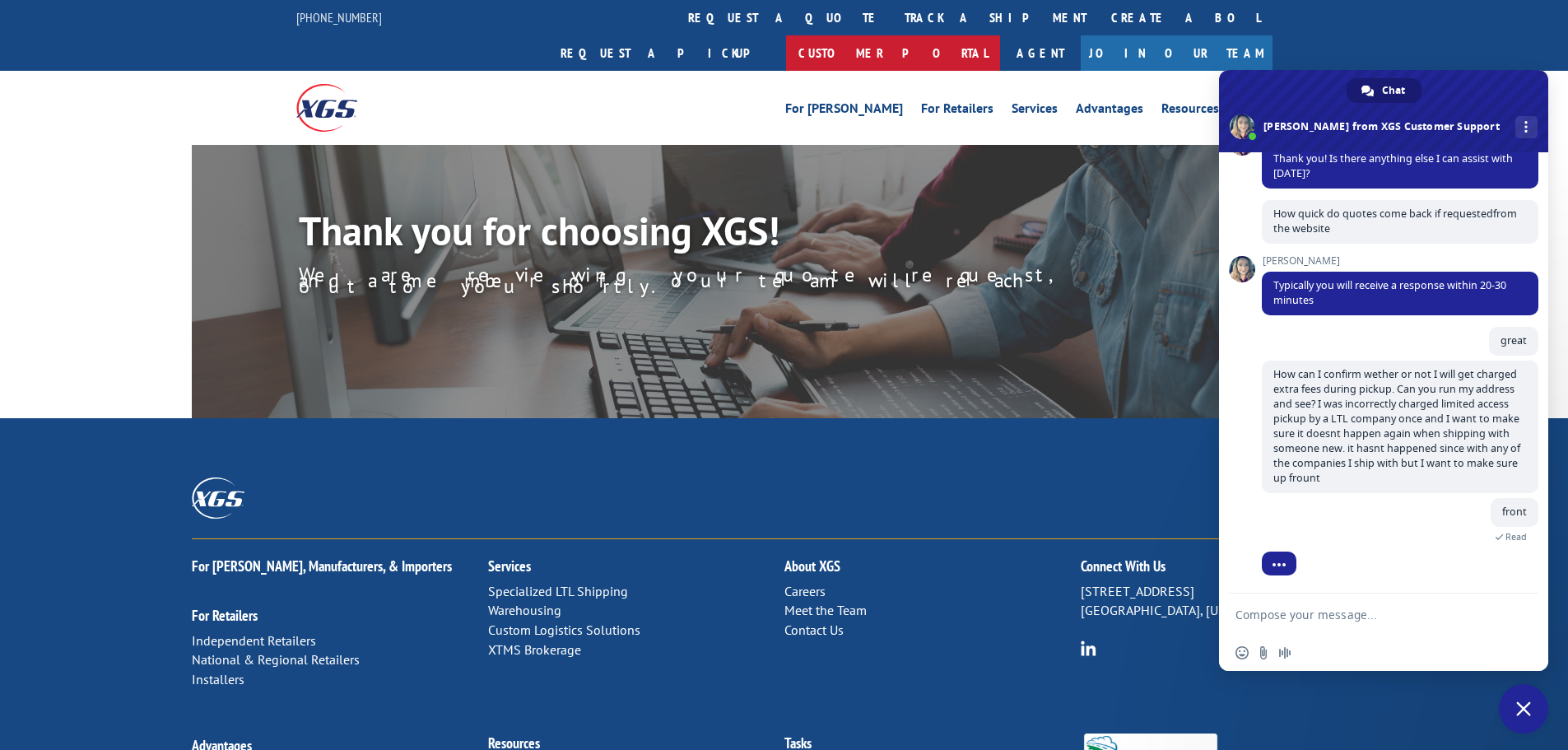
scroll to position [472, 0]
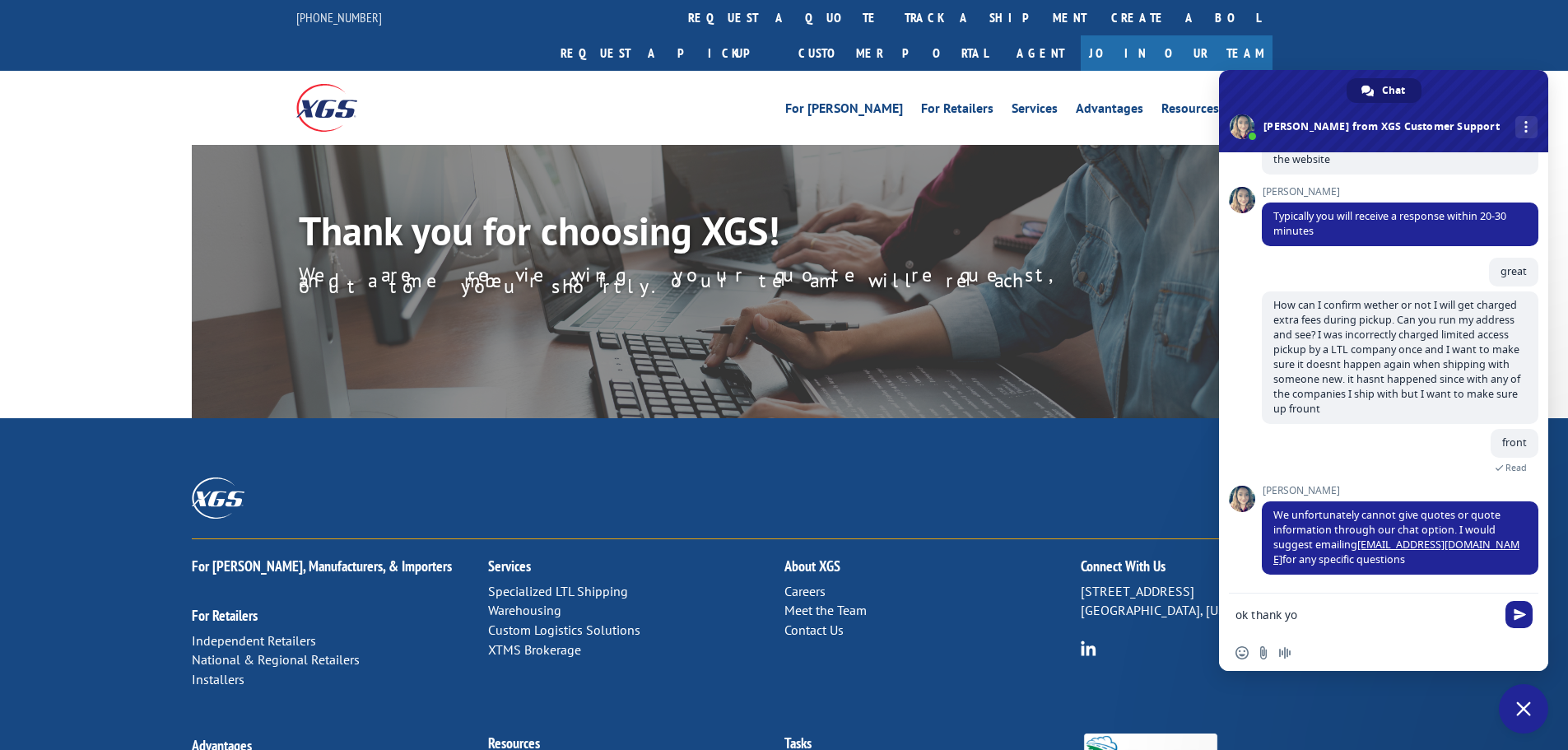
type textarea "ok thank you"
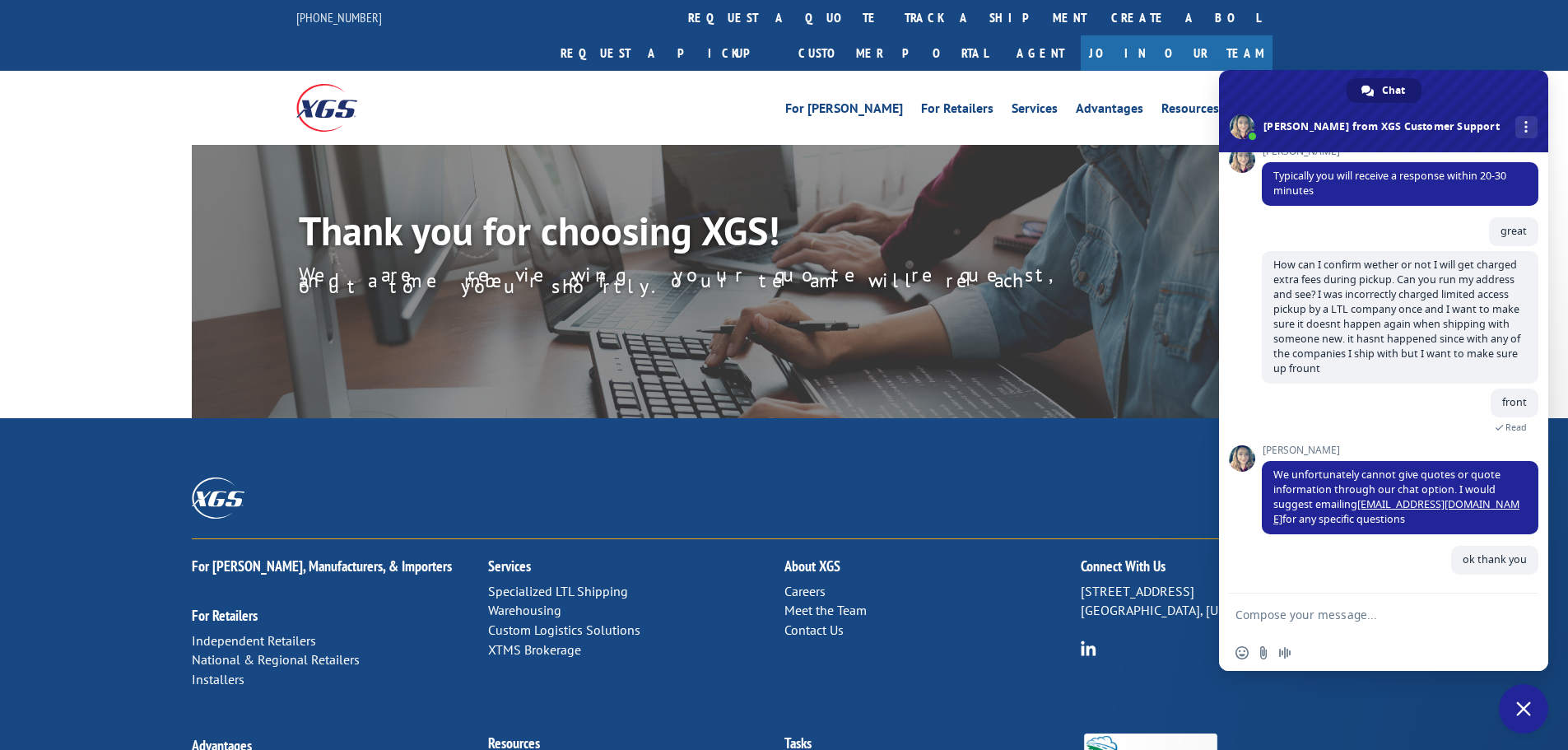
scroll to position [512, 0]
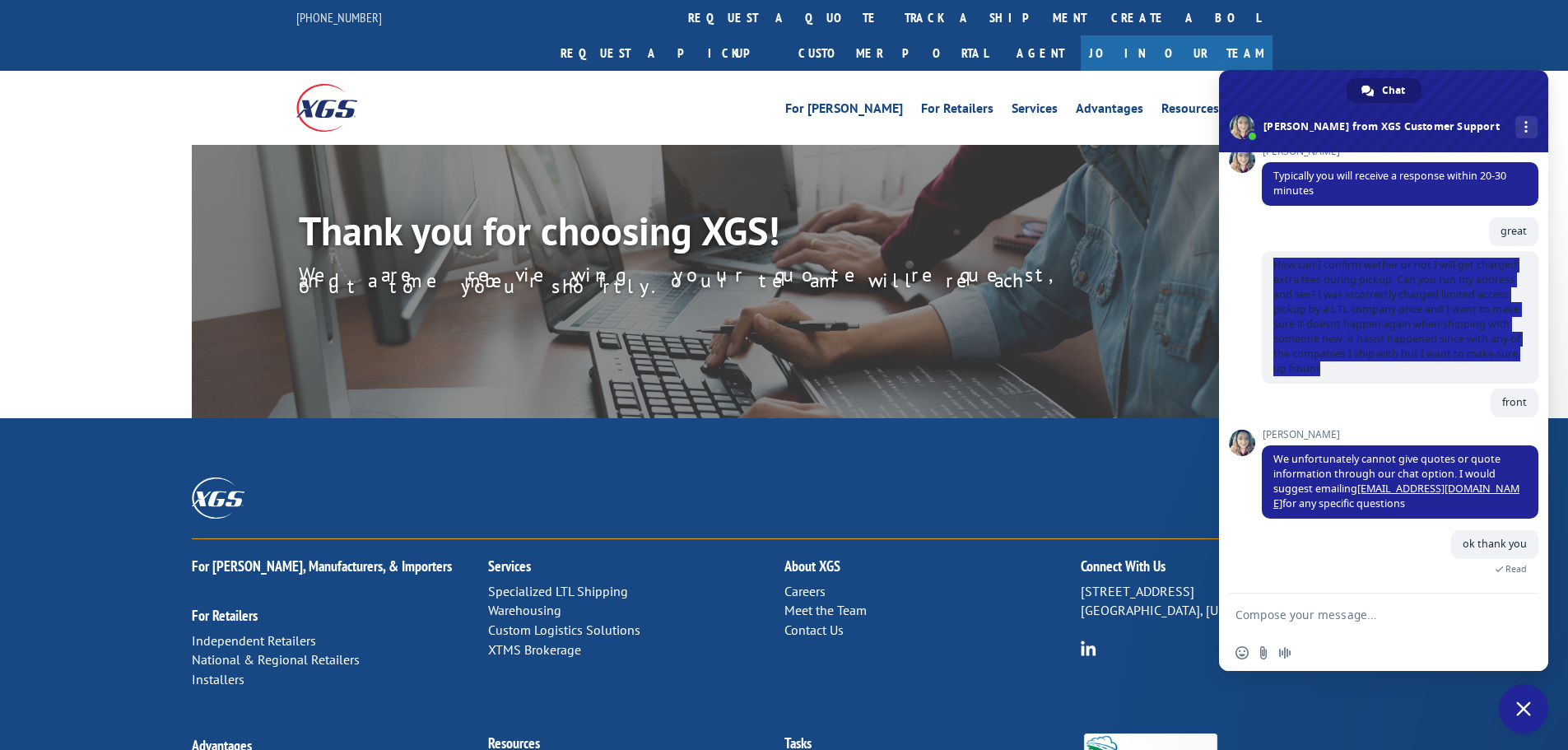
drag, startPoint x: 1470, startPoint y: 366, endPoint x: 1255, endPoint y: 260, distance: 239.7
click at [1255, 260] on div "XGS Customer Support How can we be of help? [DATE] What is your phone number 5 …" at bounding box center [1384, 373] width 329 height 441
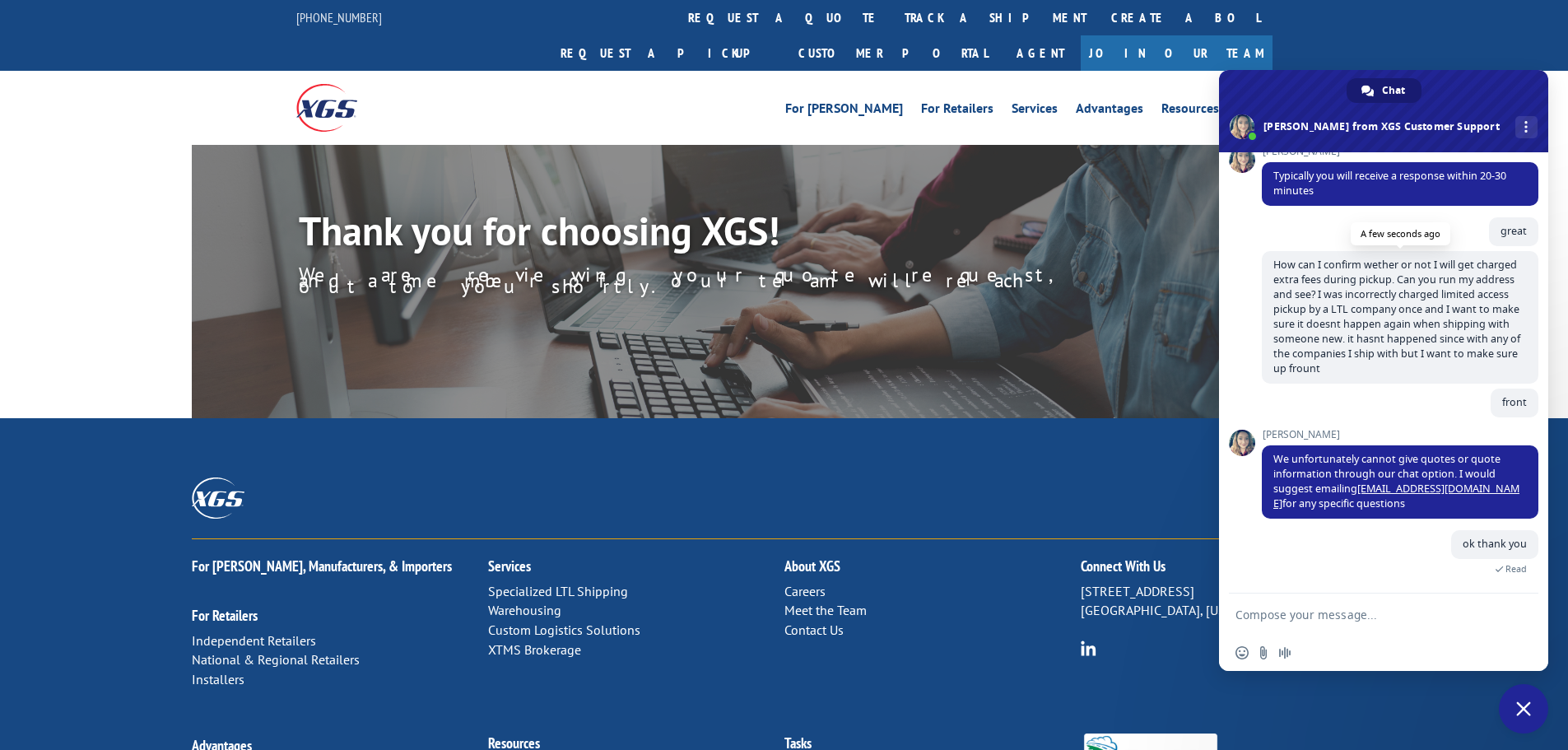
drag, startPoint x: 1303, startPoint y: 280, endPoint x: 1276, endPoint y: 275, distance: 27.5
click at [1264, 275] on span "How can I confirm wether or not I will get charged extra fees during pickup. Ca…" at bounding box center [1401, 318] width 277 height 133
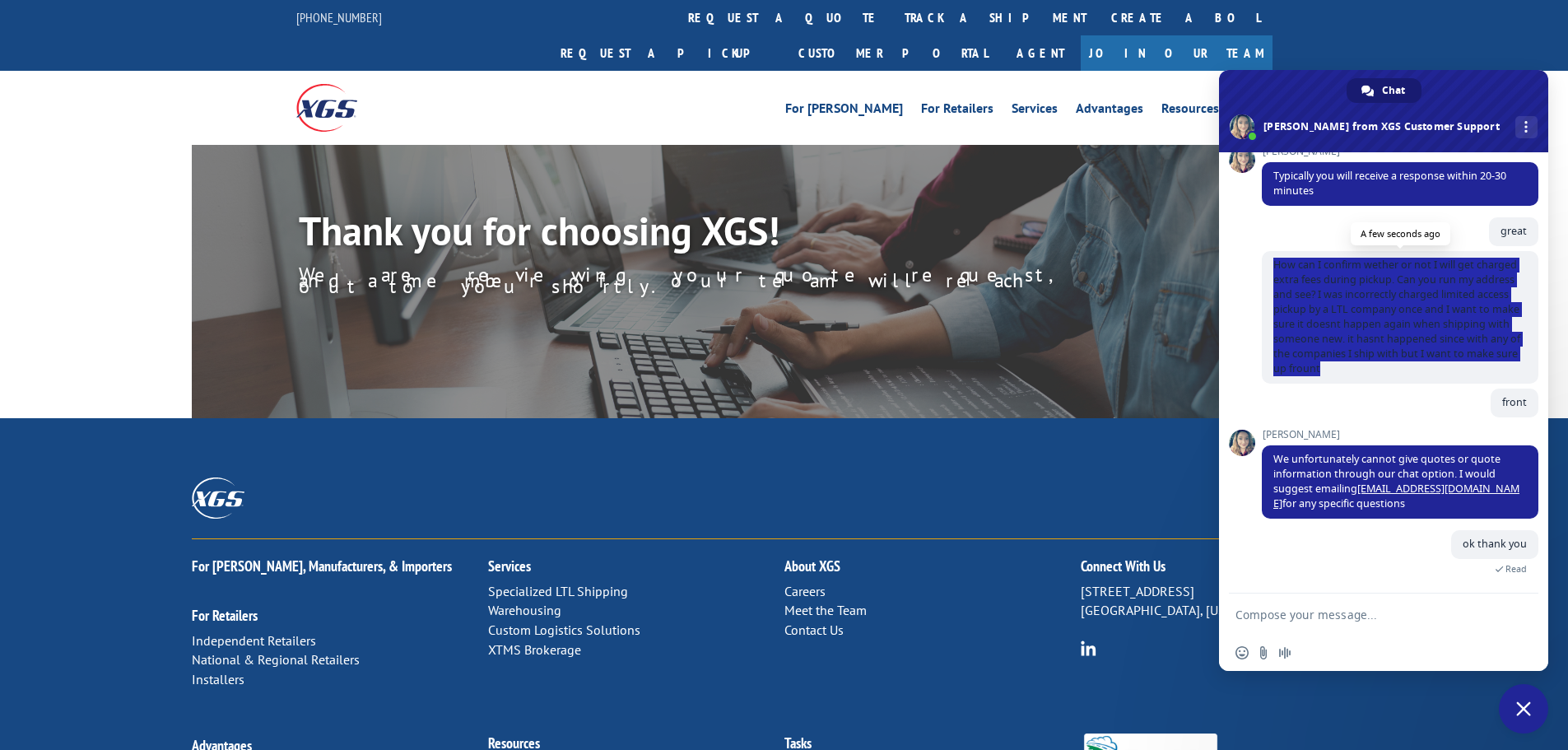
drag, startPoint x: 1273, startPoint y: 263, endPoint x: 1494, endPoint y: 369, distance: 245.1
click at [1494, 369] on span "How can I confirm wether or not I will get charged extra fees during pickup. Ca…" at bounding box center [1401, 318] width 277 height 133
copy span "How can I confirm wether or not I will get charged extra fees during pickup. Ca…"
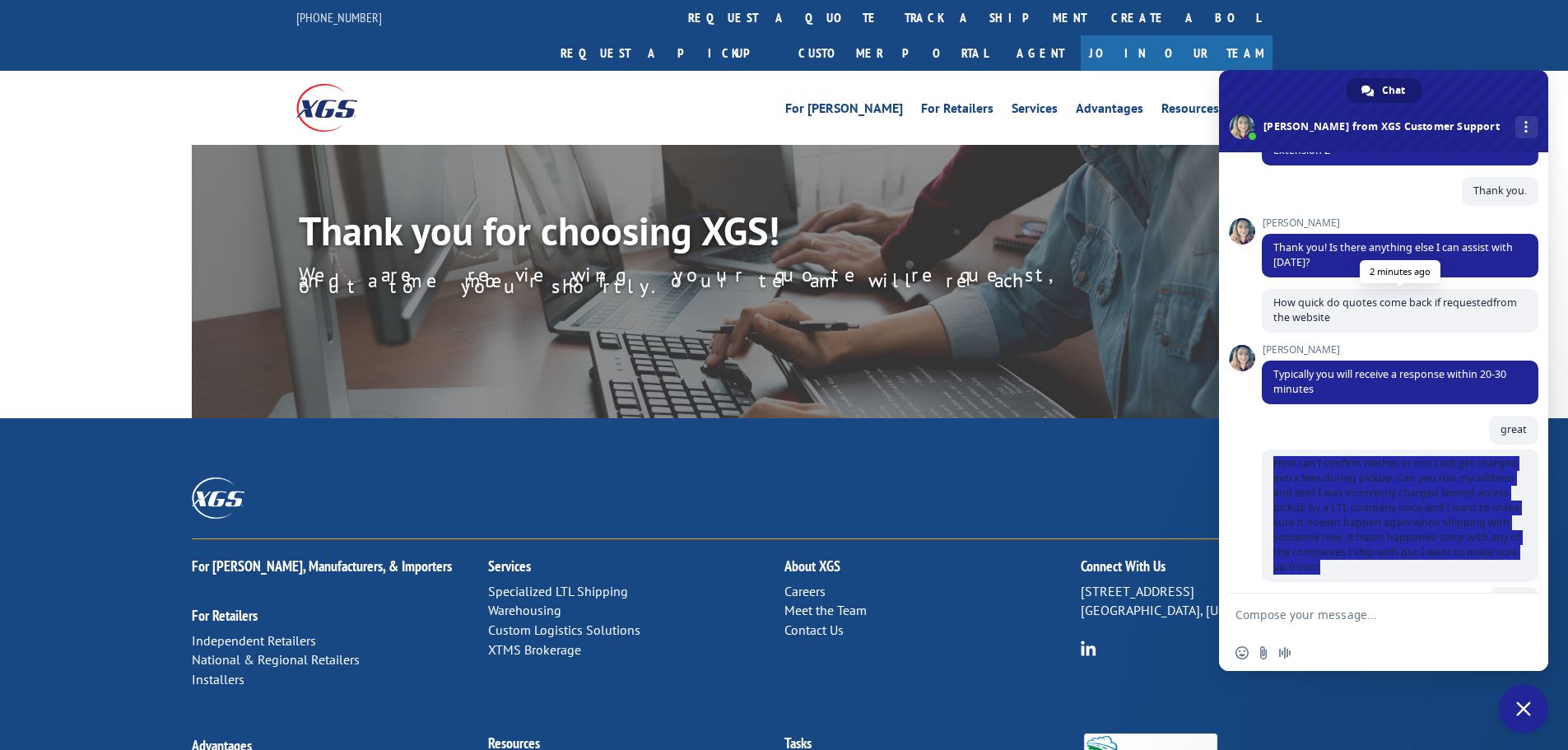
scroll to position [149, 0]
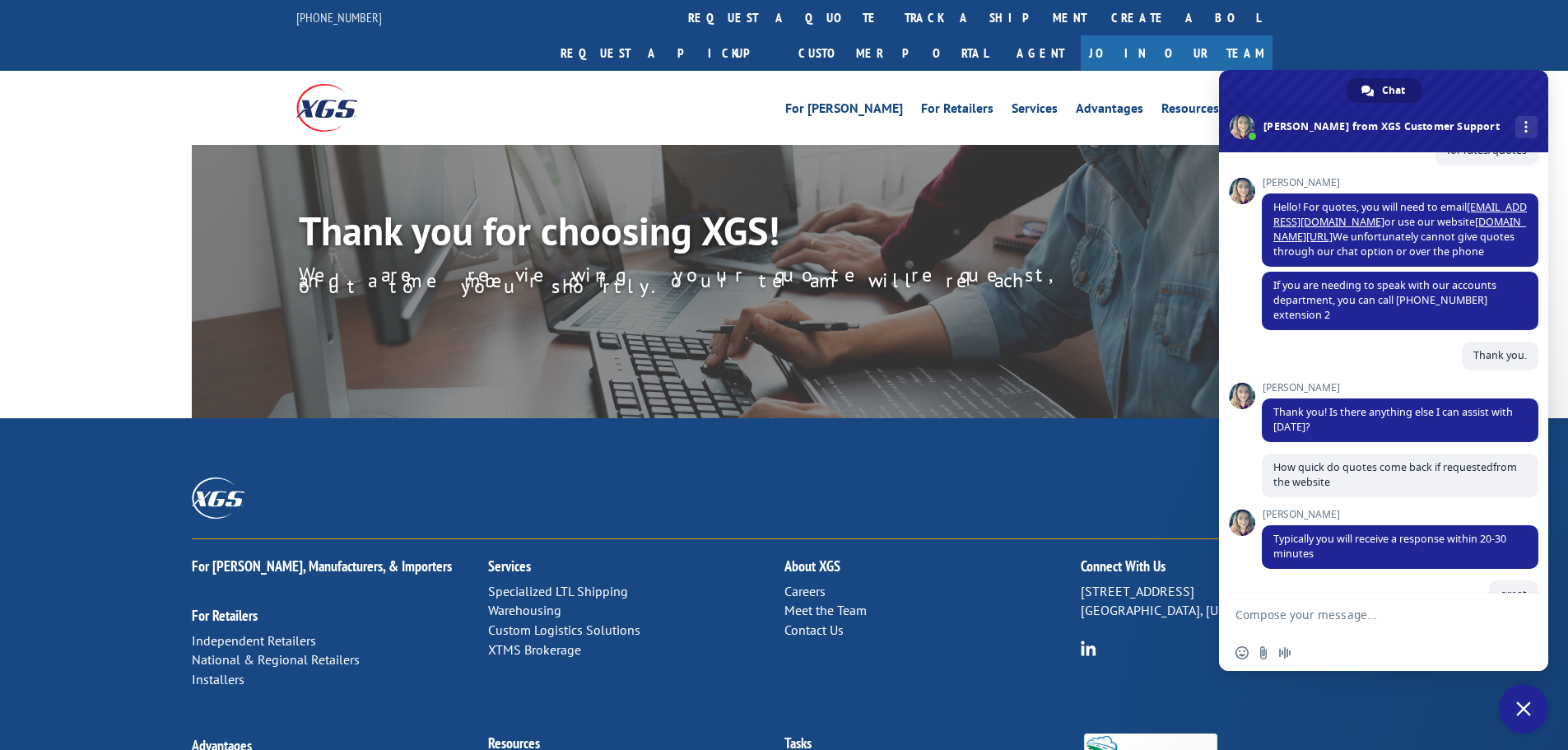
click at [1338, 348] on div "Thank you. 5 minutes ago" at bounding box center [1401, 362] width 277 height 41
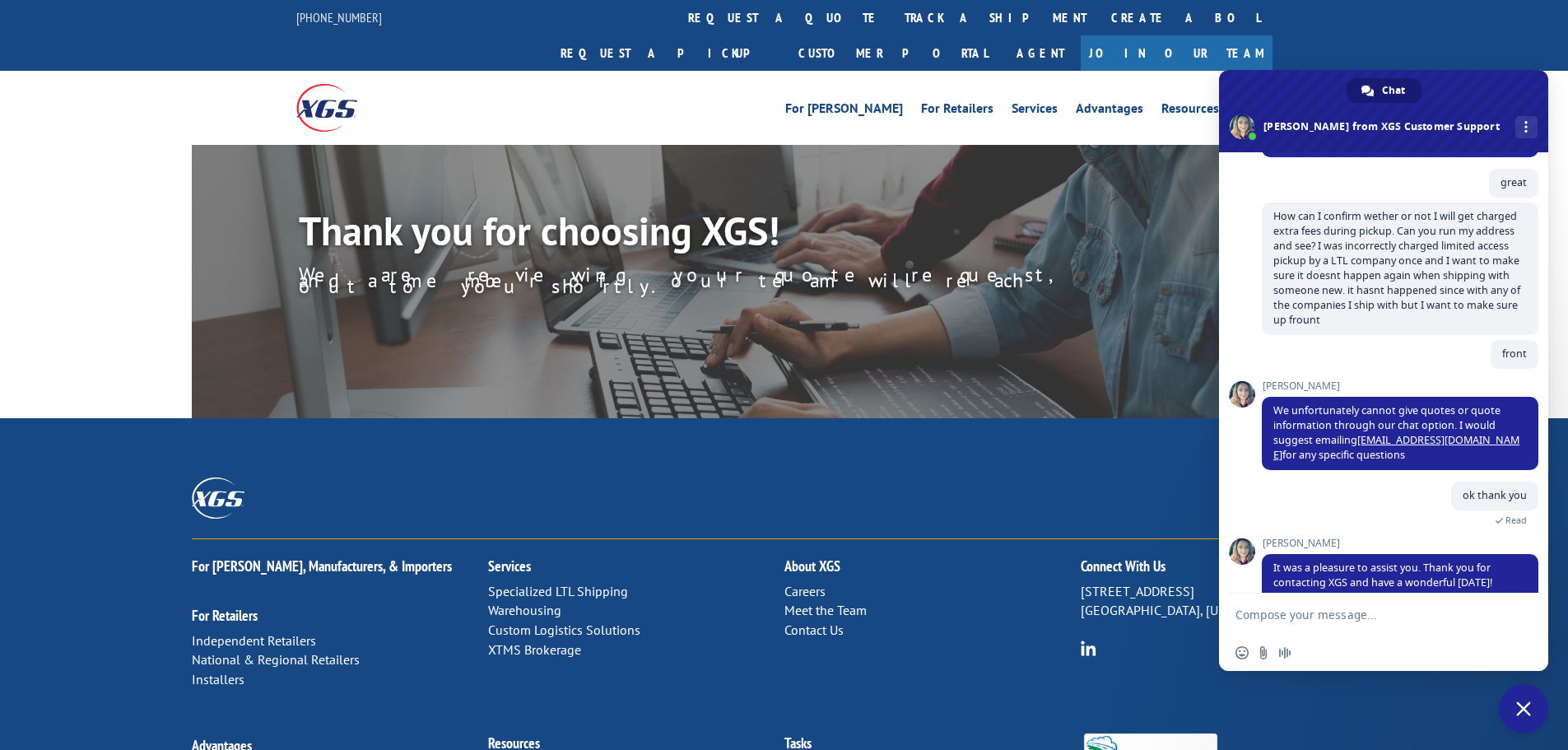
scroll to position [643, 0]
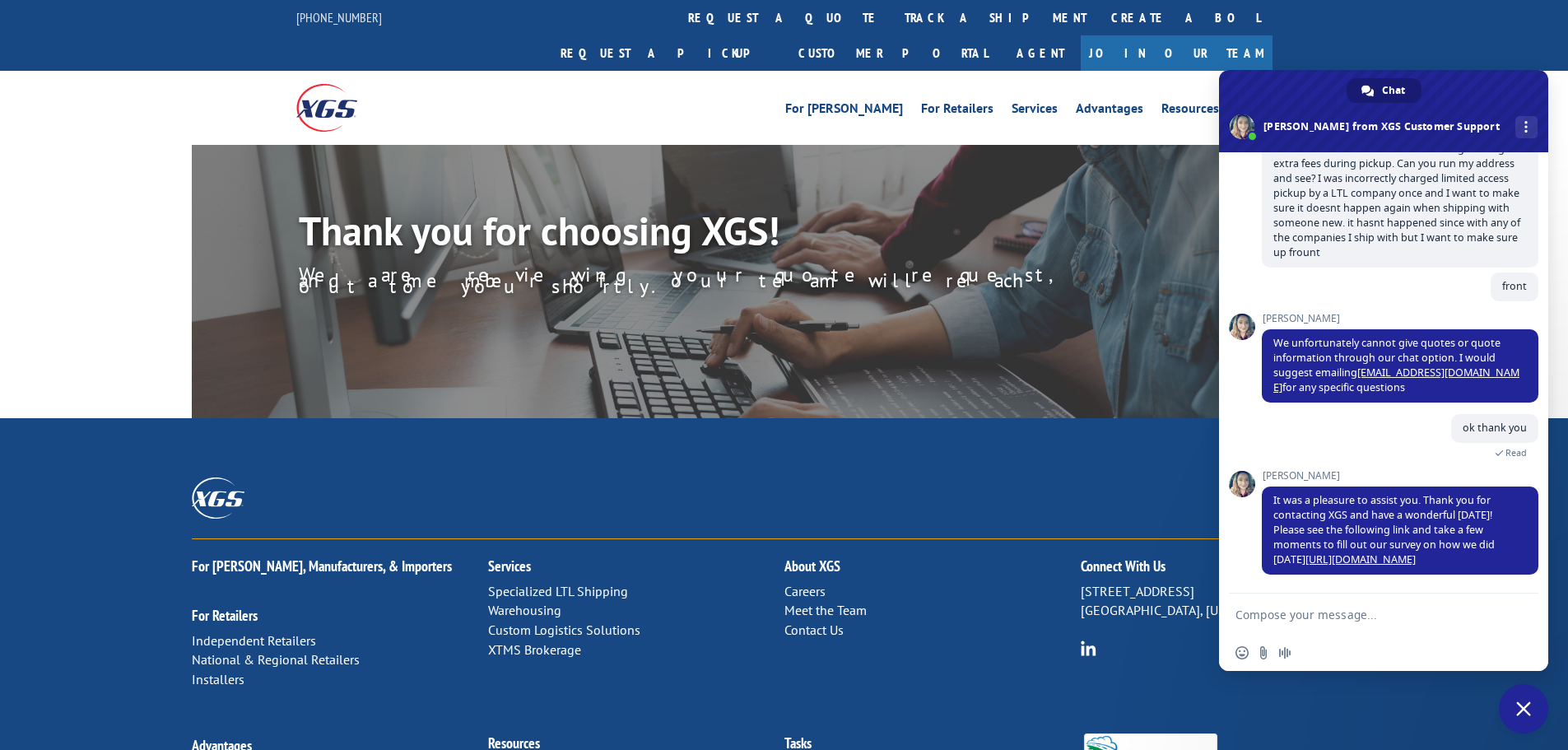
drag, startPoint x: 86, startPoint y: 88, endPoint x: 99, endPoint y: 87, distance: 13.0
click at [86, 88] on div "For [PERSON_NAME] For Retailers Services Advantages Resources About For [PERSON…" at bounding box center [784, 107] width 1568 height 73
